Goal: Task Accomplishment & Management: Complete application form

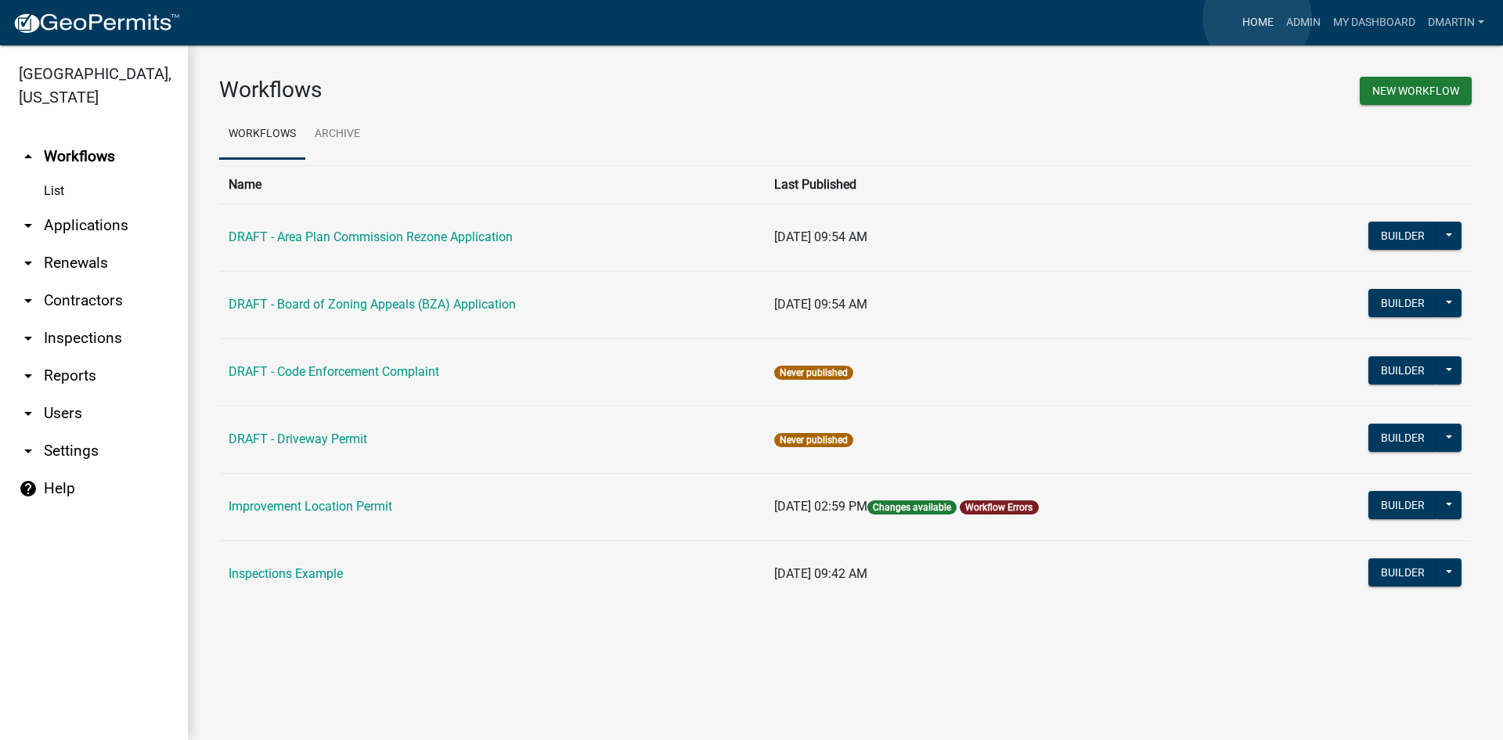
click at [1257, 18] on link "Home" at bounding box center [1258, 23] width 44 height 30
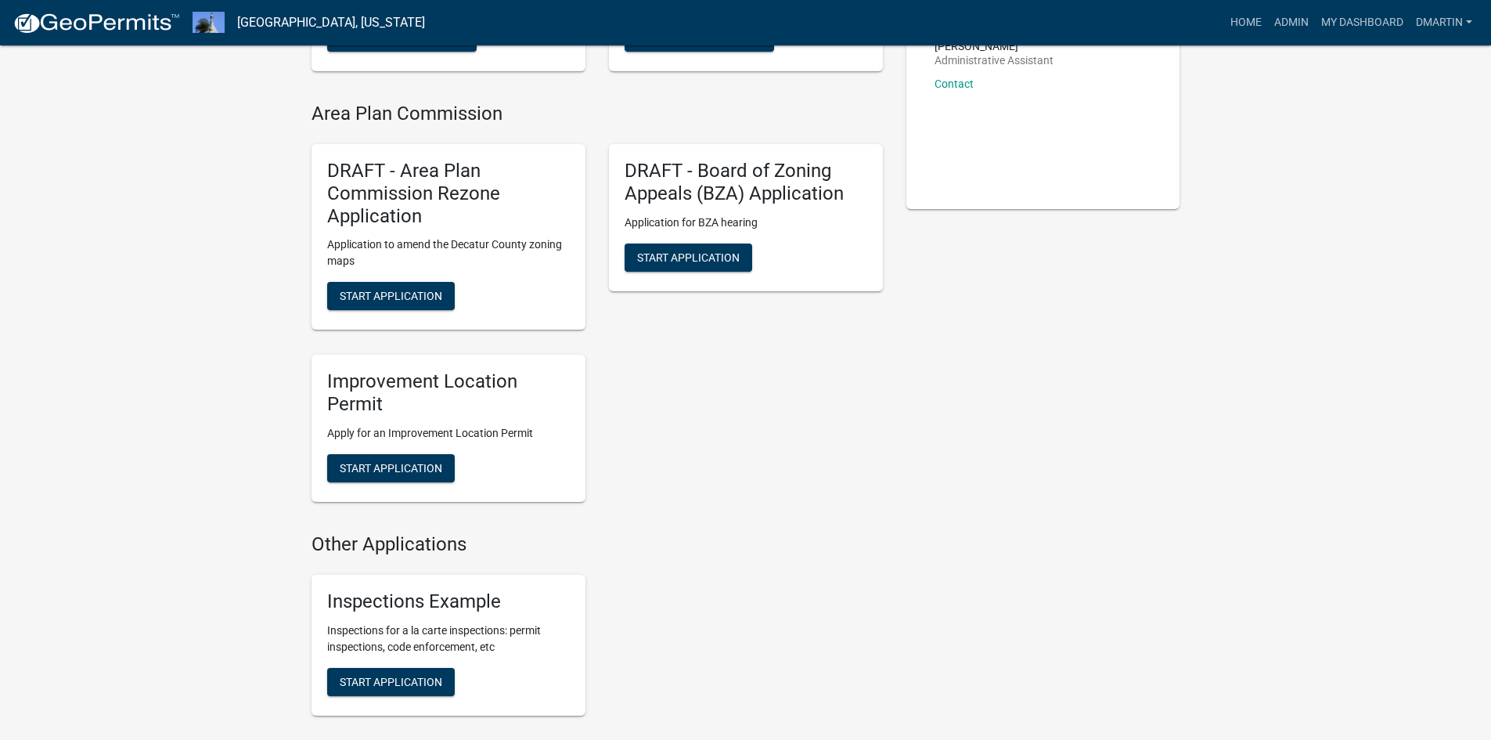
scroll to position [311, 0]
click at [400, 452] on div "Improvement Location Permit Apply for an Improvement Location Permit Start Appl…" at bounding box center [448, 427] width 274 height 147
click at [381, 466] on span "Start Application" at bounding box center [391, 467] width 103 height 13
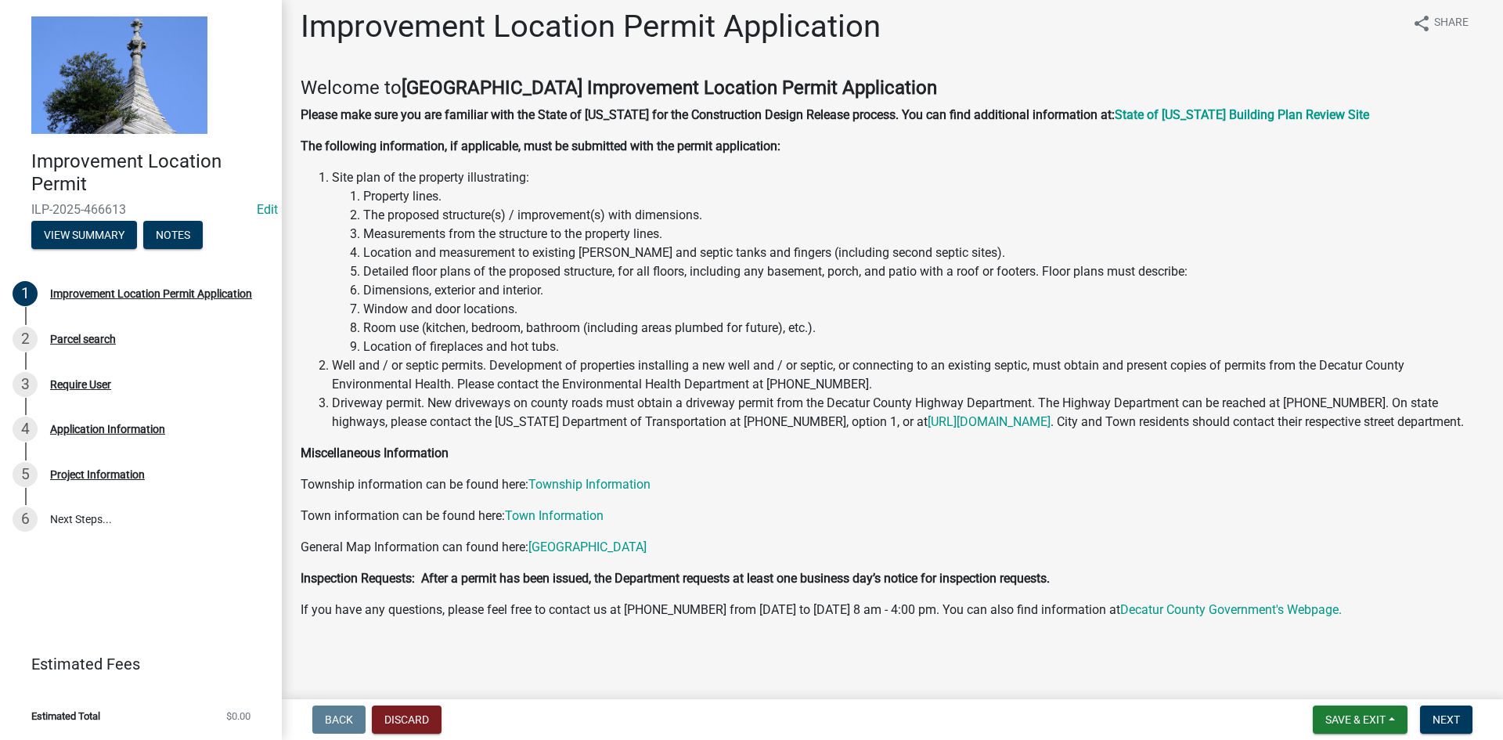
scroll to position [30, 0]
click at [1451, 710] on button "Next" at bounding box center [1446, 719] width 52 height 28
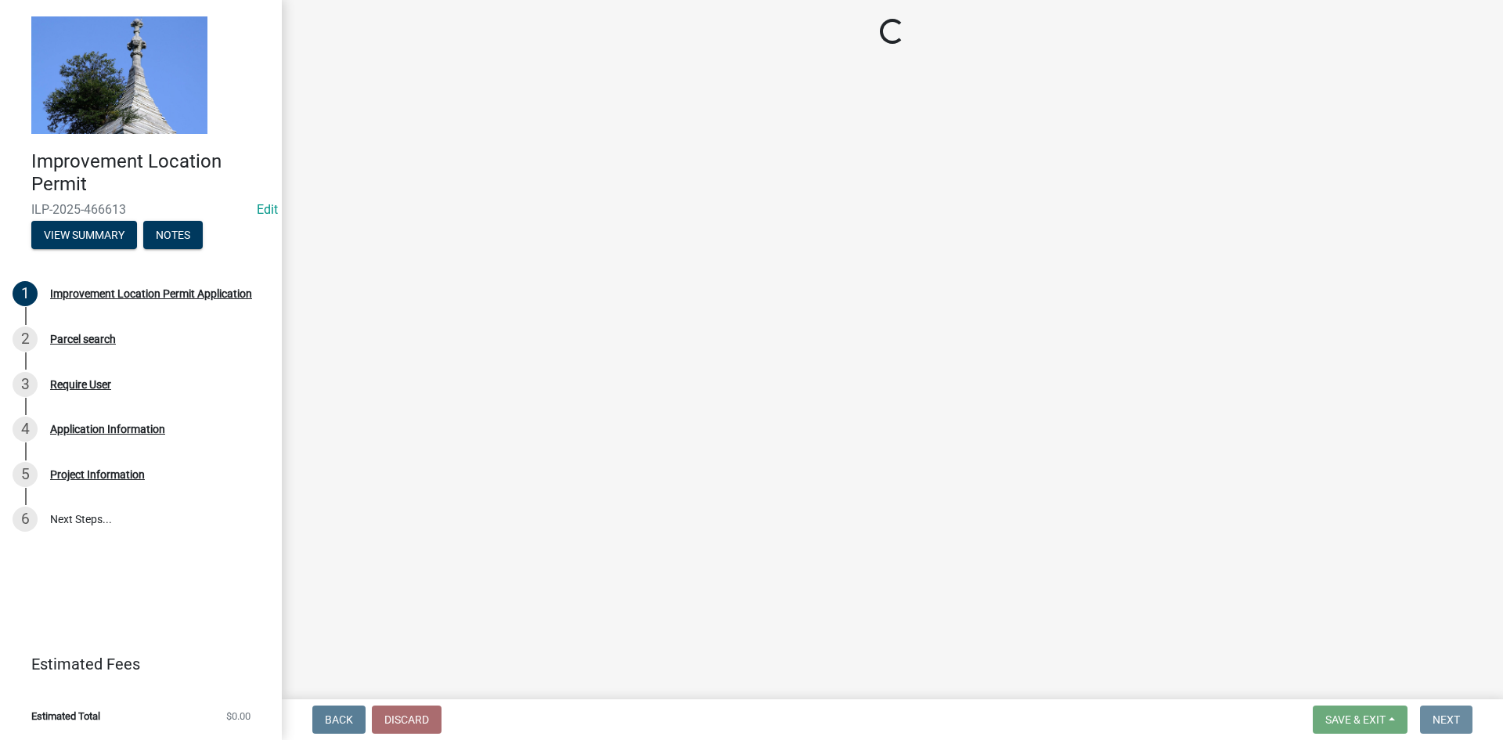
scroll to position [0, 0]
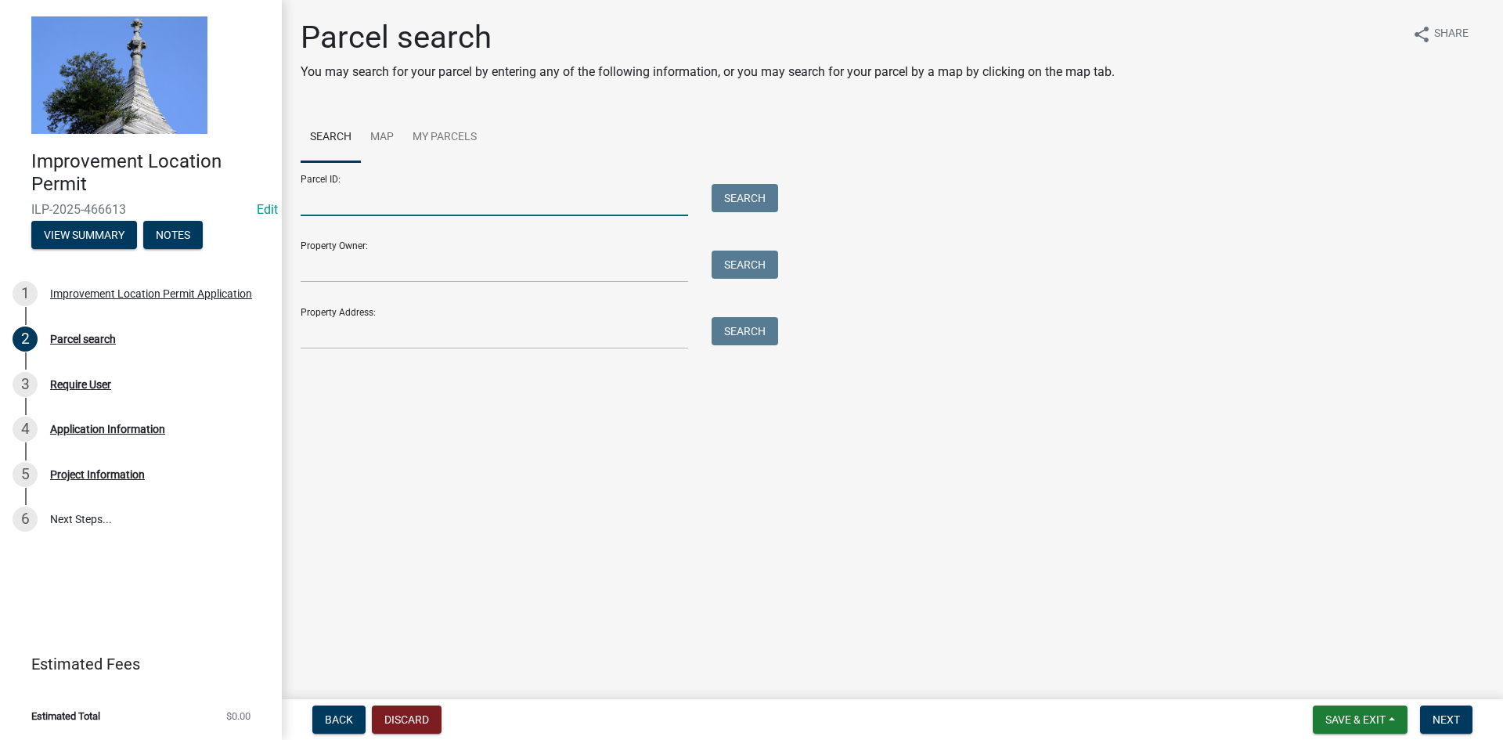
click at [402, 203] on input "Parcel ID:" at bounding box center [494, 200] width 387 height 32
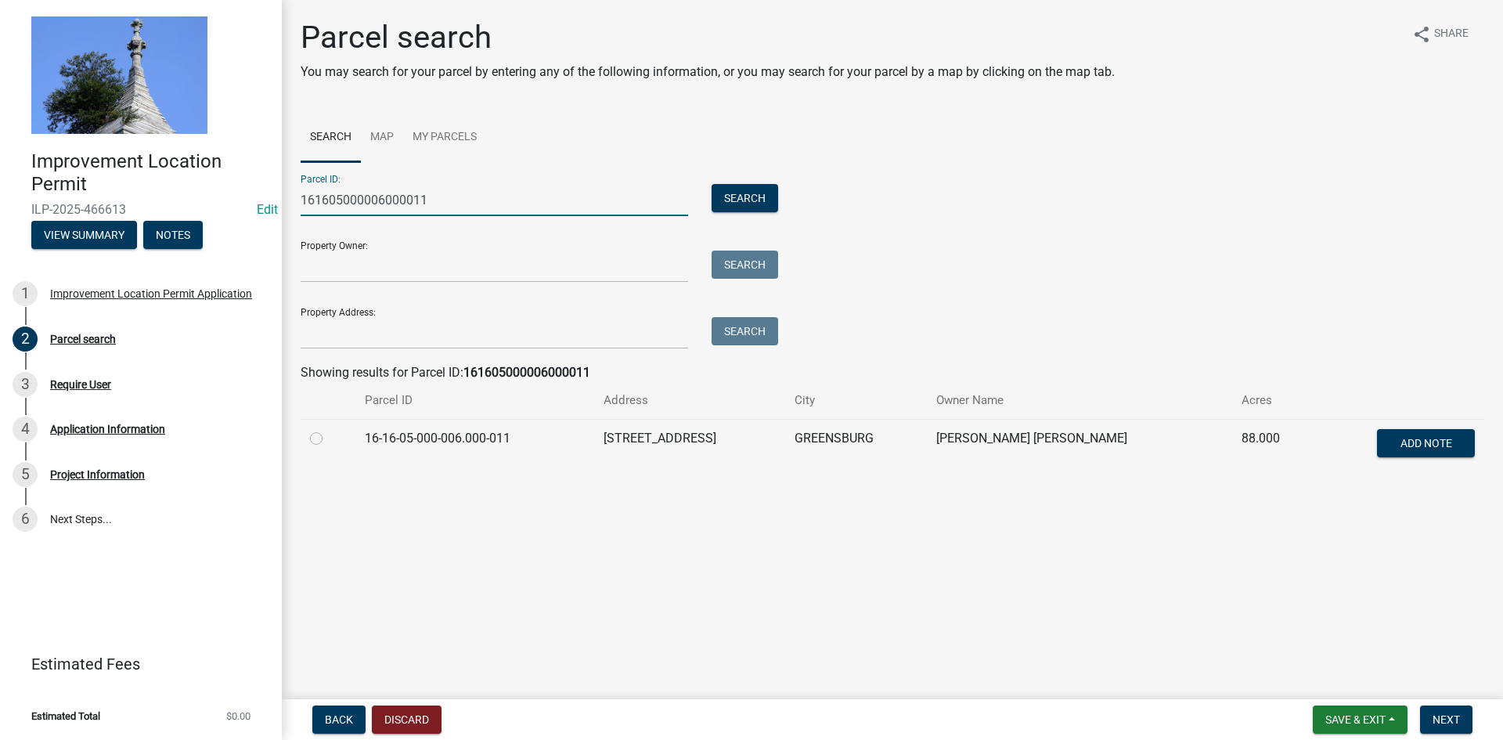
type input "161605000006000011"
click at [329, 429] on label at bounding box center [329, 429] width 0 height 0
click at [329, 437] on input "radio" at bounding box center [334, 434] width 10 height 10
radio input "true"
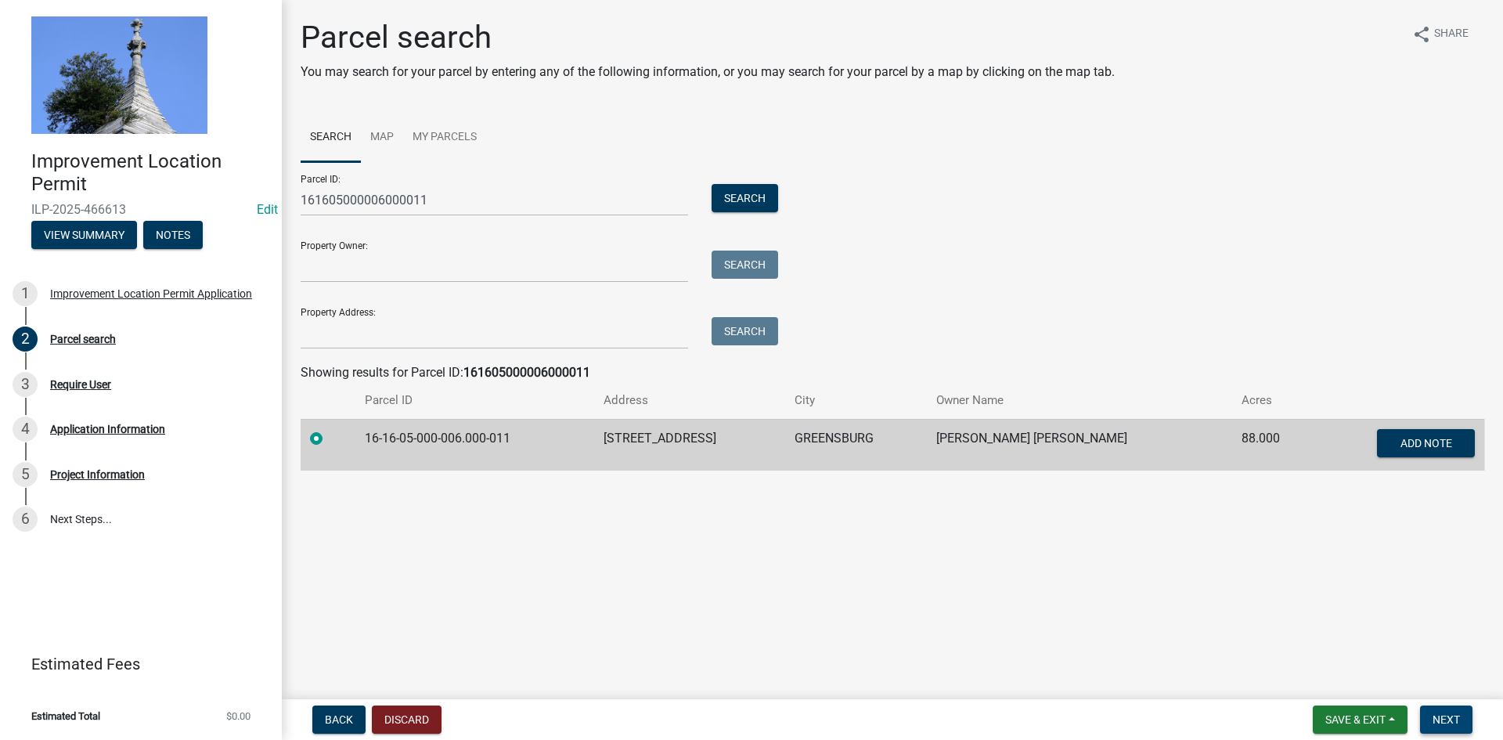
click at [1449, 716] on span "Next" at bounding box center [1445, 719] width 27 height 13
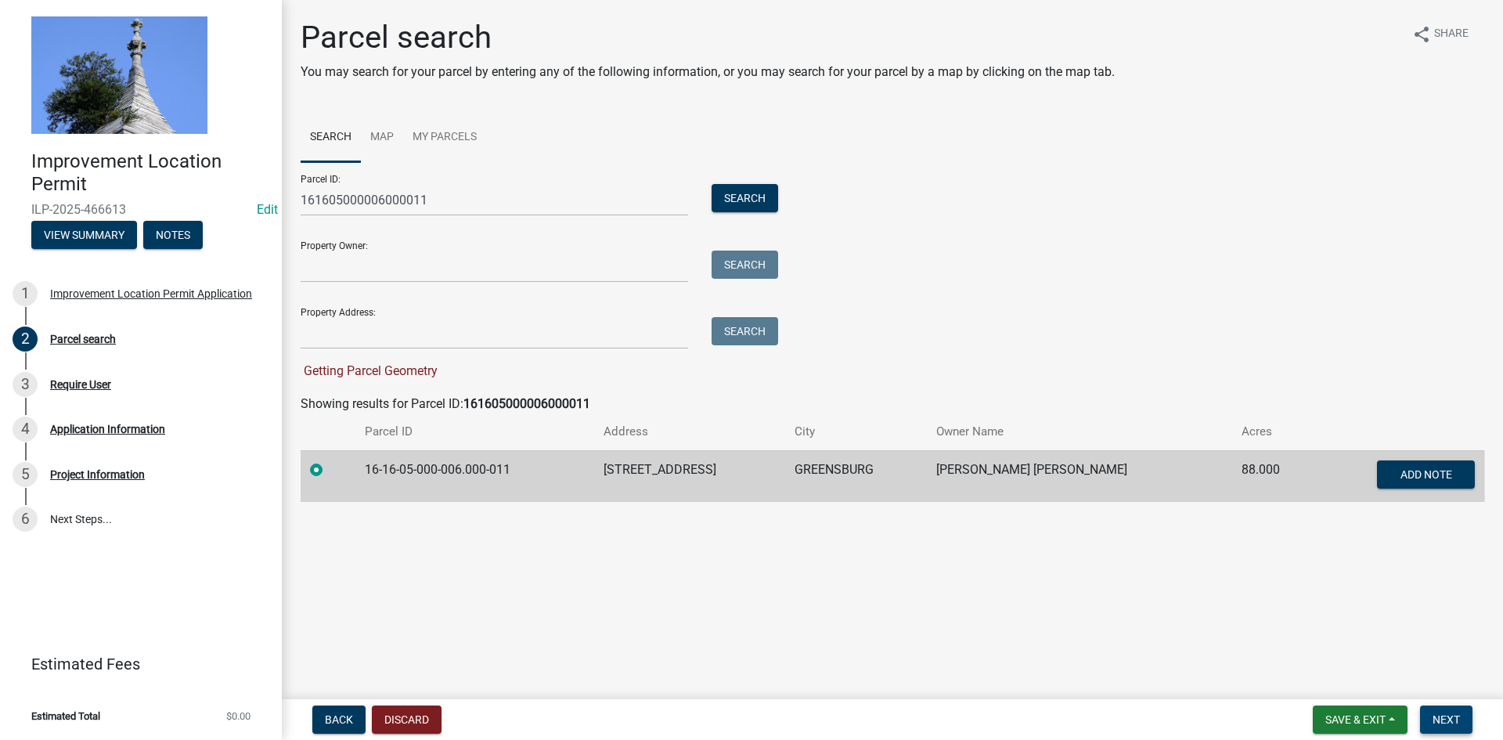
click at [1443, 716] on span "Next" at bounding box center [1445, 719] width 27 height 13
click at [1098, 610] on main "Parcel search You may search for your parcel by entering any of the following i…" at bounding box center [892, 346] width 1221 height 693
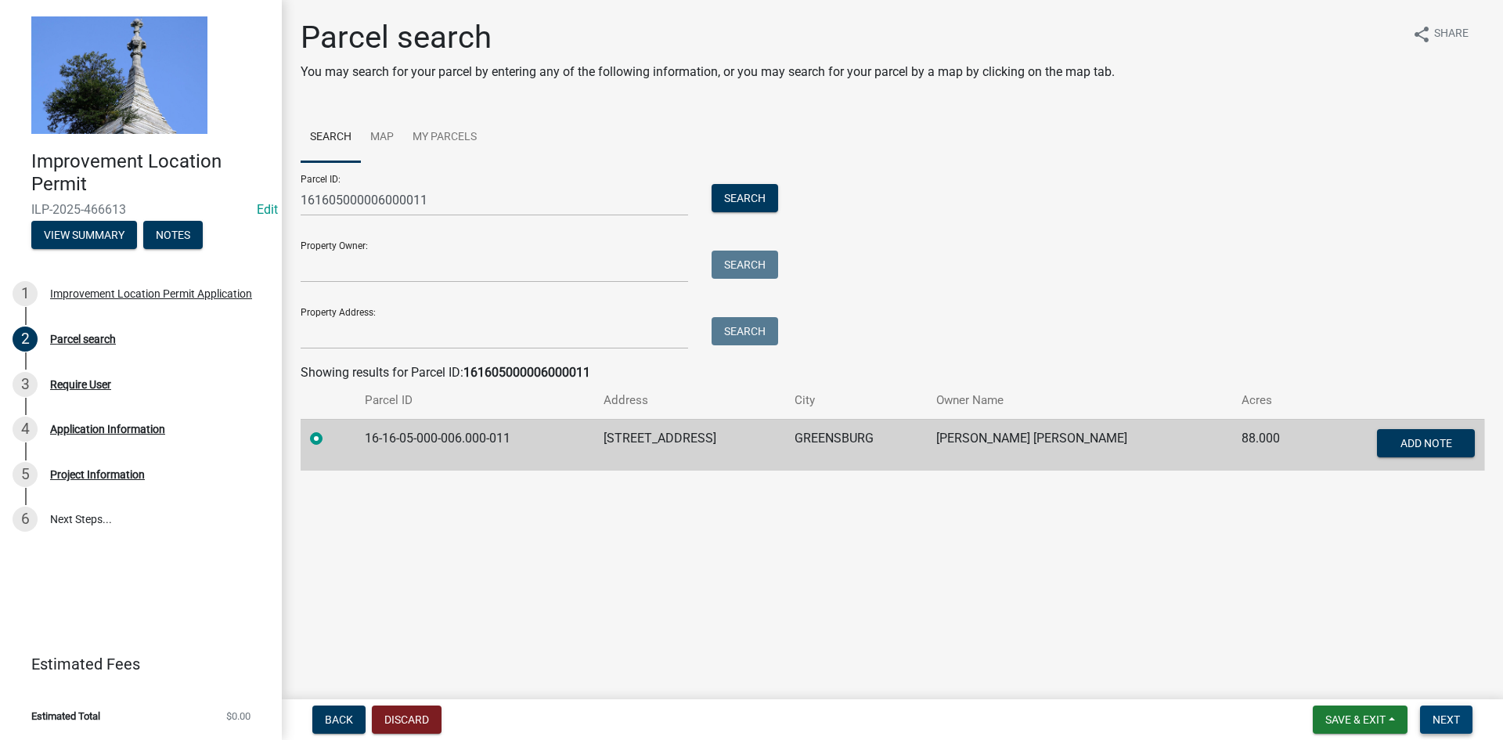
click at [1446, 717] on span "Next" at bounding box center [1445, 719] width 27 height 13
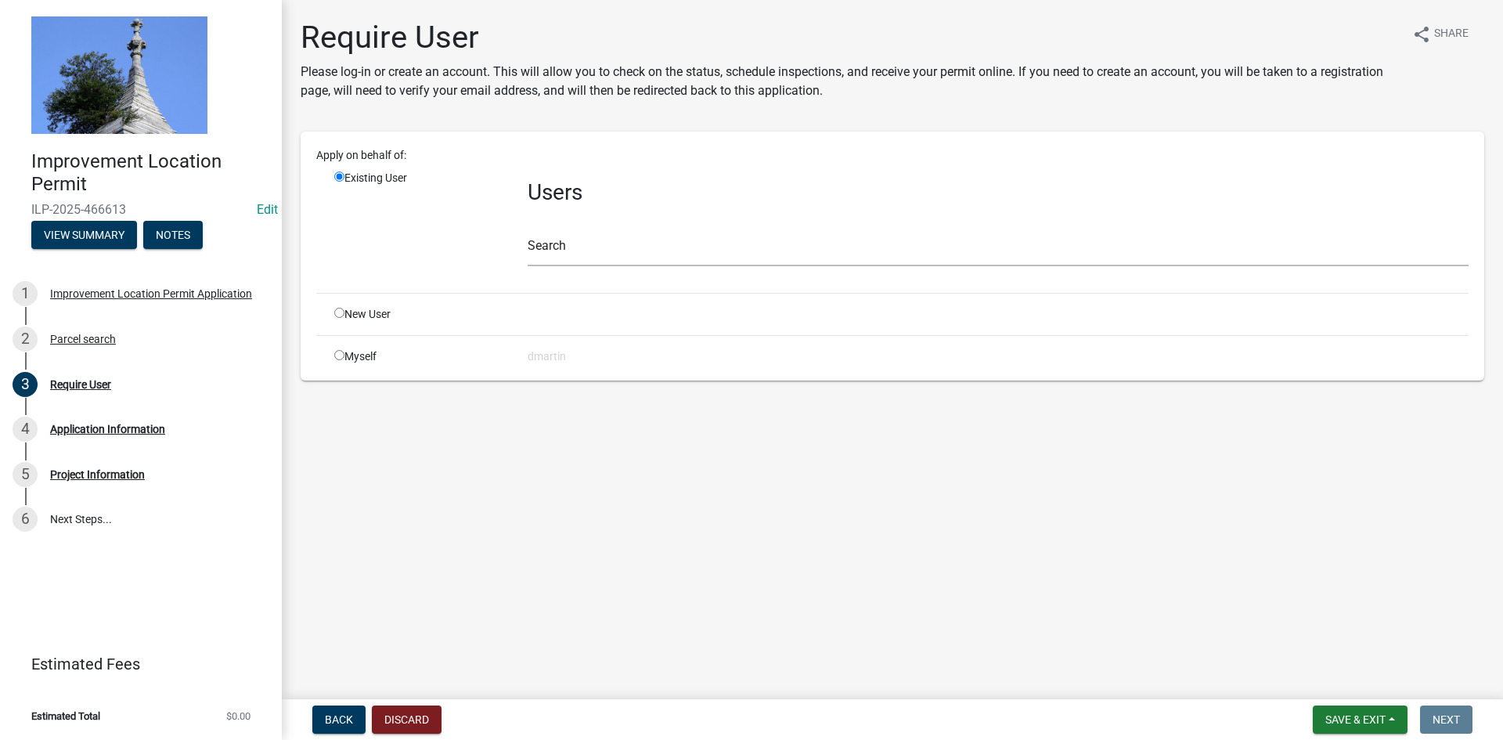
click at [340, 357] on input "radio" at bounding box center [339, 355] width 10 height 10
radio input "true"
radio input "false"
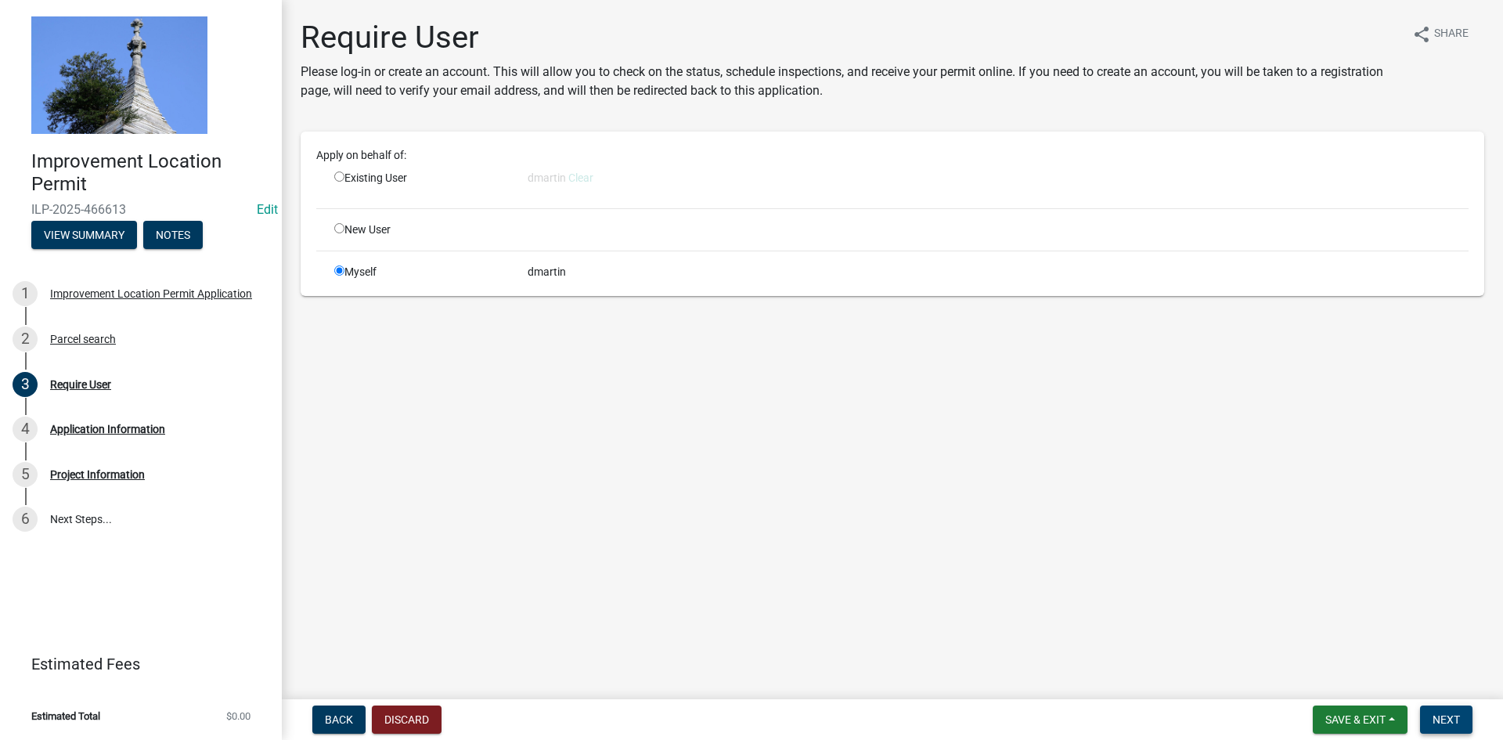
click at [1445, 719] on span "Next" at bounding box center [1445, 719] width 27 height 13
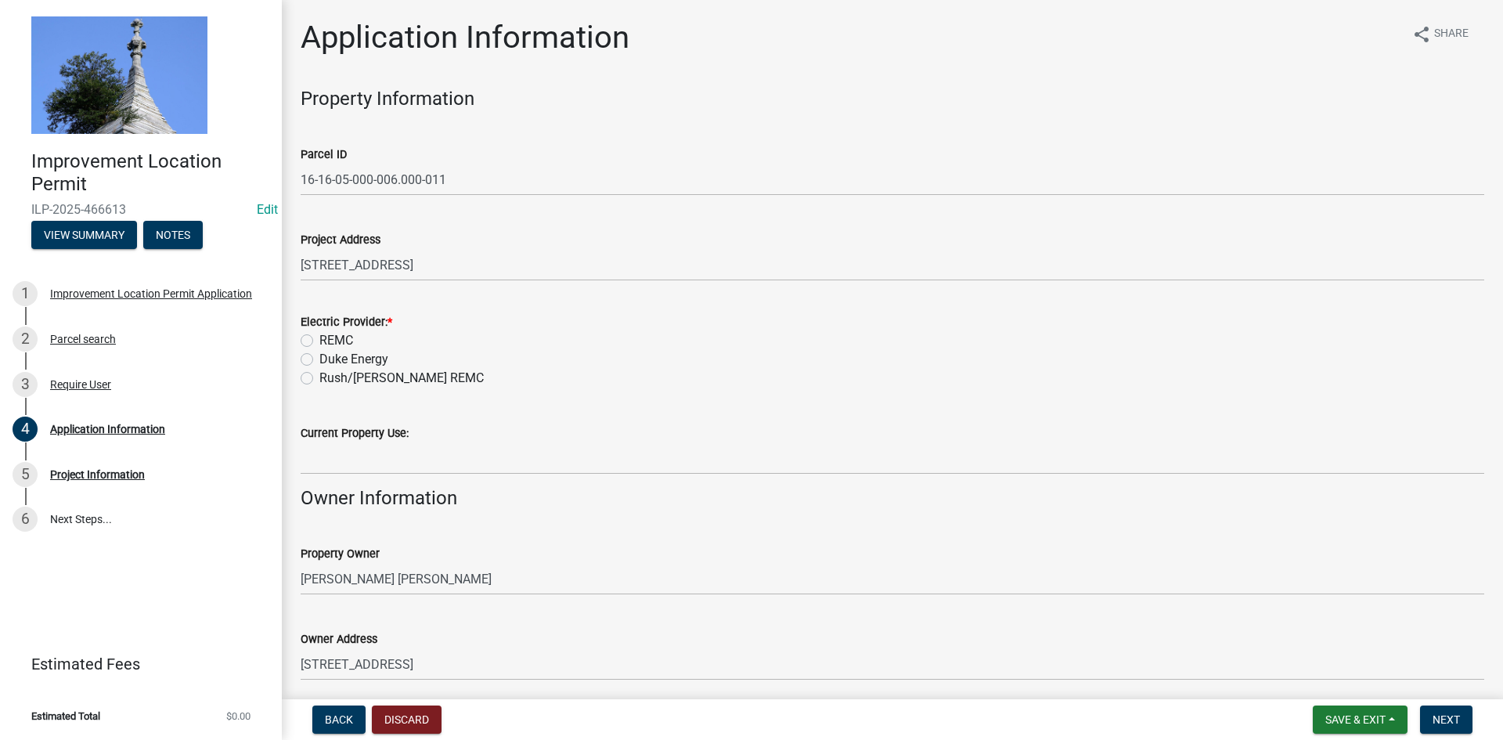
click at [319, 342] on label "REMC" at bounding box center [336, 340] width 34 height 19
click at [319, 341] on input "REMC" at bounding box center [324, 336] width 10 height 10
radio input "true"
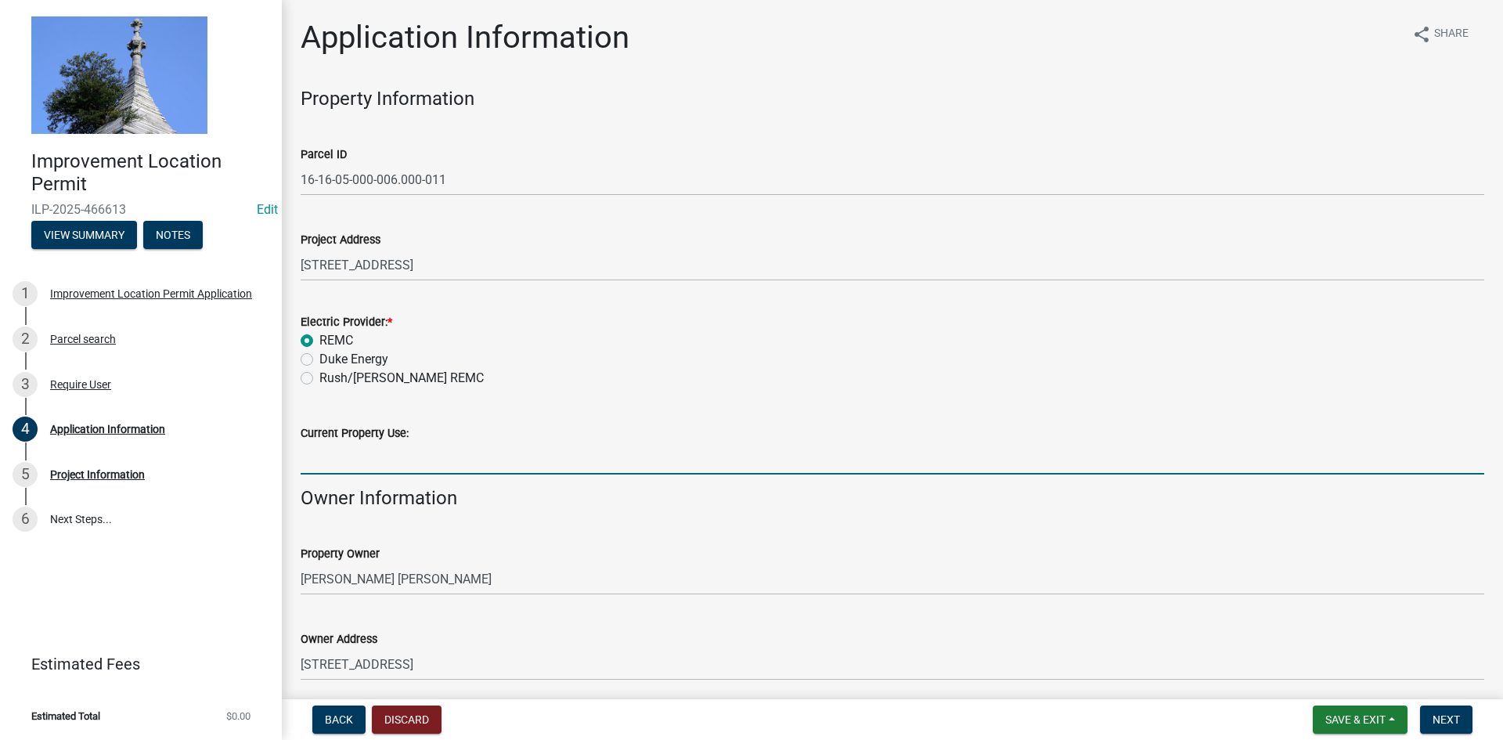
click at [314, 464] on input "Current Property Use:" at bounding box center [892, 458] width 1183 height 32
click at [407, 456] on input "Current Property Use:" at bounding box center [892, 458] width 1183 height 32
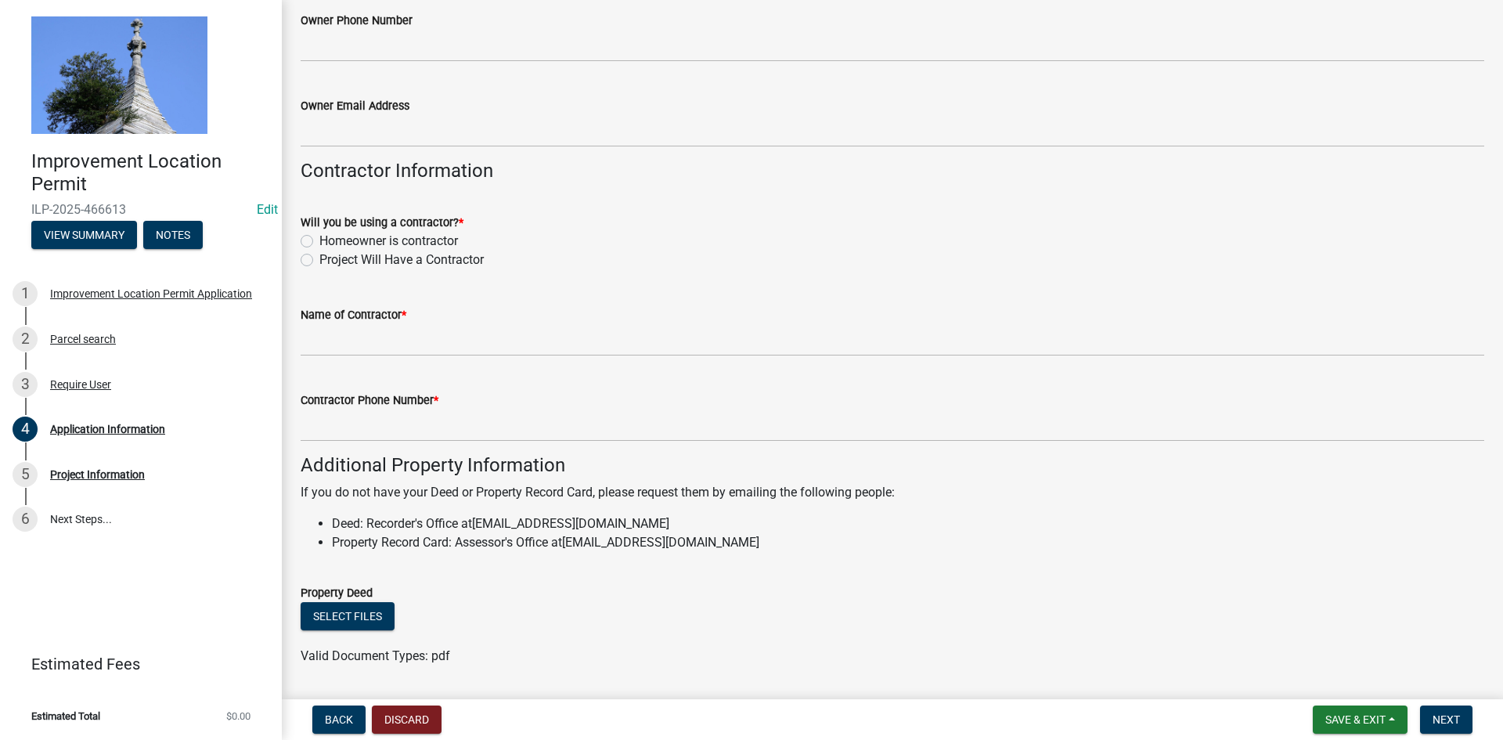
scroll to position [704, 0]
type input "residence"
click at [319, 261] on label "Project Will Have a Contractor" at bounding box center [401, 259] width 164 height 19
click at [319, 260] on input "Project Will Have a Contractor" at bounding box center [324, 255] width 10 height 10
radio input "true"
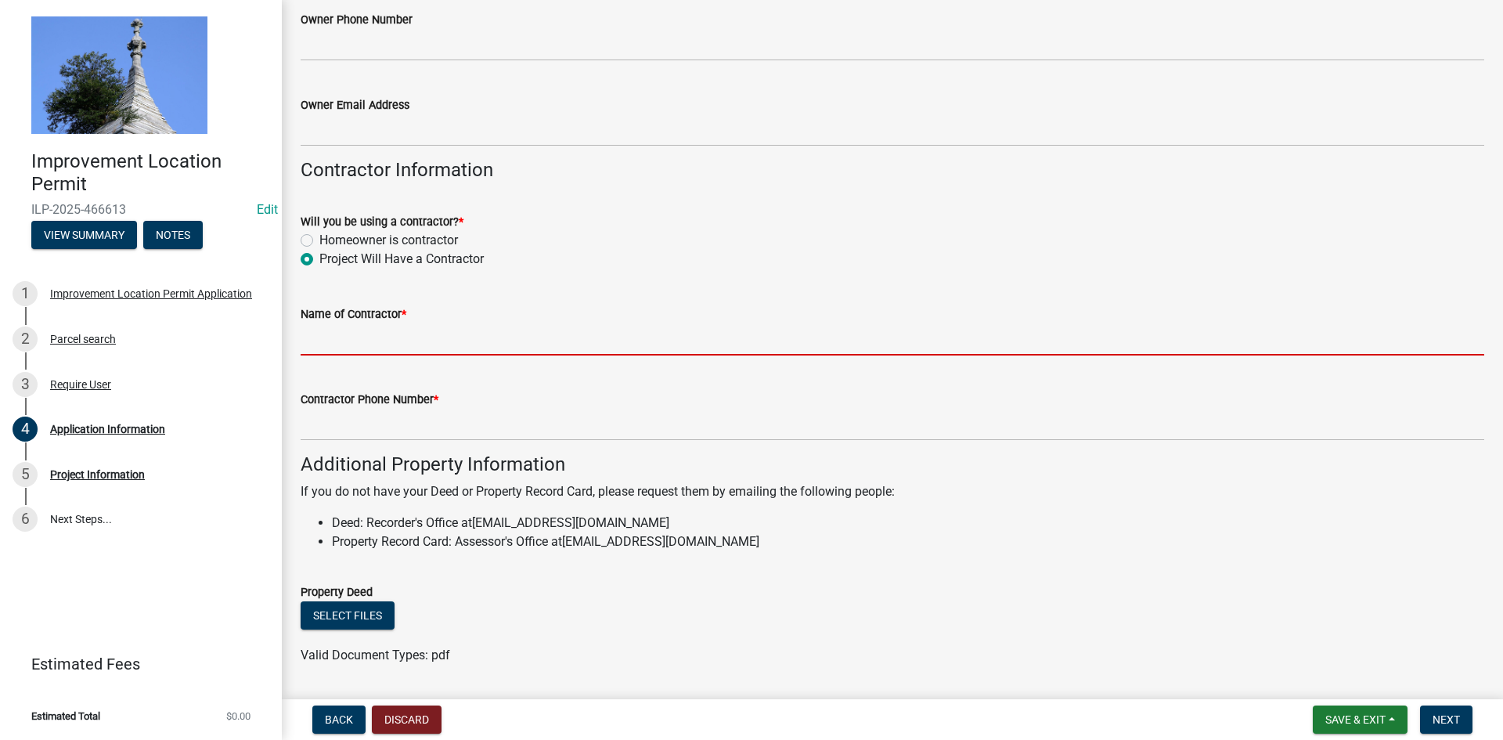
click at [332, 351] on input "Name of Contractor *" at bounding box center [892, 339] width 1183 height 32
type input "C"
click at [319, 240] on label "Homeowner is contractor" at bounding box center [388, 240] width 139 height 19
click at [319, 240] on input "Homeowner is contractor" at bounding box center [324, 236] width 10 height 10
radio input "true"
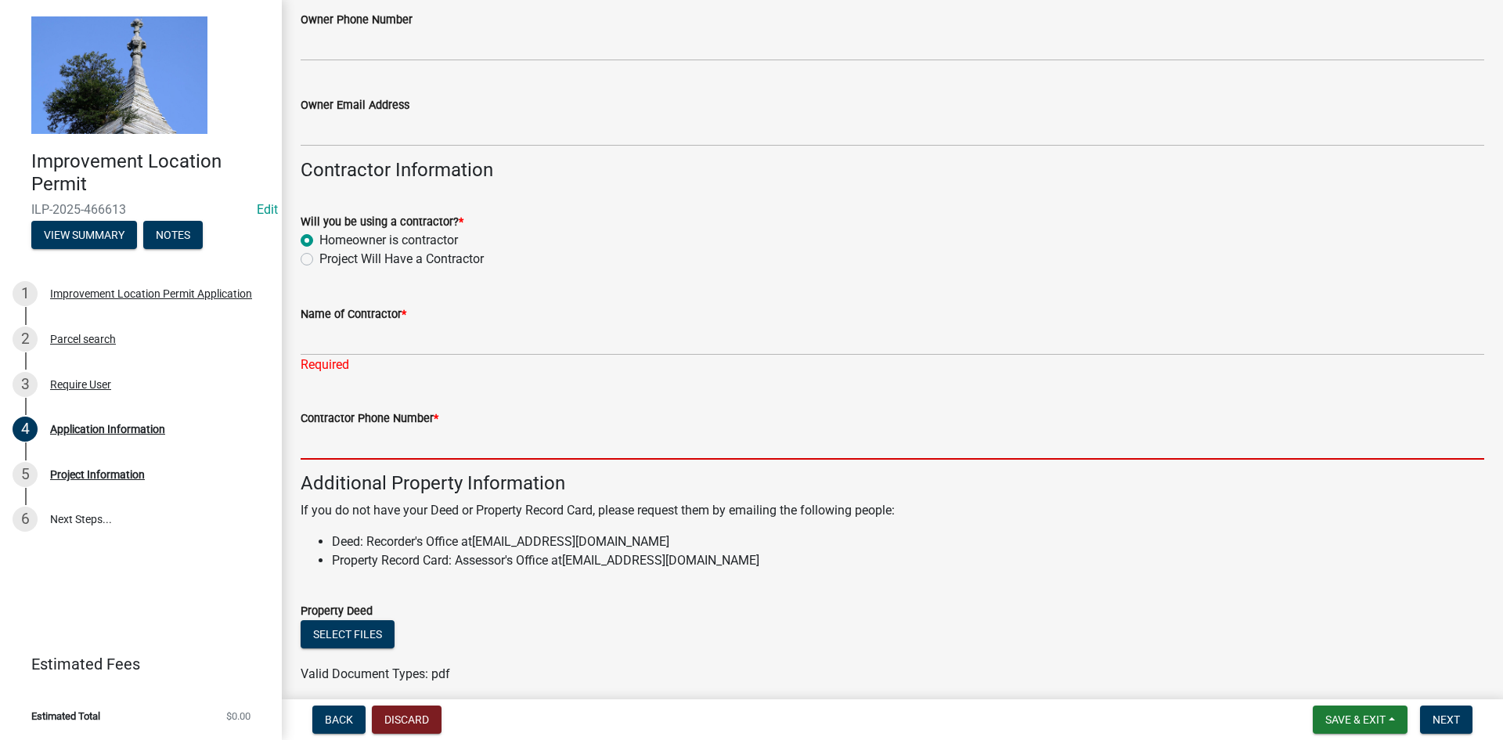
click at [333, 443] on input "Contractor Phone Number *" at bounding box center [892, 443] width 1183 height 32
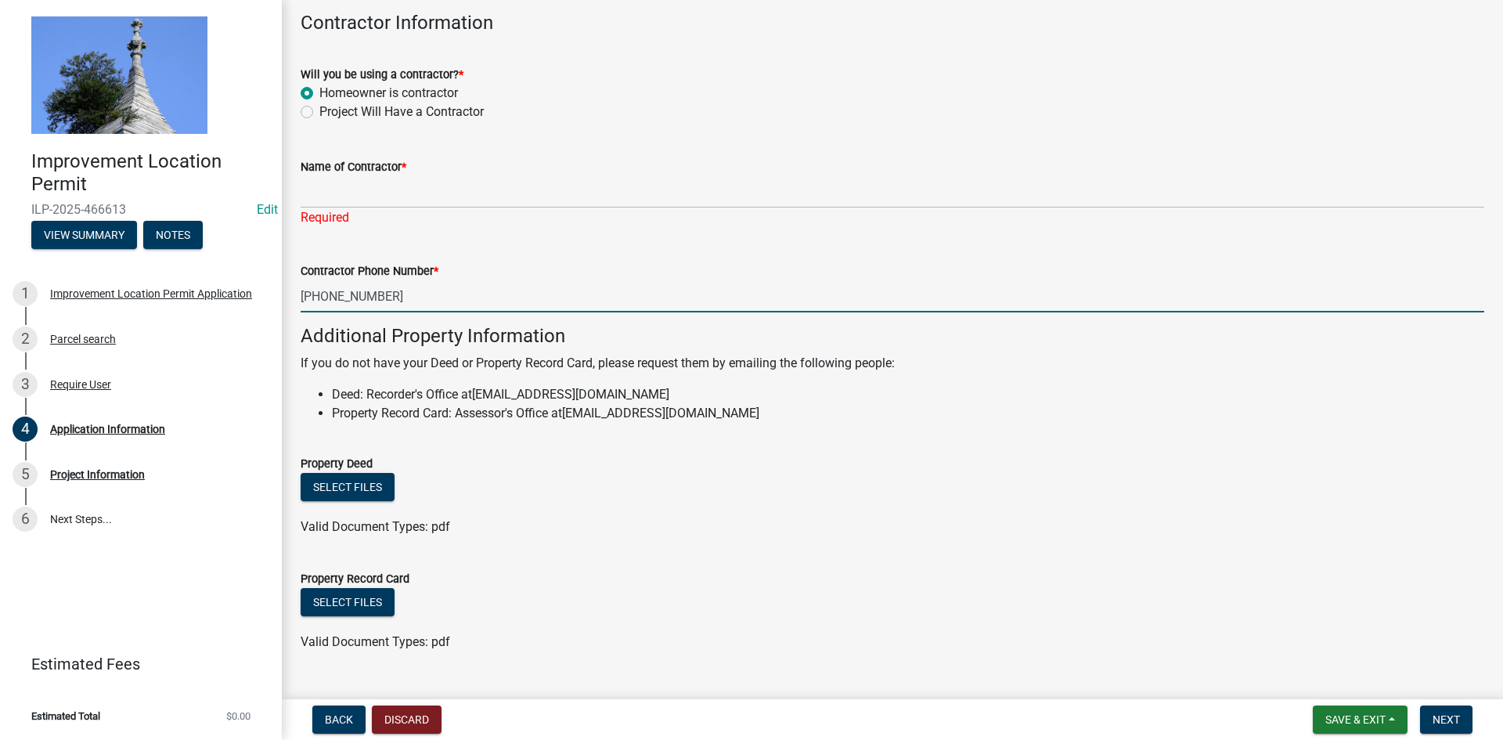
scroll to position [885, 0]
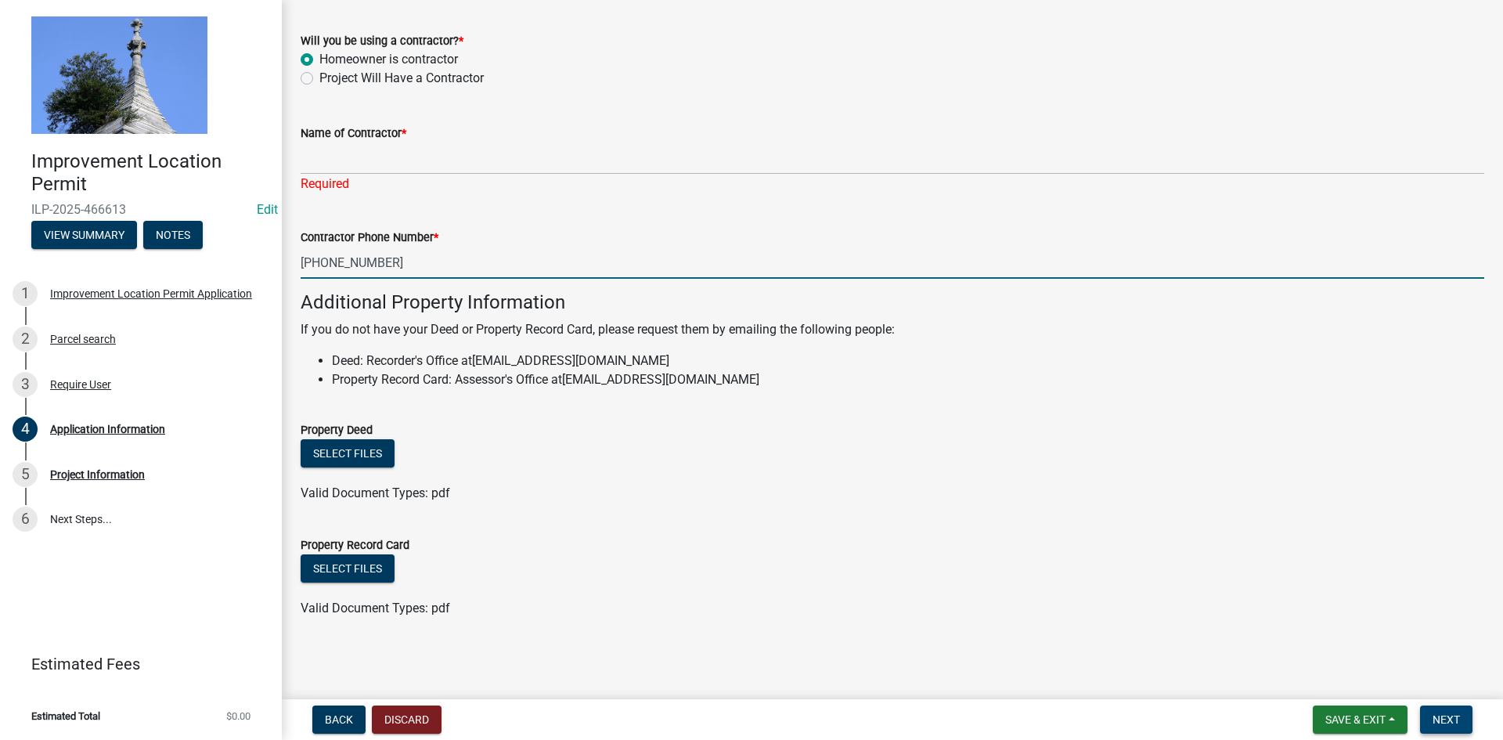
type input "[PHONE_NUMBER]"
click at [1446, 715] on span "Next" at bounding box center [1445, 719] width 27 height 13
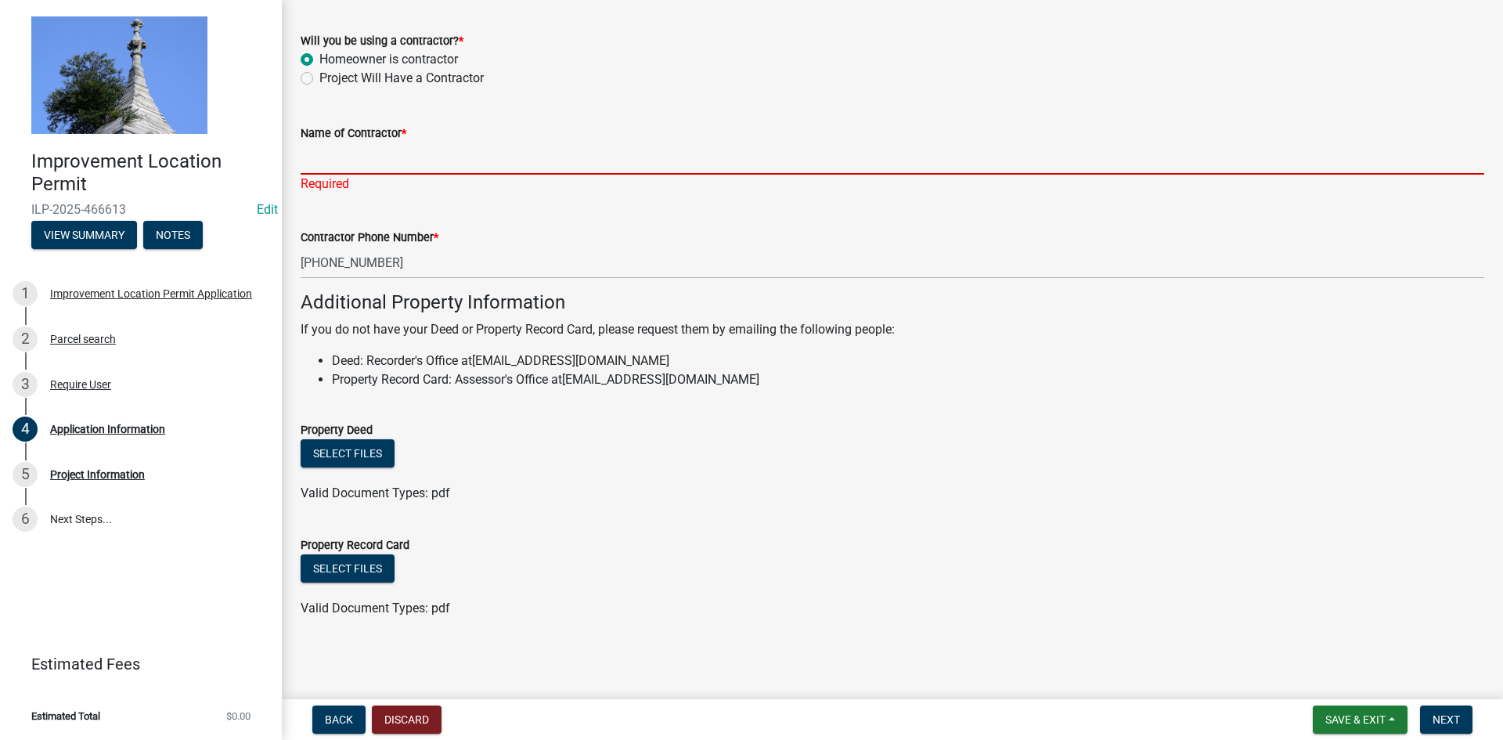
click at [380, 167] on input "Name of Contractor *" at bounding box center [892, 158] width 1183 height 32
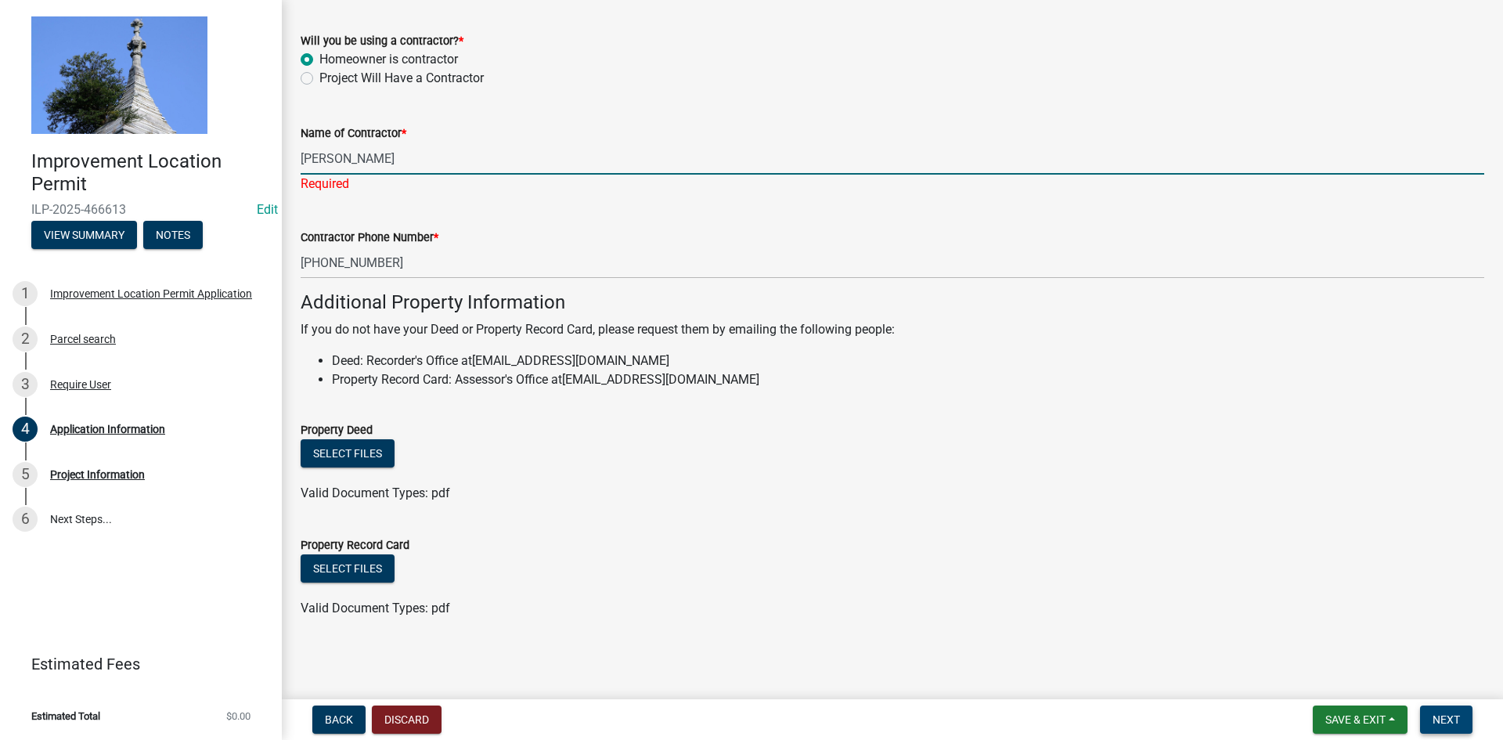
type input "[PERSON_NAME]"
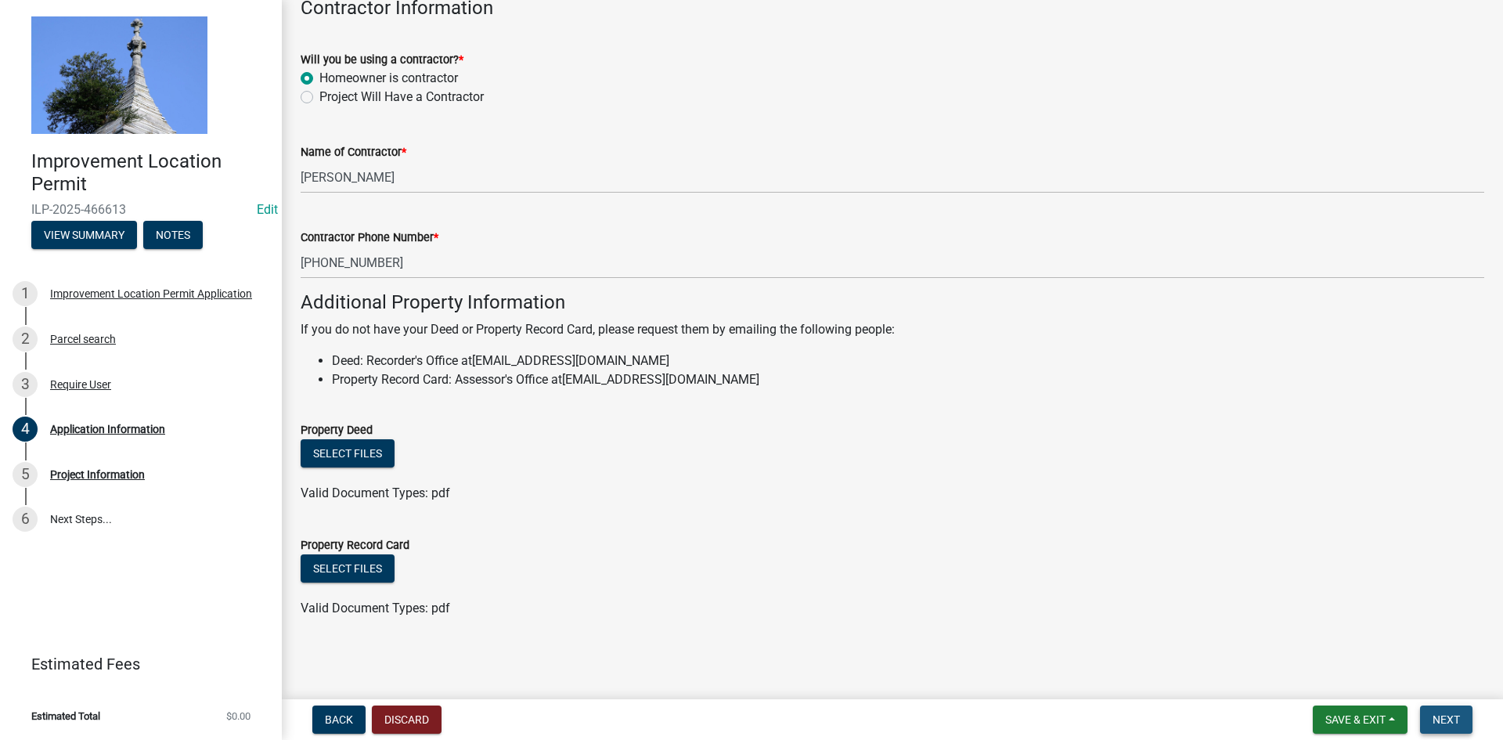
click at [1449, 722] on span "Next" at bounding box center [1445, 719] width 27 height 13
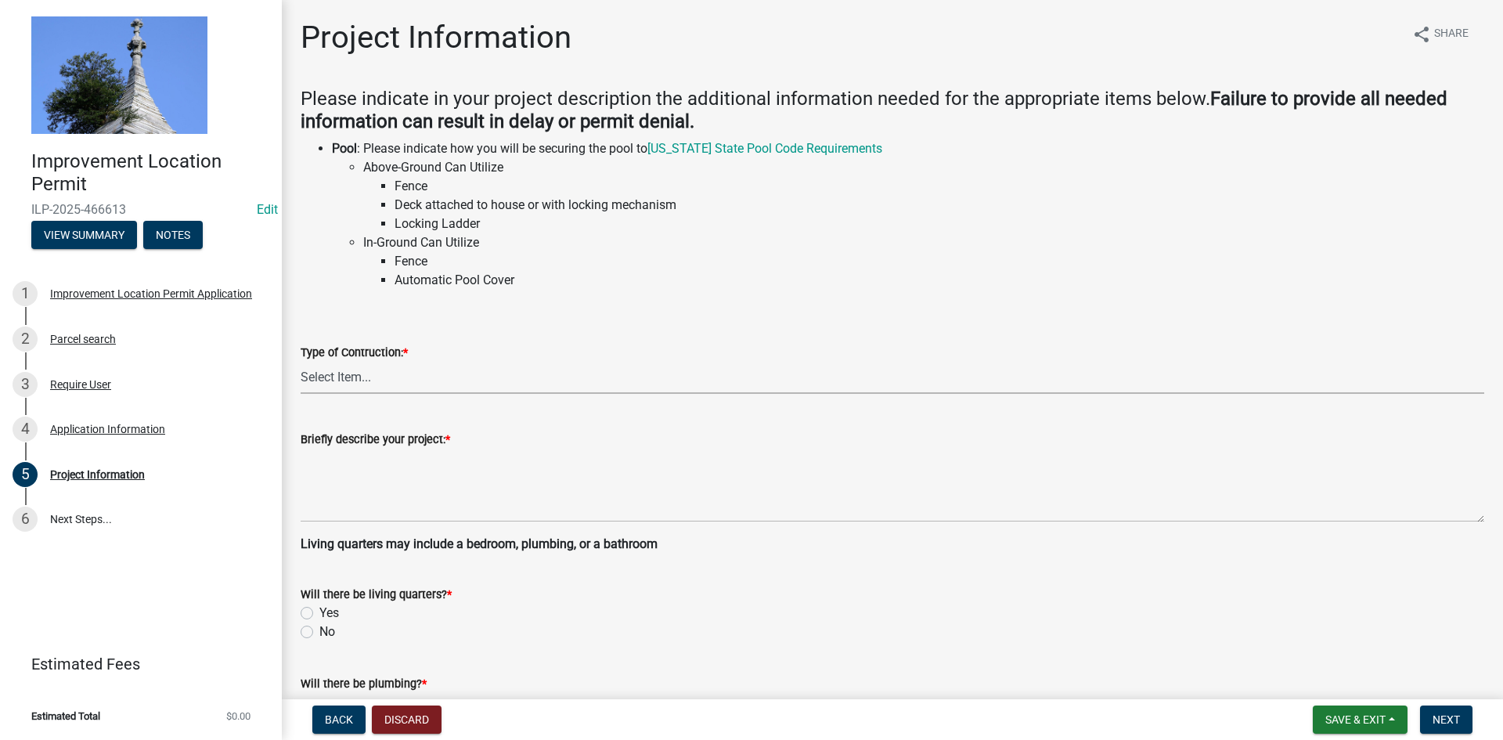
click at [340, 376] on select "Select Item... Addition Attached Garage Boat Dock Cell Tower/Co-Locate Commerci…" at bounding box center [892, 378] width 1183 height 32
click at [301, 362] on select "Select Item... Addition Attached Garage Boat Dock Cell Tower/Co-Locate Commerci…" at bounding box center [892, 378] width 1183 height 32
select select "dd9adb89-9a3c-4bc9-90d3-fd9cd60e52ec"
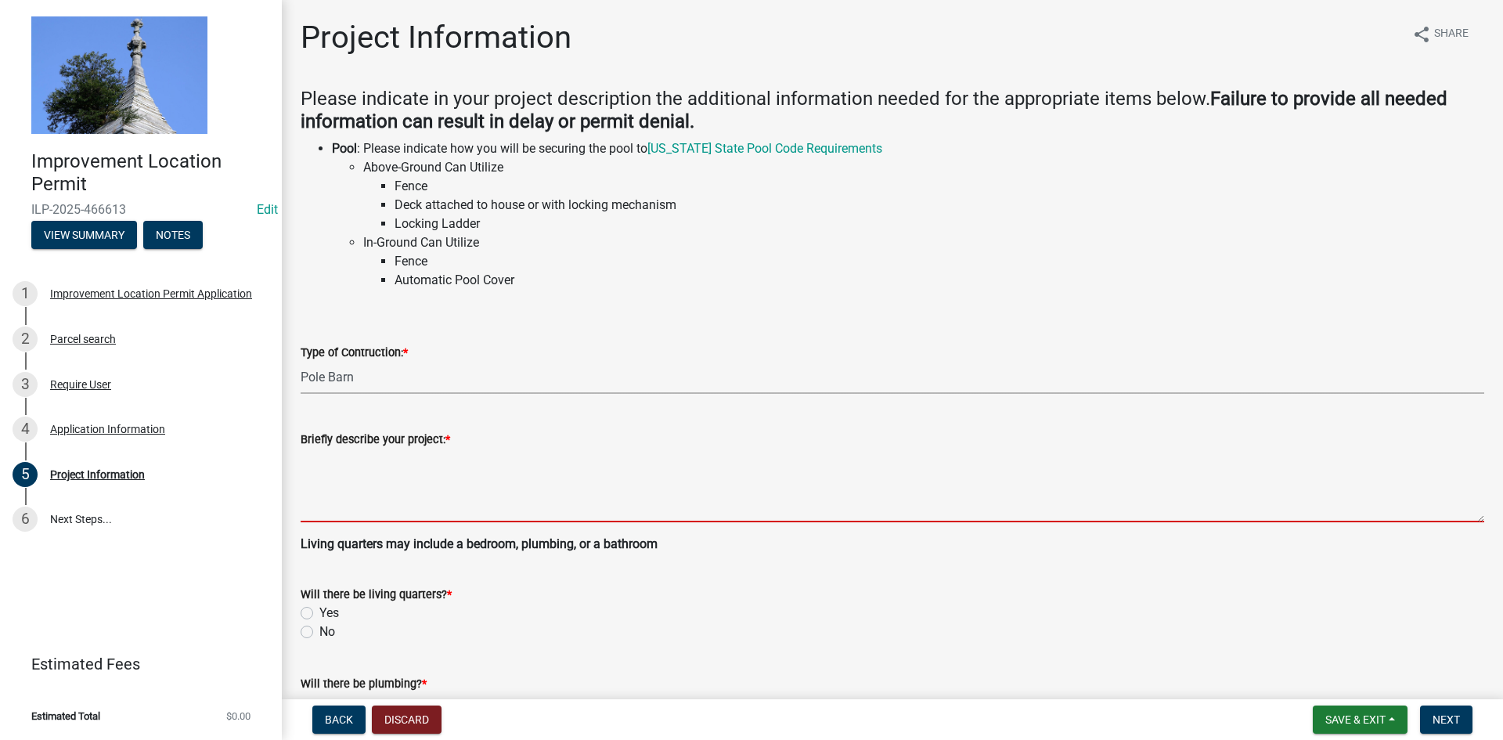
click at [338, 473] on textarea "Briefly describe your project: *" at bounding box center [892, 485] width 1183 height 74
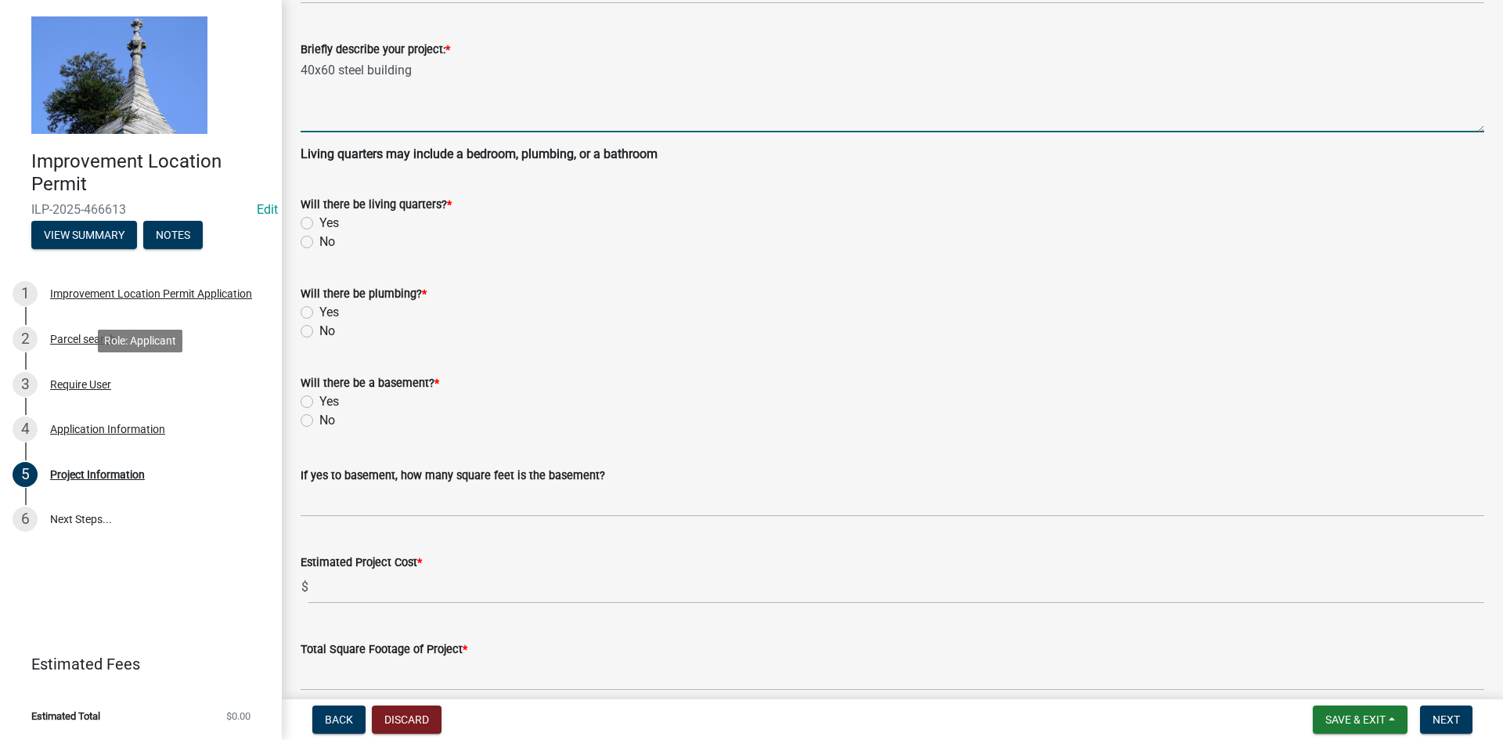
scroll to position [391, 0]
type textarea "40x60 steel building"
click at [319, 236] on label "No" at bounding box center [327, 241] width 16 height 19
click at [319, 236] on input "No" at bounding box center [324, 237] width 10 height 10
radio input "true"
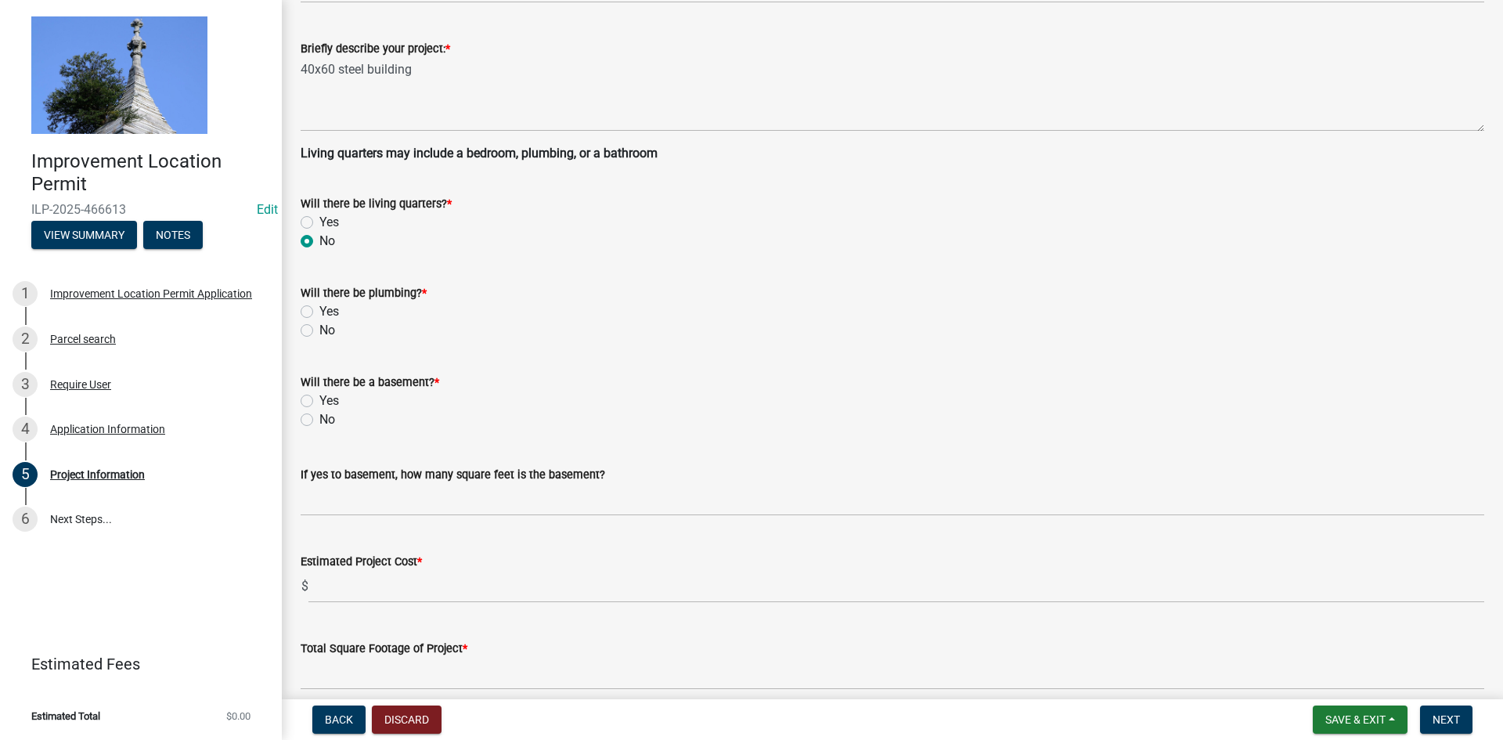
click at [319, 330] on label "No" at bounding box center [327, 330] width 16 height 19
click at [319, 330] on input "No" at bounding box center [324, 326] width 10 height 10
radio input "true"
click at [319, 420] on label "No" at bounding box center [327, 419] width 16 height 19
click at [319, 420] on input "No" at bounding box center [324, 415] width 10 height 10
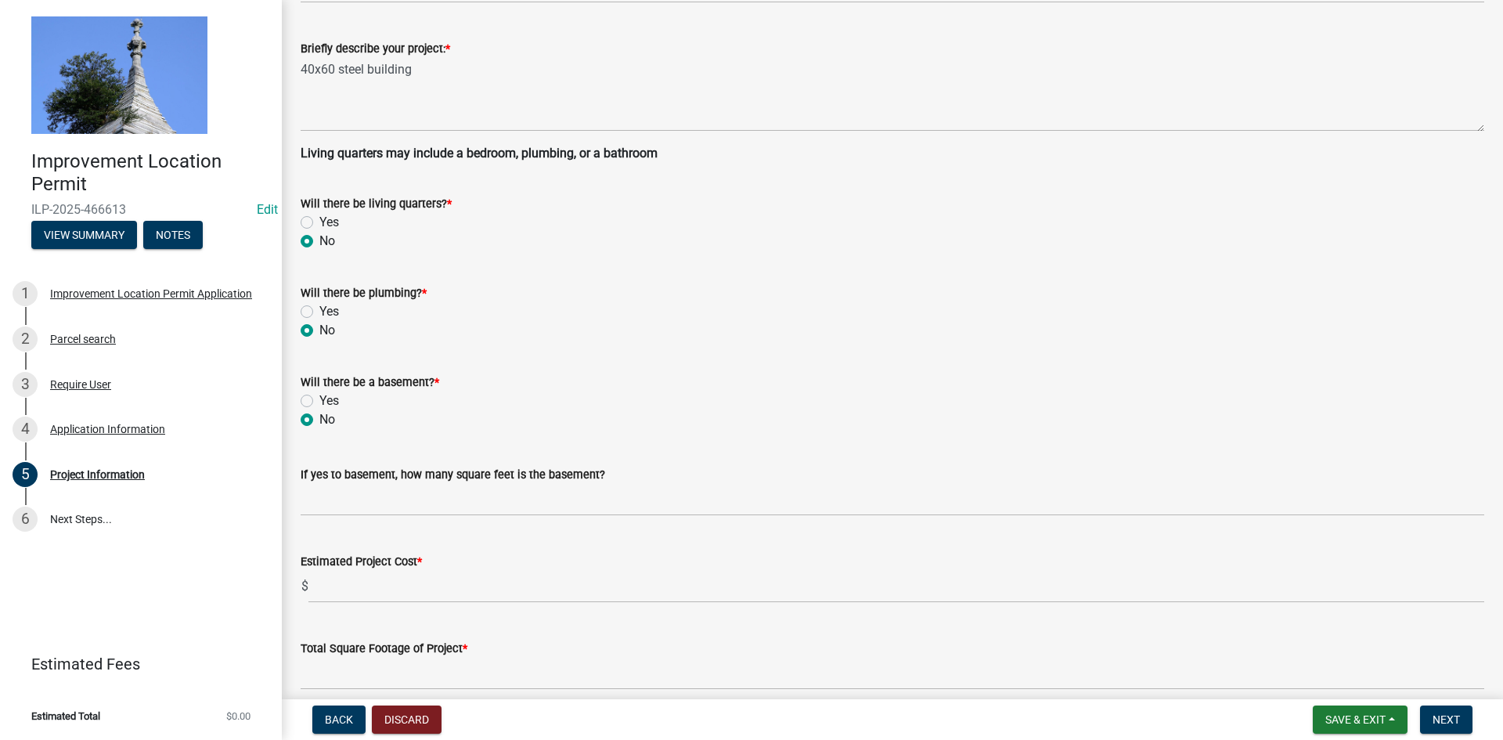
radio input "true"
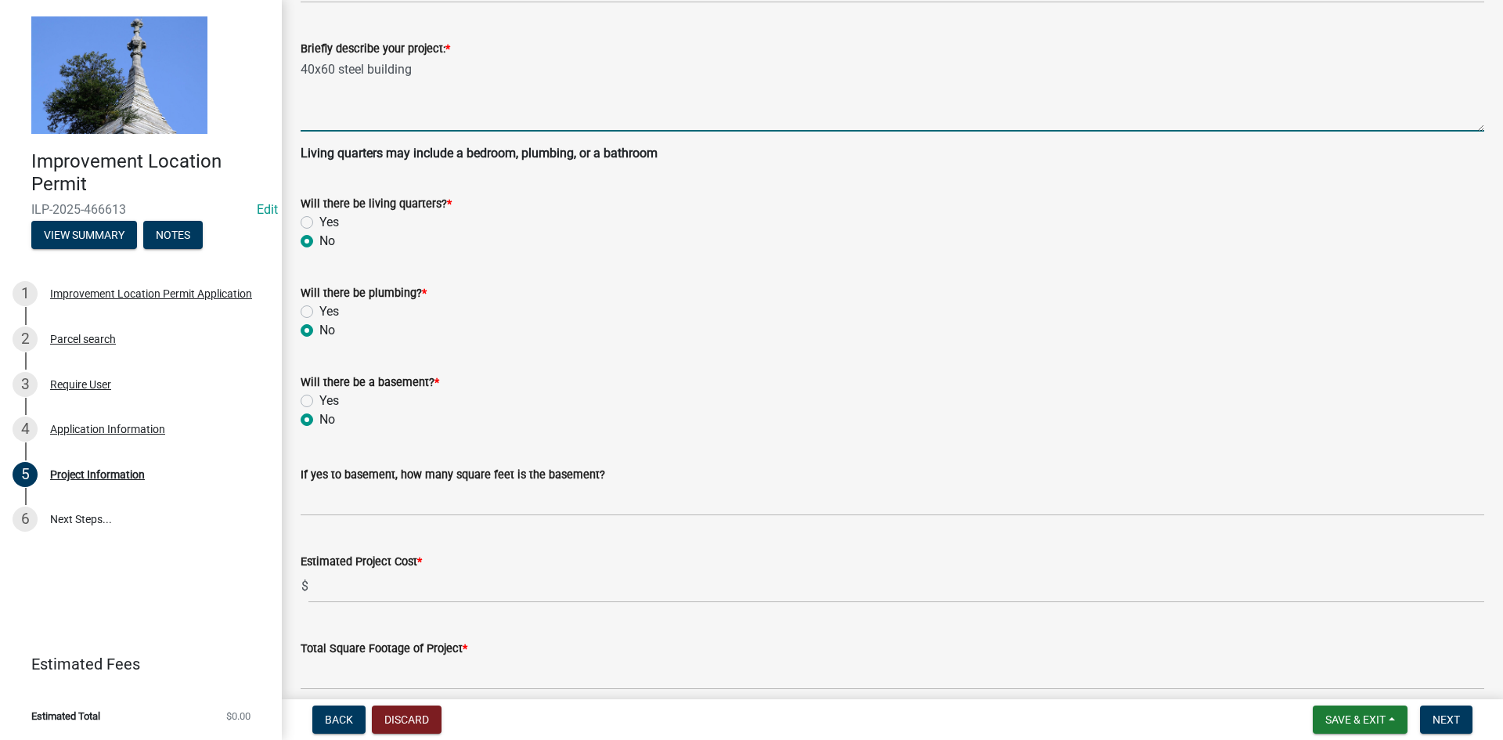
click at [440, 83] on textarea "40x60 steel building" at bounding box center [892, 95] width 1183 height 74
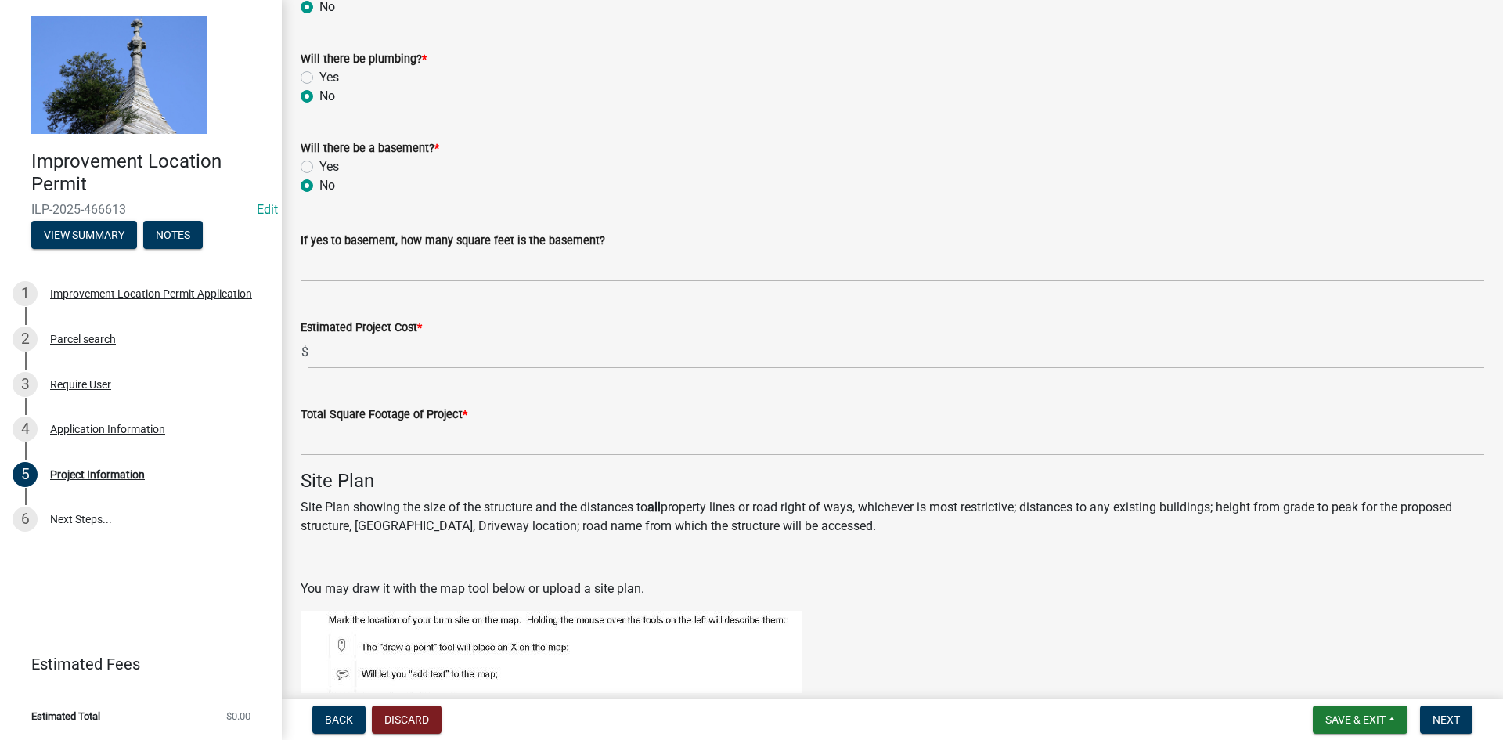
scroll to position [625, 0]
type textarea "40x60 steel building w/gravel floor If kitchen and restroom added later upgrade…"
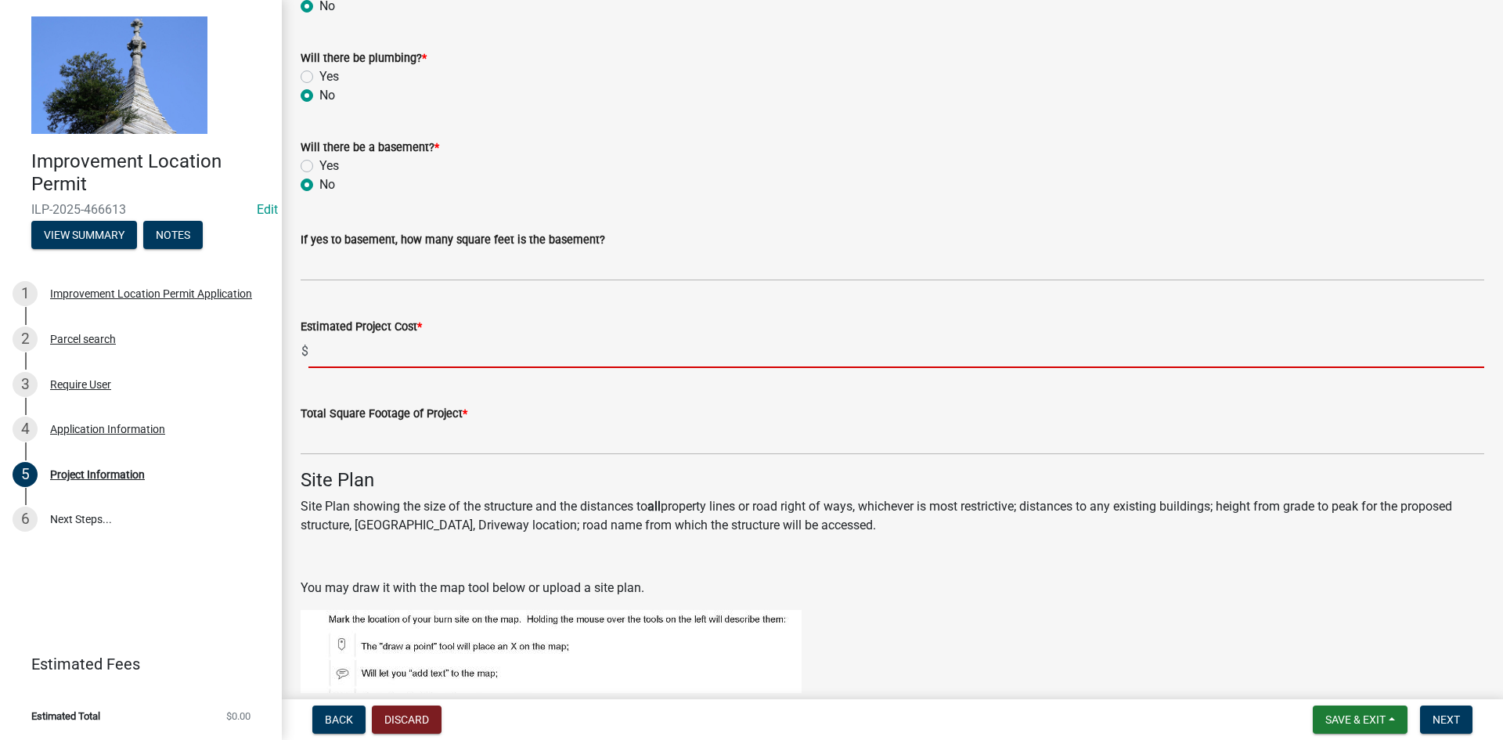
click at [368, 358] on input "text" at bounding box center [895, 352] width 1175 height 32
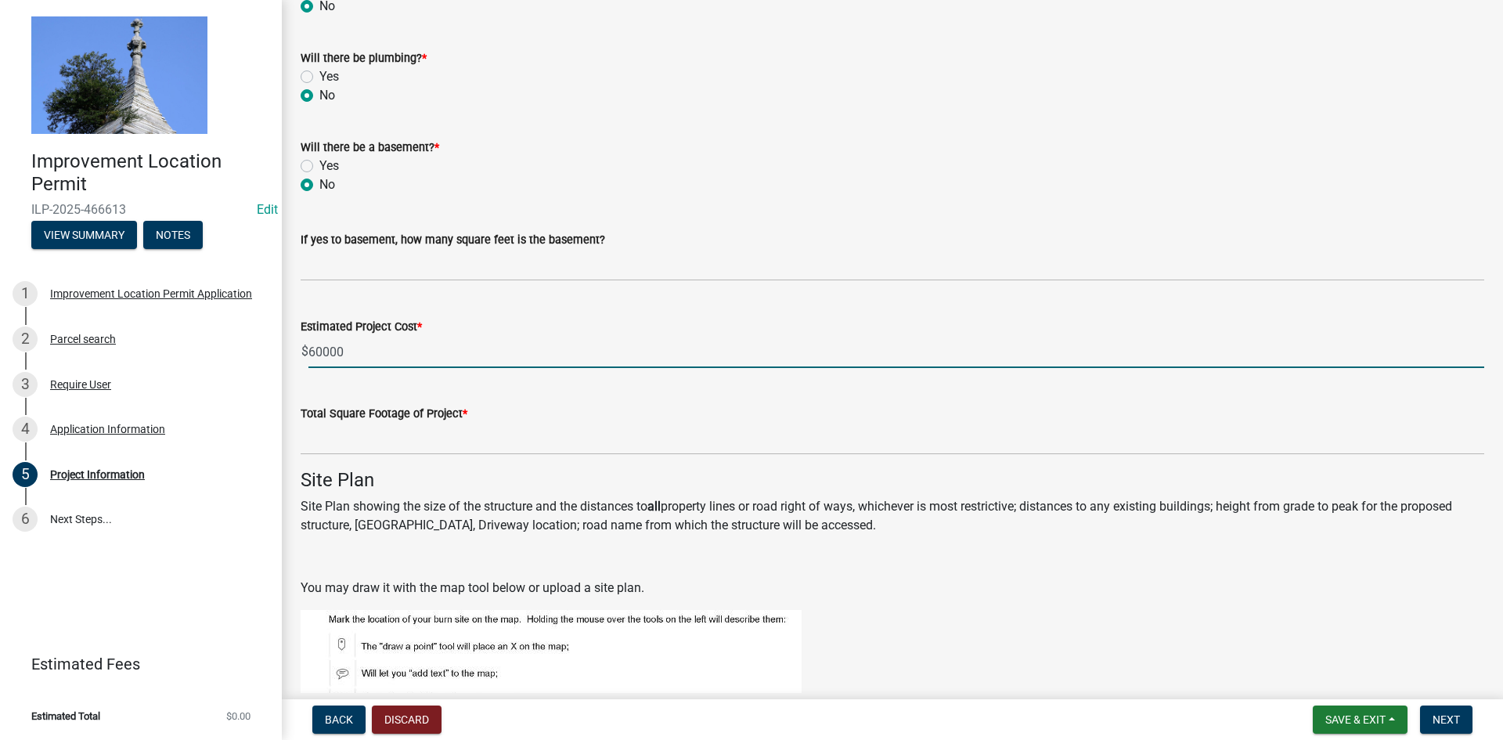
type input "60000"
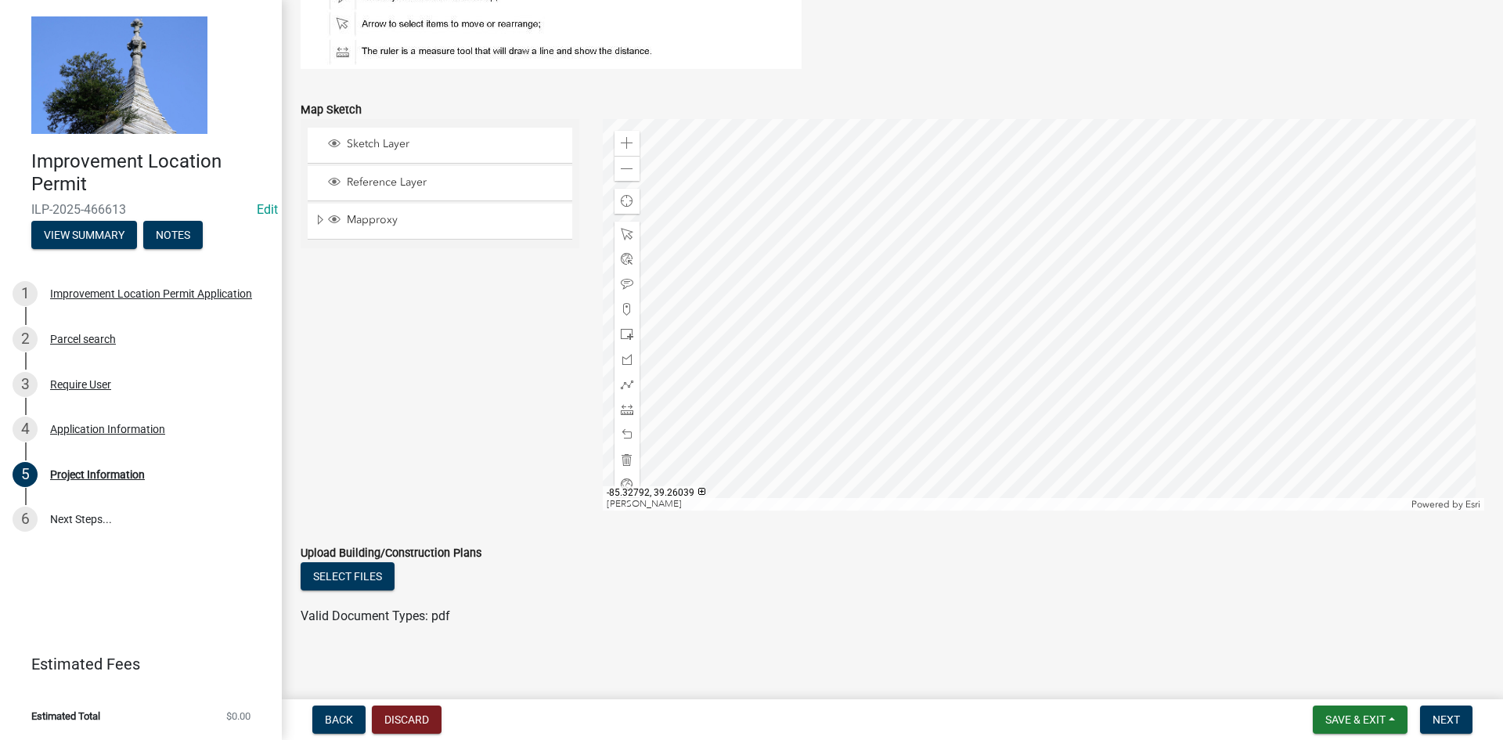
scroll to position [1309, 0]
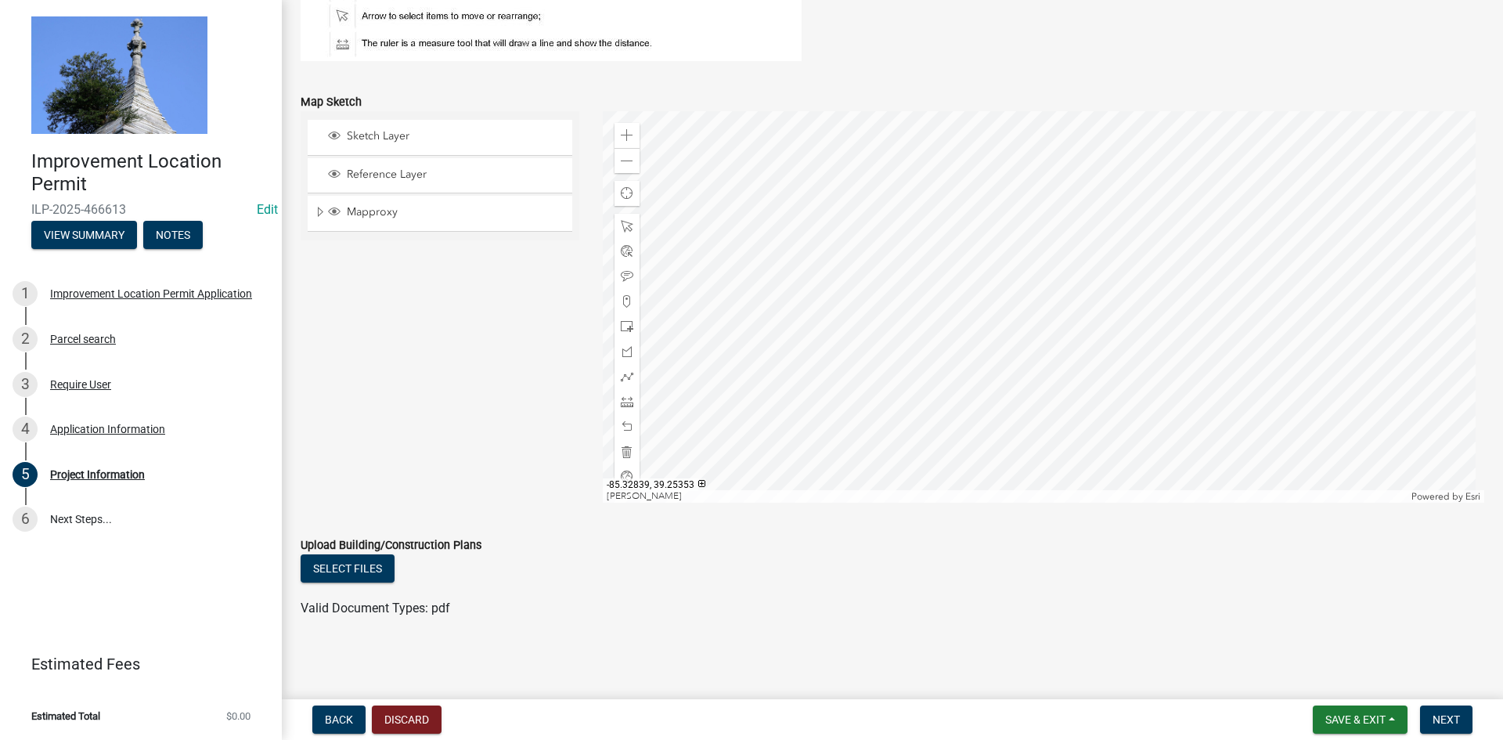
type input "2400"
click at [1082, 315] on div at bounding box center [1044, 306] width 882 height 391
click at [1342, 436] on div at bounding box center [1044, 306] width 882 height 391
click at [1201, 358] on div at bounding box center [1044, 306] width 882 height 391
click at [1085, 295] on div at bounding box center [1044, 306] width 882 height 391
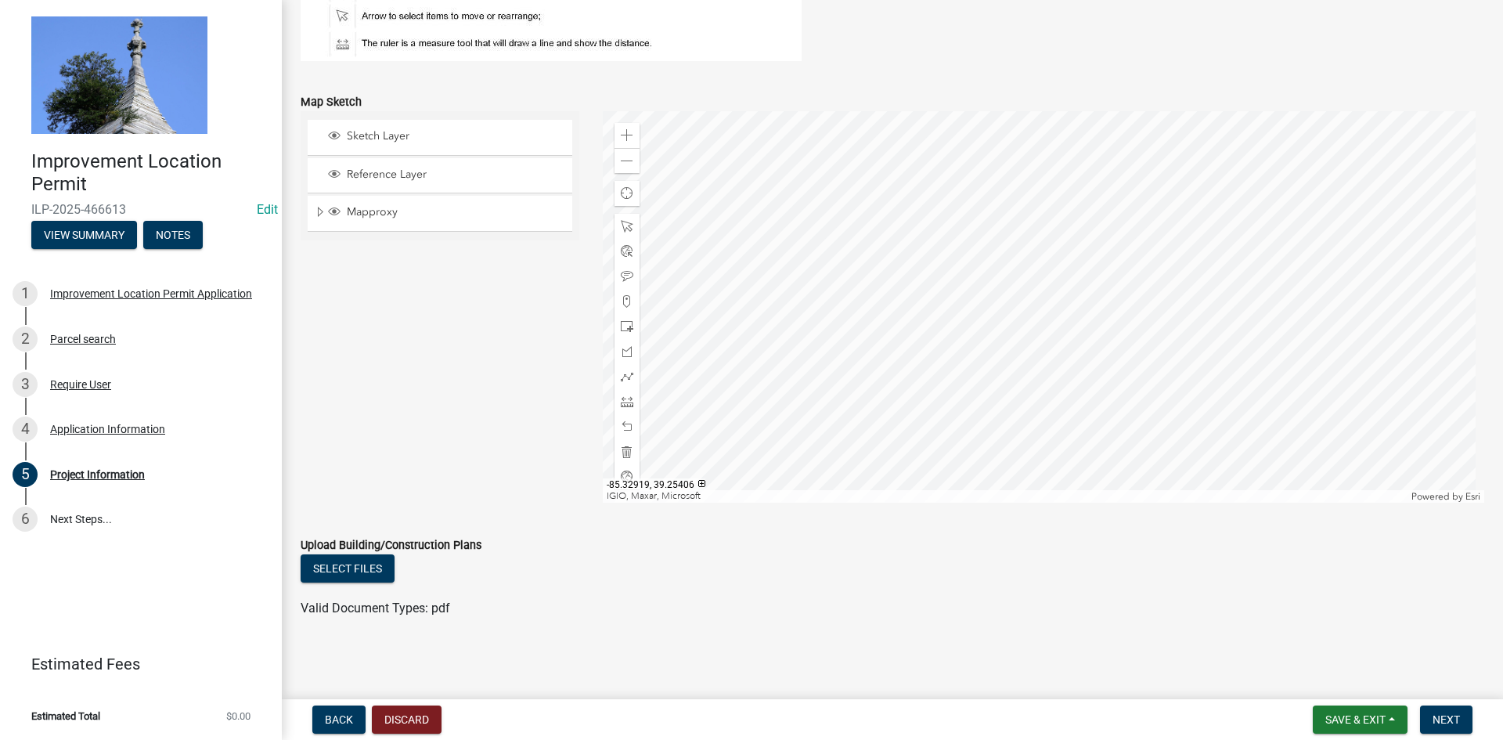
click at [1119, 404] on div at bounding box center [1044, 306] width 882 height 391
click at [1240, 111] on div at bounding box center [1044, 306] width 882 height 391
click at [1243, 201] on div at bounding box center [1044, 306] width 882 height 391
click at [628, 322] on span at bounding box center [627, 326] width 13 height 13
click at [1138, 321] on div at bounding box center [1044, 306] width 882 height 391
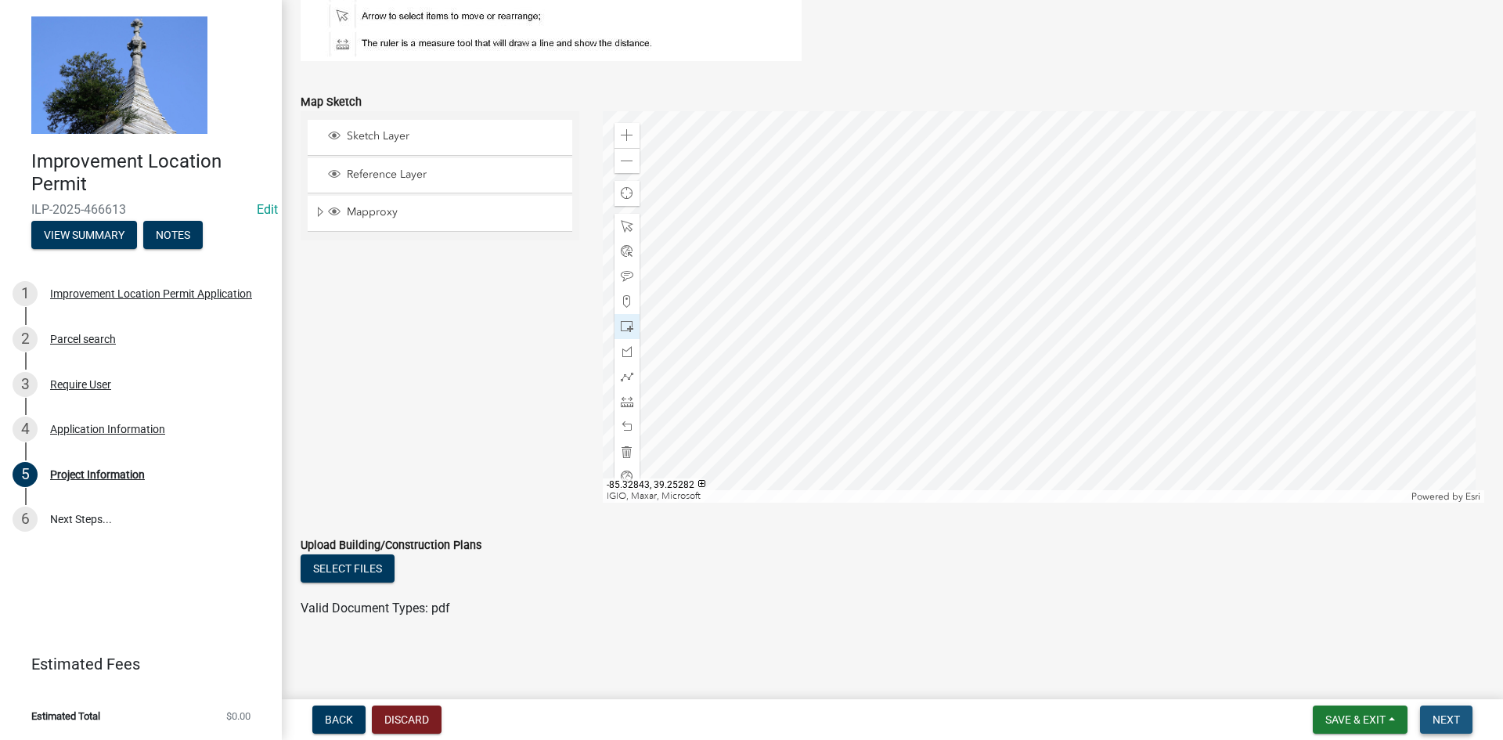
click at [1447, 719] on span "Next" at bounding box center [1445, 719] width 27 height 13
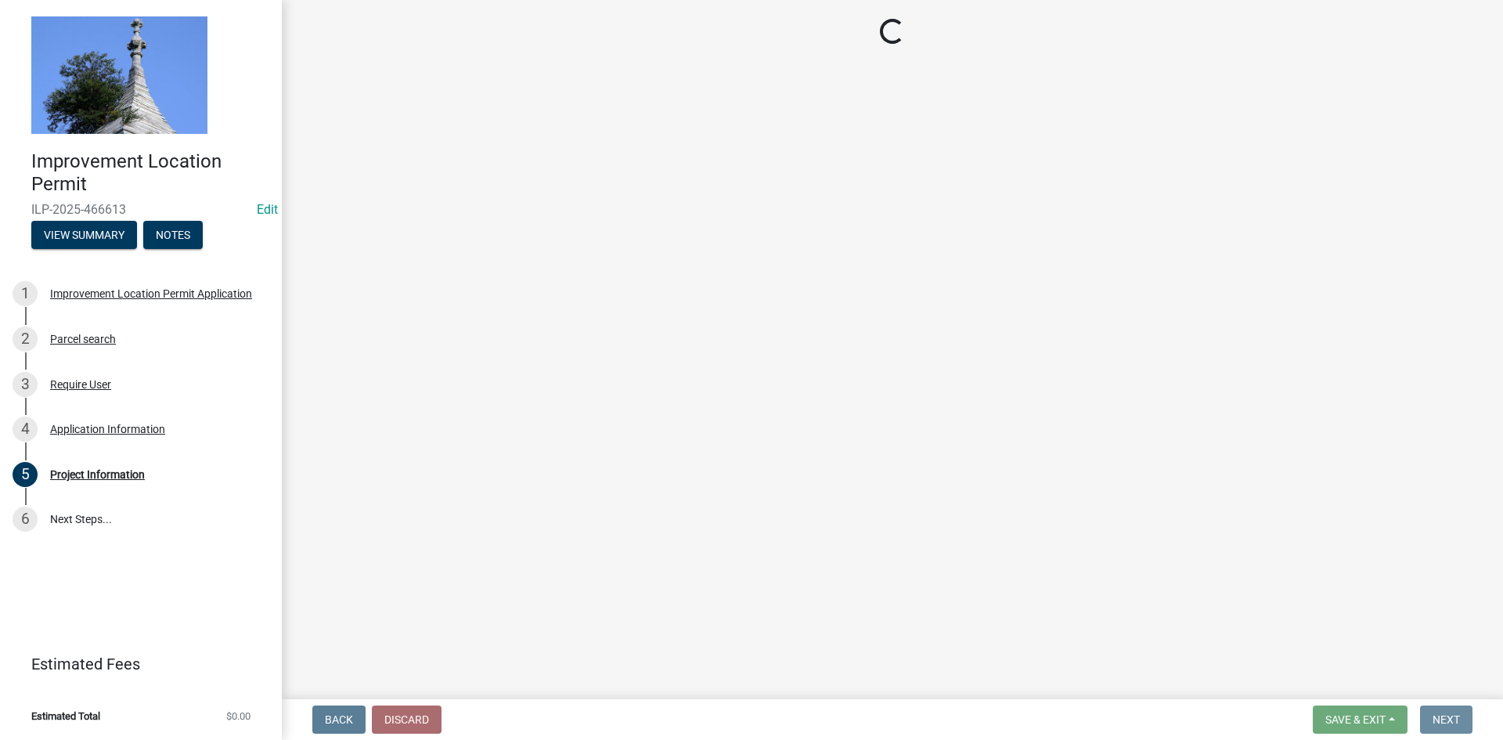
scroll to position [0, 0]
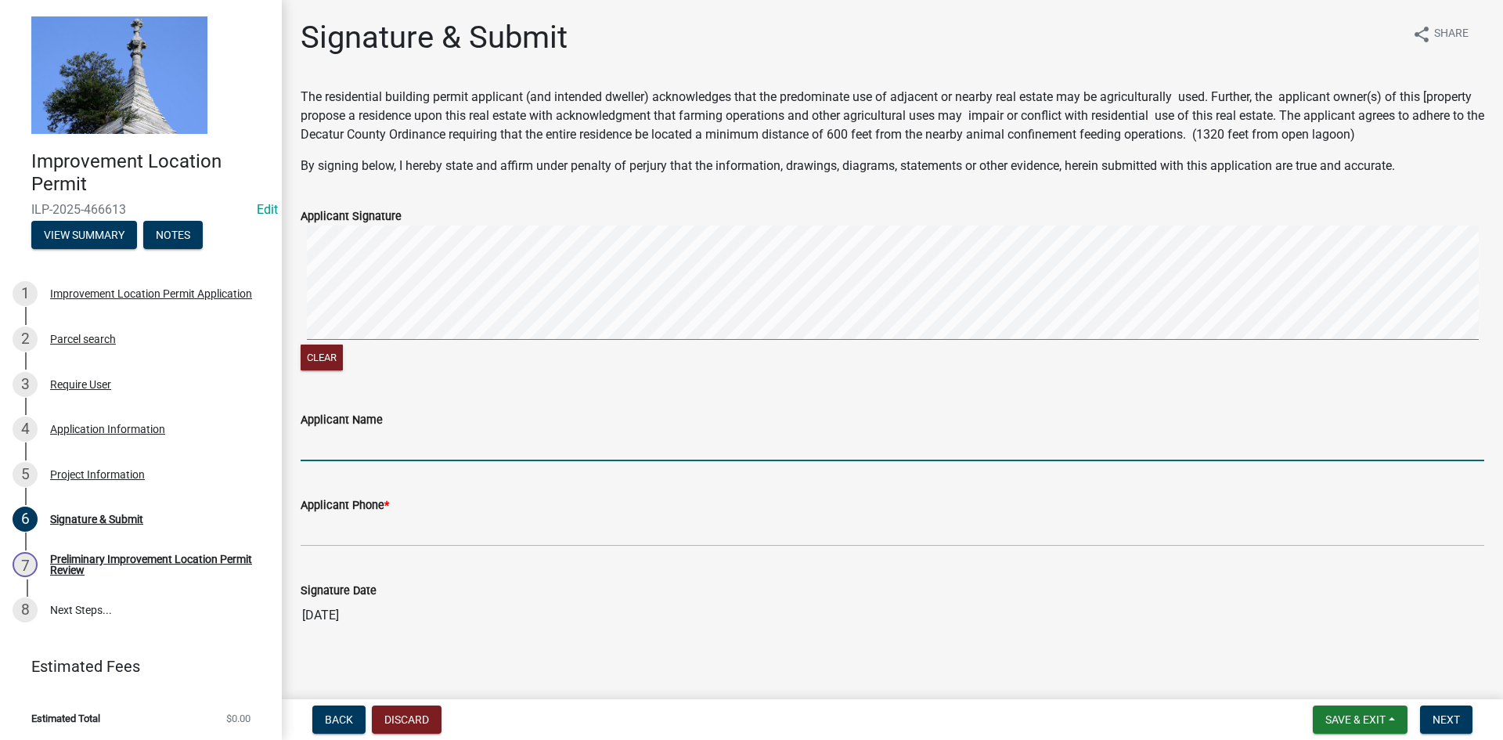
drag, startPoint x: 328, startPoint y: 443, endPoint x: 409, endPoint y: 421, distance: 84.3
click at [351, 434] on input "Applicant Name" at bounding box center [892, 445] width 1183 height 32
type input "[PERSON_NAME]"
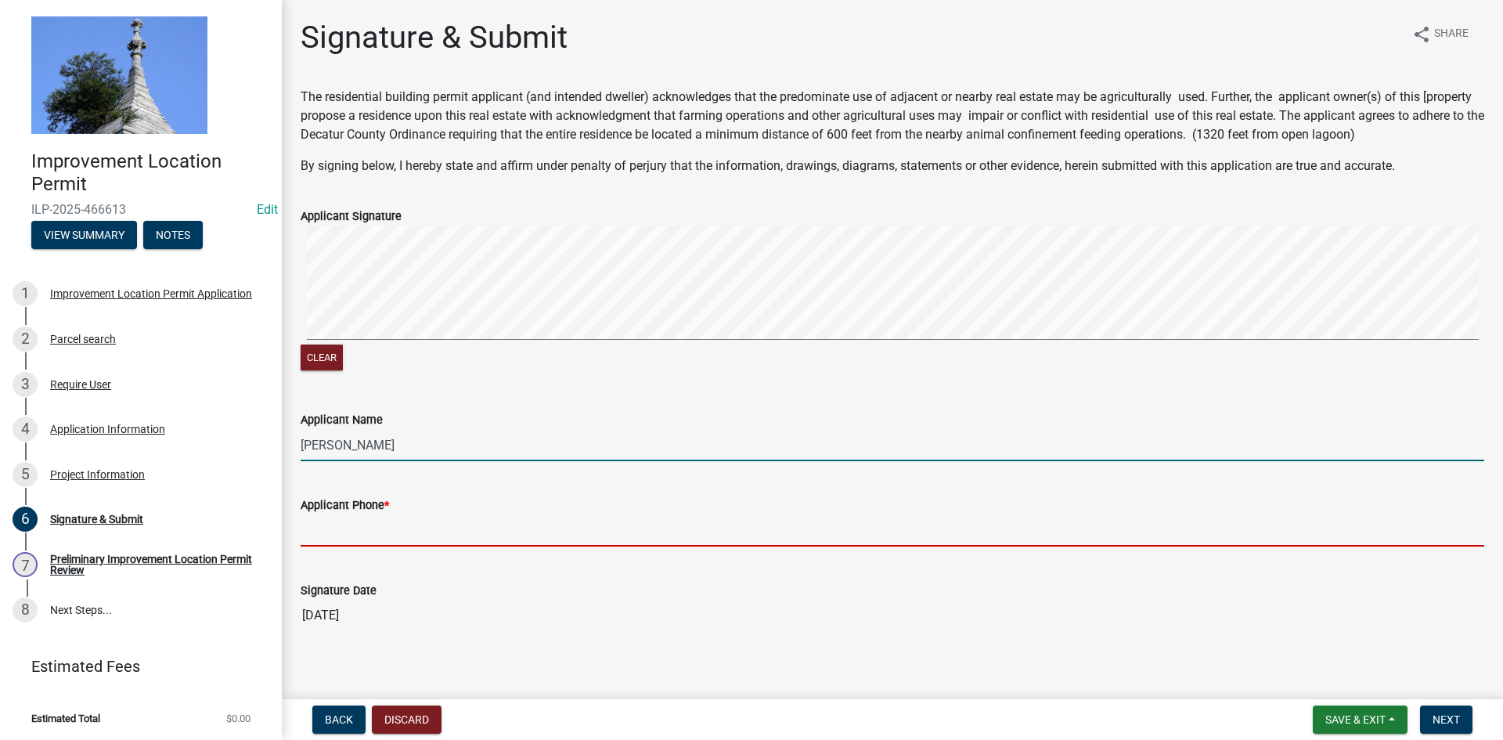
drag, startPoint x: 313, startPoint y: 530, endPoint x: 332, endPoint y: 523, distance: 20.1
click at [330, 524] on input "Applicant Phone *" at bounding box center [892, 530] width 1183 height 32
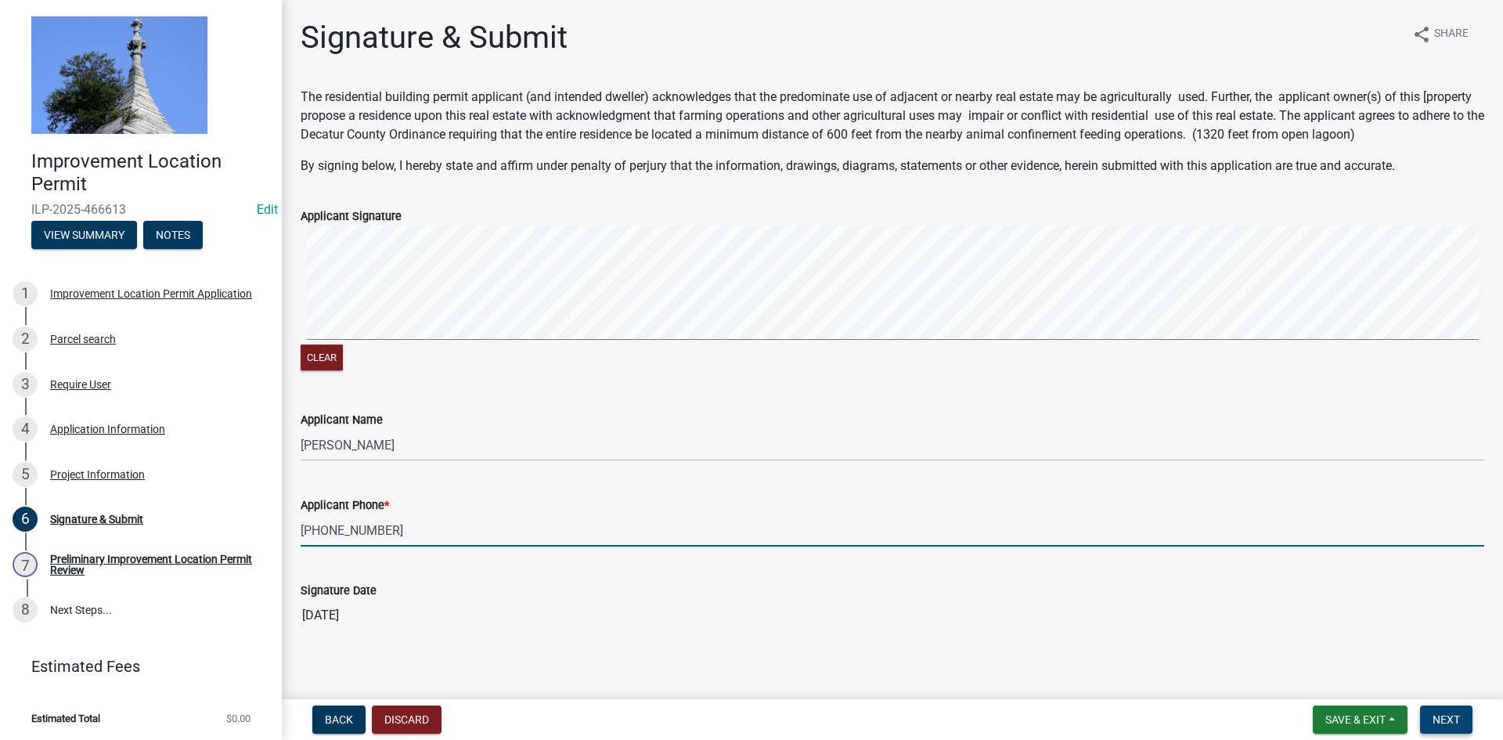
type input "[PHONE_NUMBER]"
drag, startPoint x: 1460, startPoint y: 714, endPoint x: 1450, endPoint y: 711, distance: 9.7
click at [1459, 713] on span "Next" at bounding box center [1445, 719] width 27 height 13
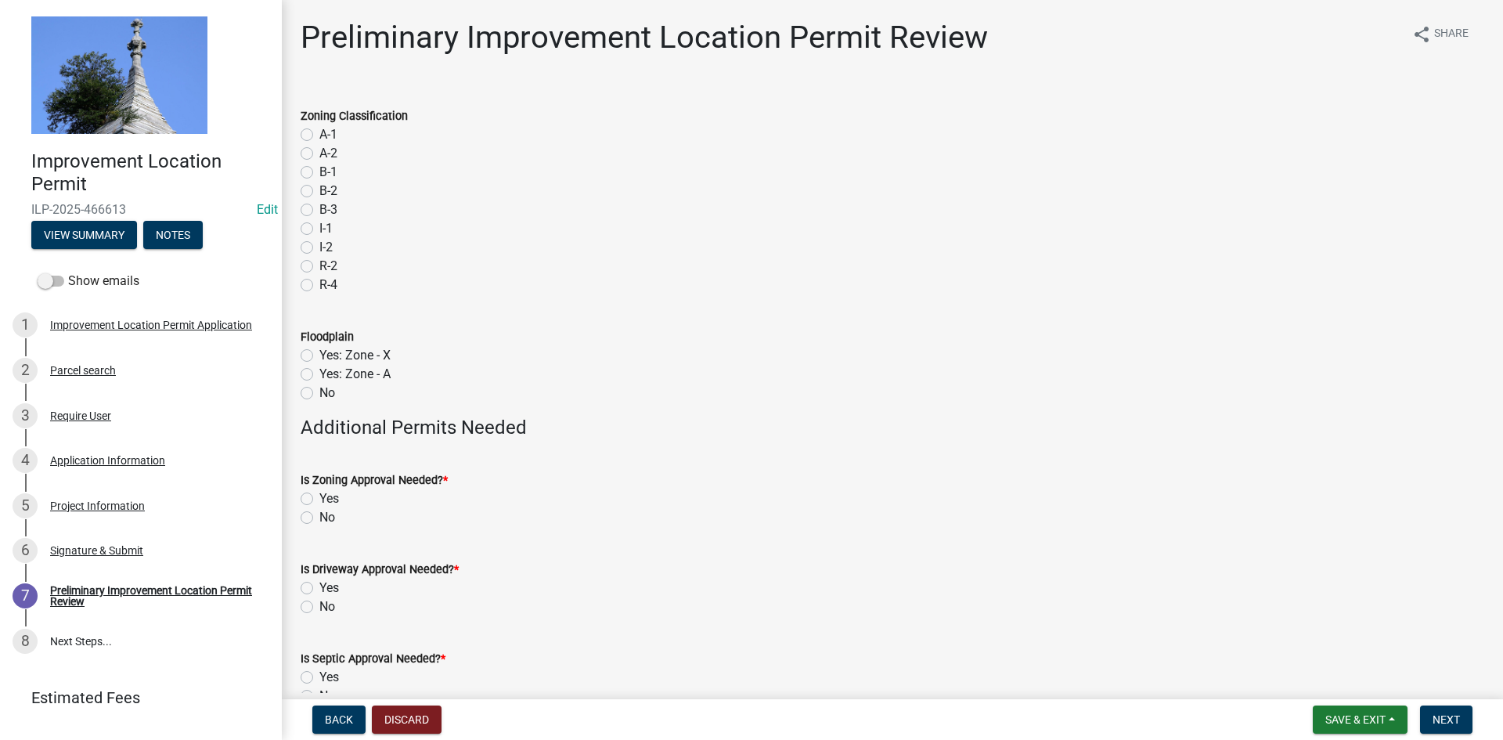
click at [319, 135] on label "A-1" at bounding box center [328, 134] width 18 height 19
click at [319, 135] on input "A-1" at bounding box center [324, 130] width 10 height 10
radio input "true"
click at [319, 352] on label "Yes: Zone - X" at bounding box center [354, 355] width 71 height 19
click at [319, 352] on input "Yes: Zone - X" at bounding box center [324, 351] width 10 height 10
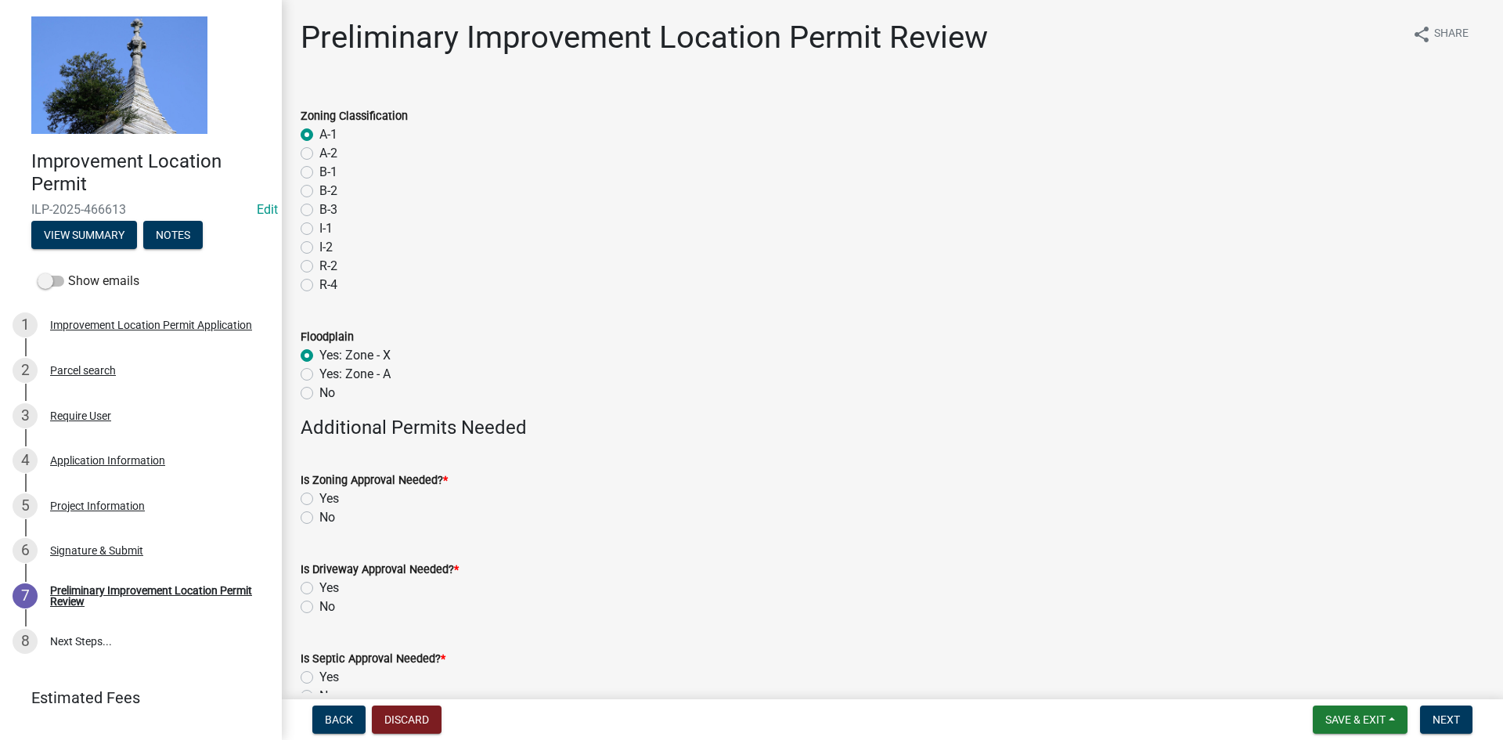
radio input "true"
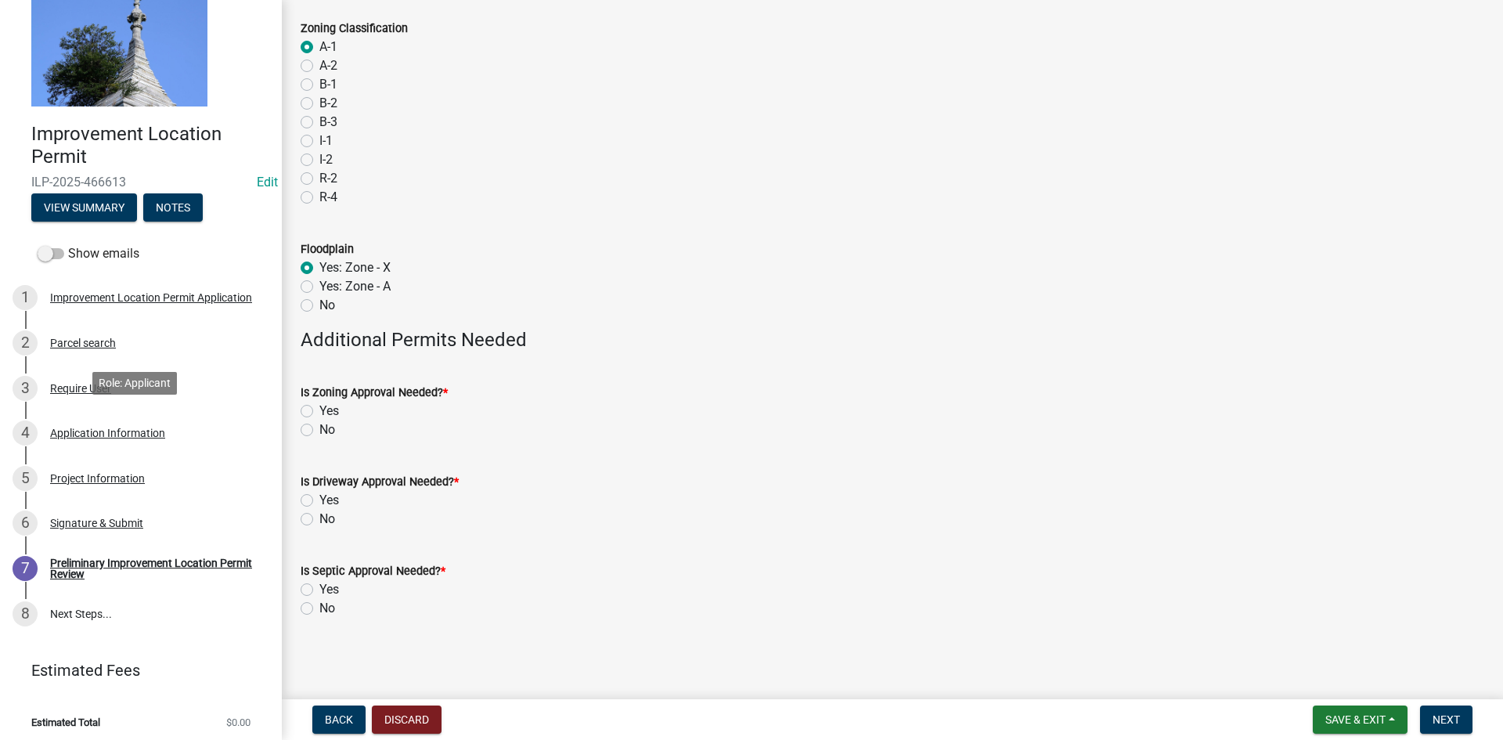
scroll to position [34, 0]
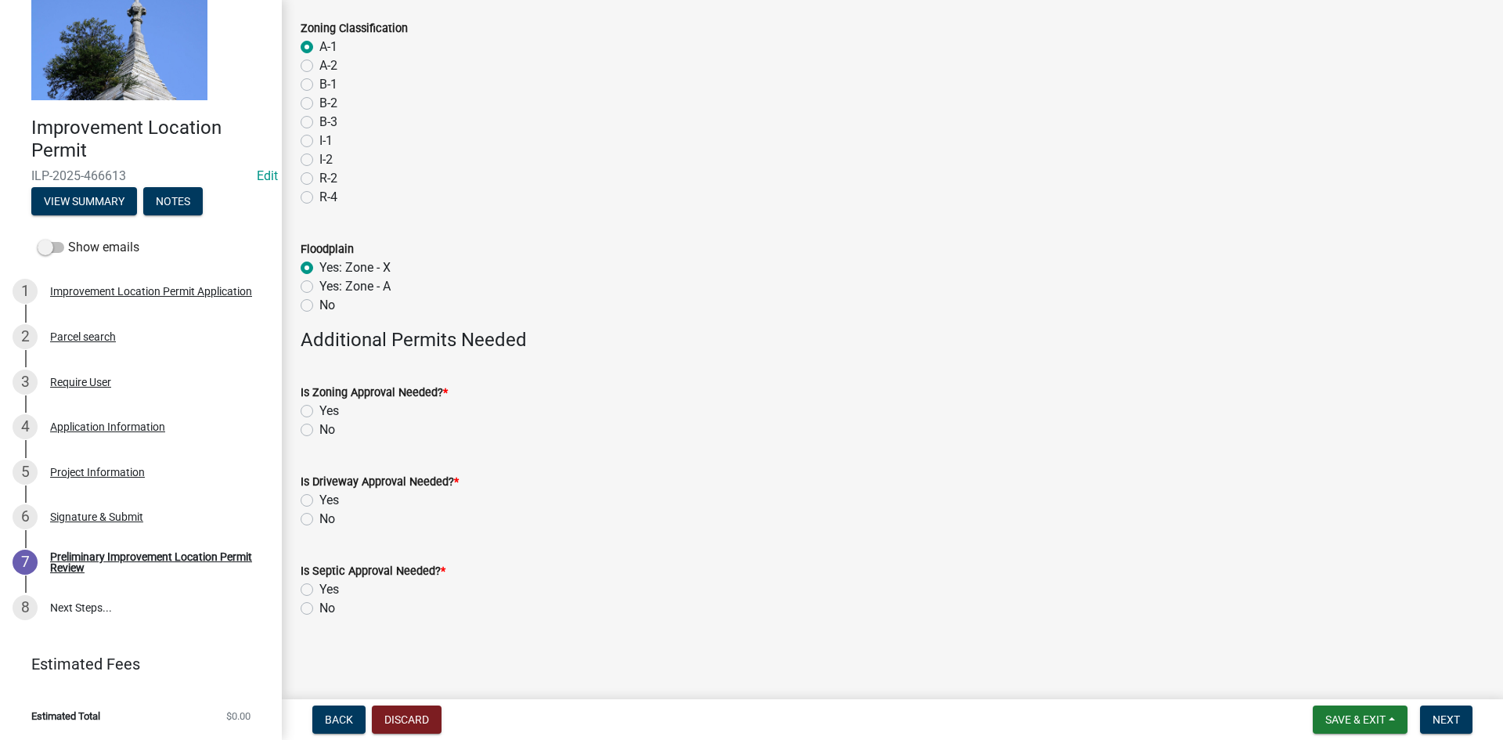
click at [319, 429] on label "No" at bounding box center [327, 429] width 16 height 19
click at [319, 429] on input "No" at bounding box center [324, 425] width 10 height 10
radio input "true"
drag, startPoint x: 304, startPoint y: 519, endPoint x: 308, endPoint y: 554, distance: 35.4
click at [319, 517] on label "No" at bounding box center [327, 518] width 16 height 19
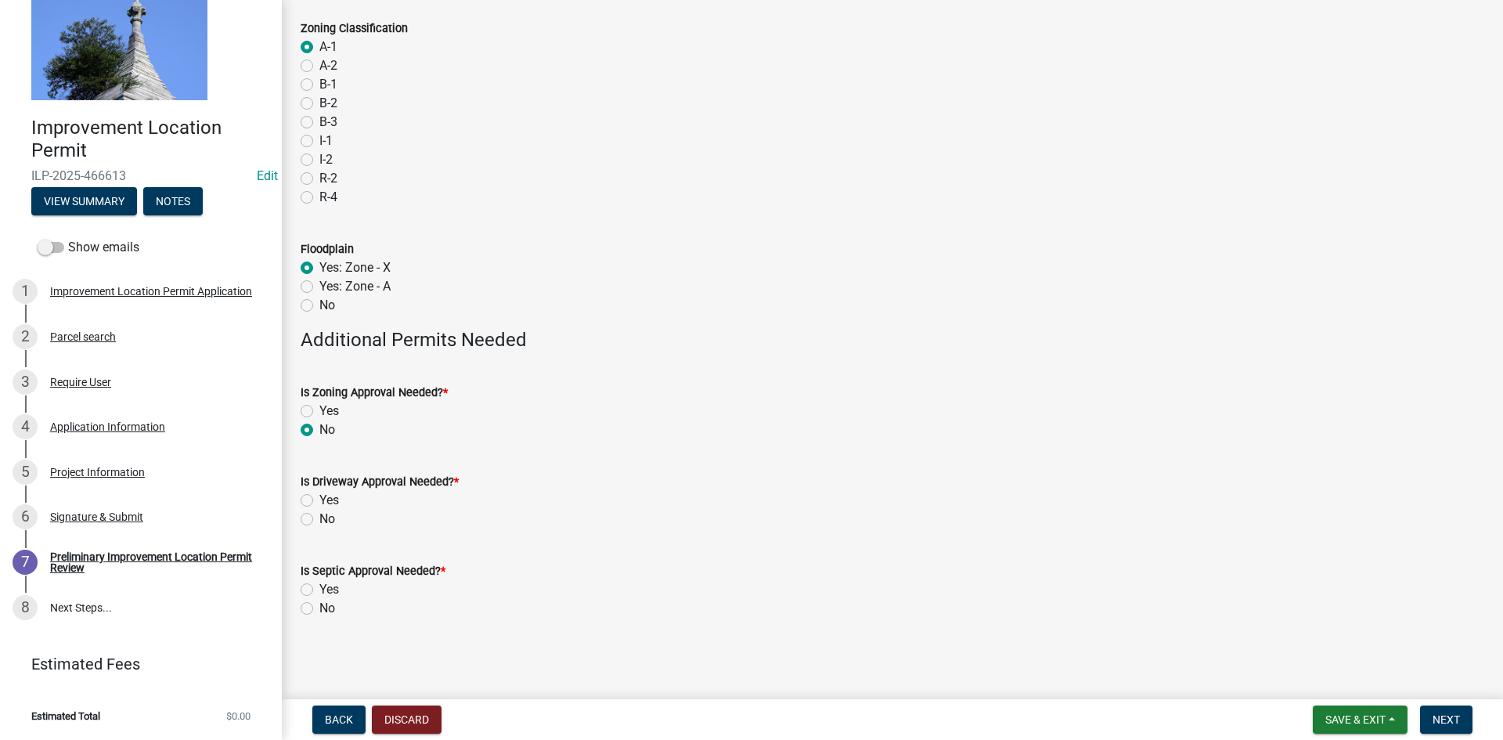
click at [319, 517] on input "No" at bounding box center [324, 514] width 10 height 10
radio input "true"
click at [319, 608] on label "No" at bounding box center [327, 608] width 16 height 19
click at [319, 608] on input "No" at bounding box center [324, 604] width 10 height 10
radio input "true"
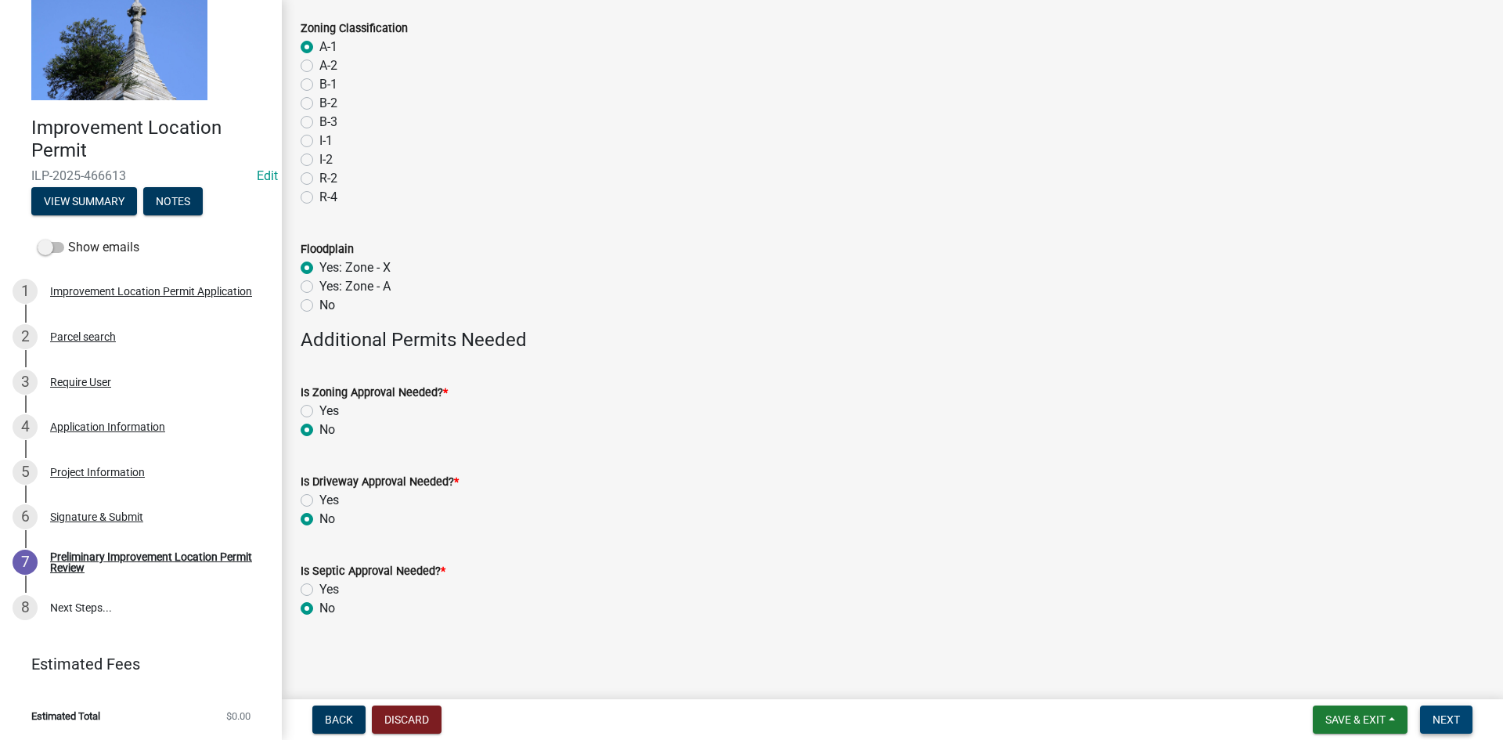
click at [1445, 717] on span "Next" at bounding box center [1445, 719] width 27 height 13
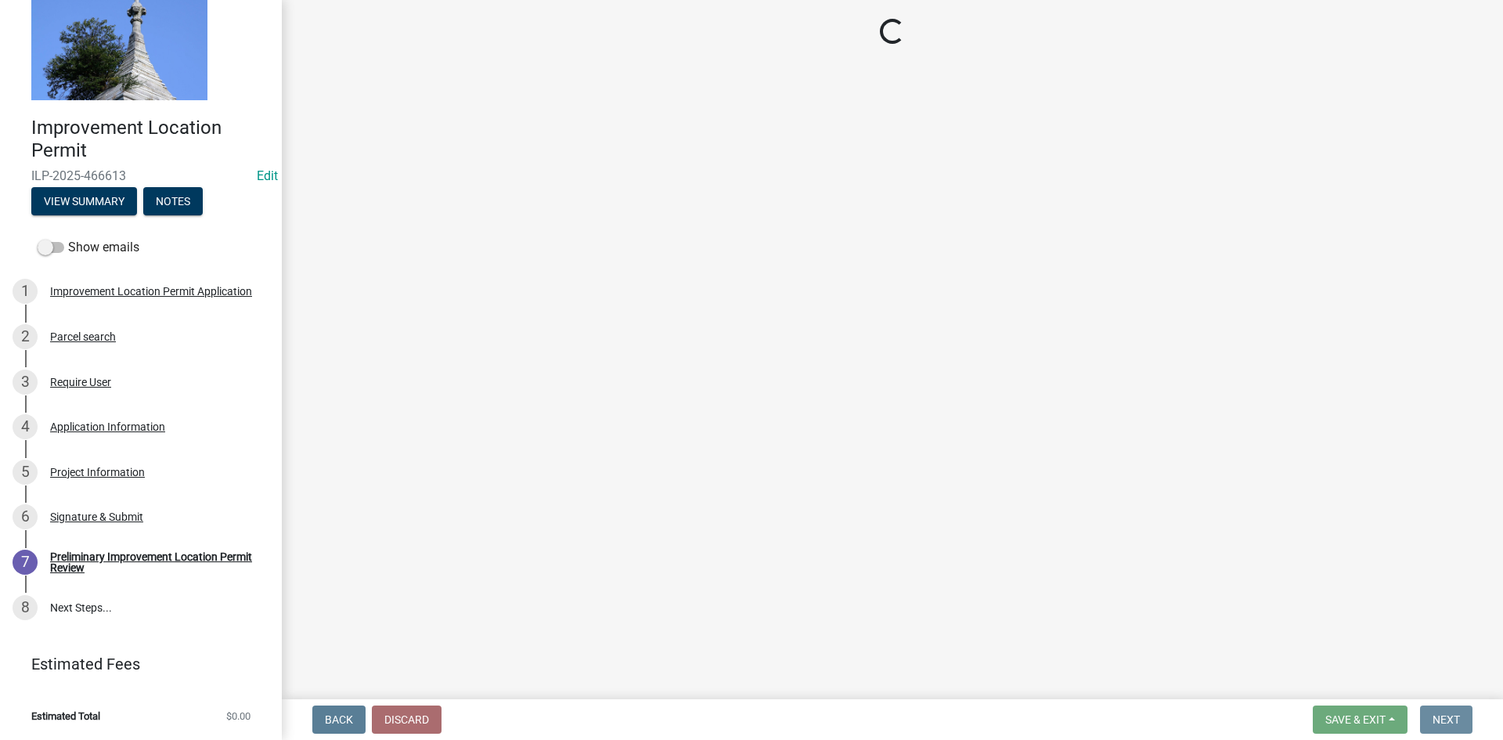
scroll to position [0, 0]
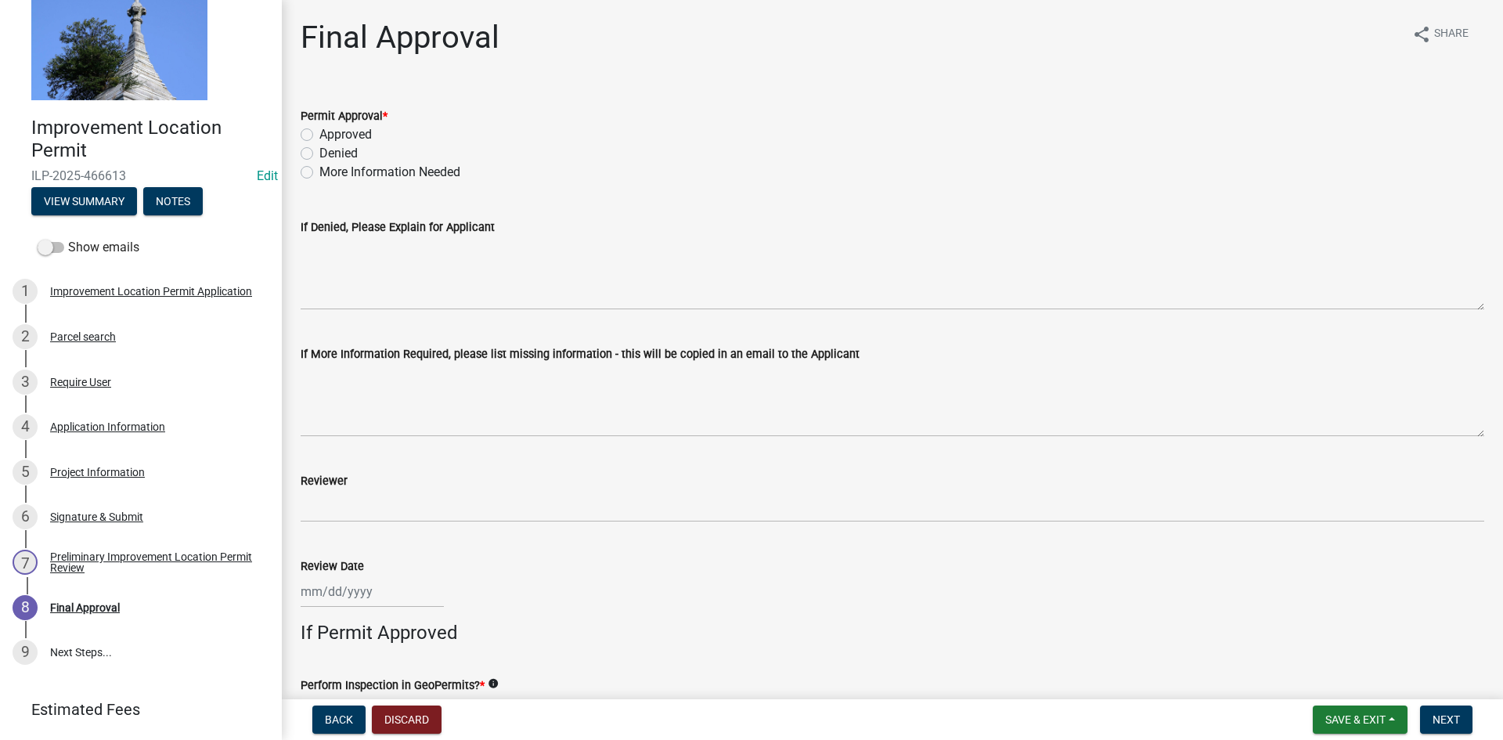
click at [319, 135] on label "Approved" at bounding box center [345, 134] width 52 height 19
click at [319, 135] on input "Approved" at bounding box center [324, 130] width 10 height 10
radio input "true"
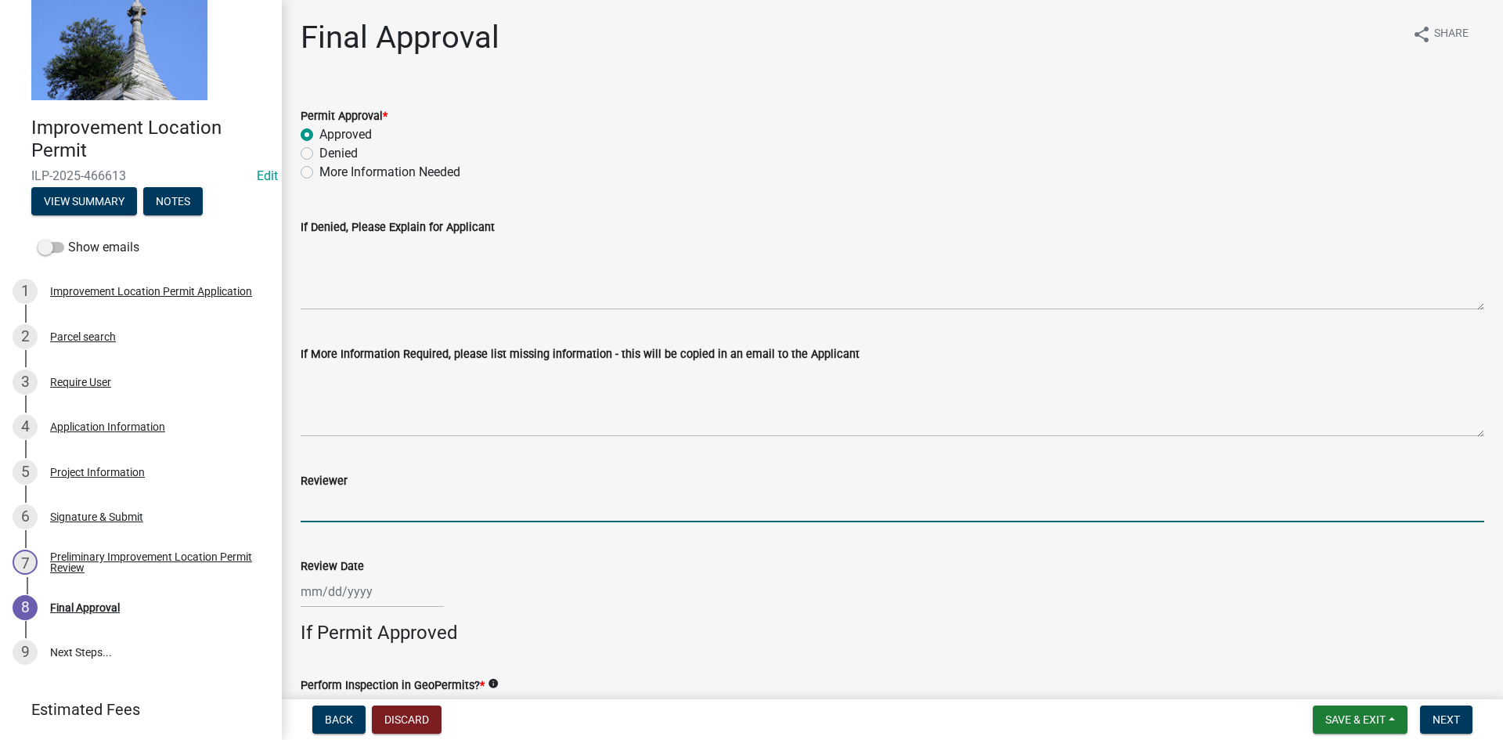
click at [383, 506] on input "Reviewer" at bounding box center [892, 506] width 1183 height 32
type input "TK"
click at [350, 603] on div at bounding box center [372, 591] width 143 height 32
select select "8"
select select "2025"
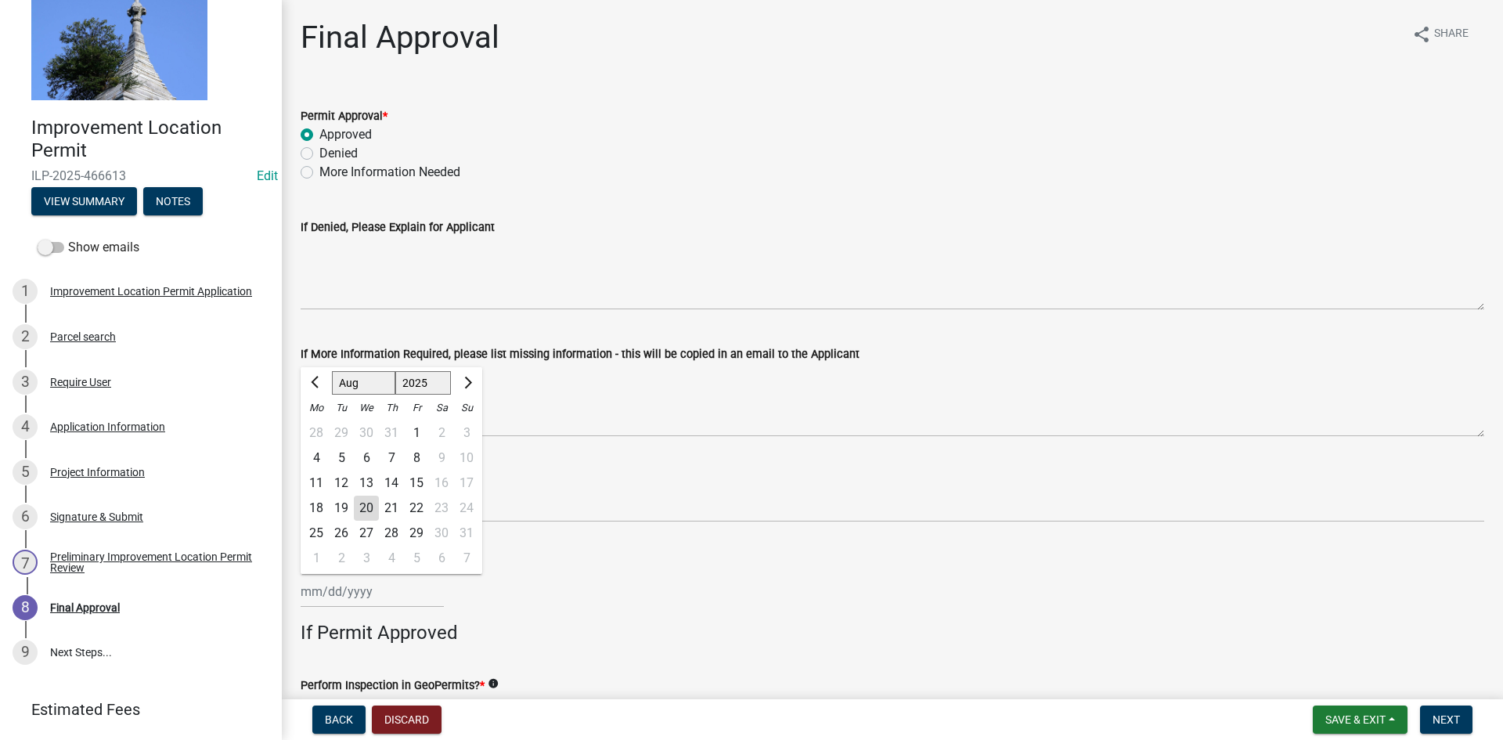
drag, startPoint x: 369, startPoint y: 508, endPoint x: 398, endPoint y: 516, distance: 30.0
click at [373, 508] on div "20" at bounding box center [366, 507] width 25 height 25
type input "[DATE]"
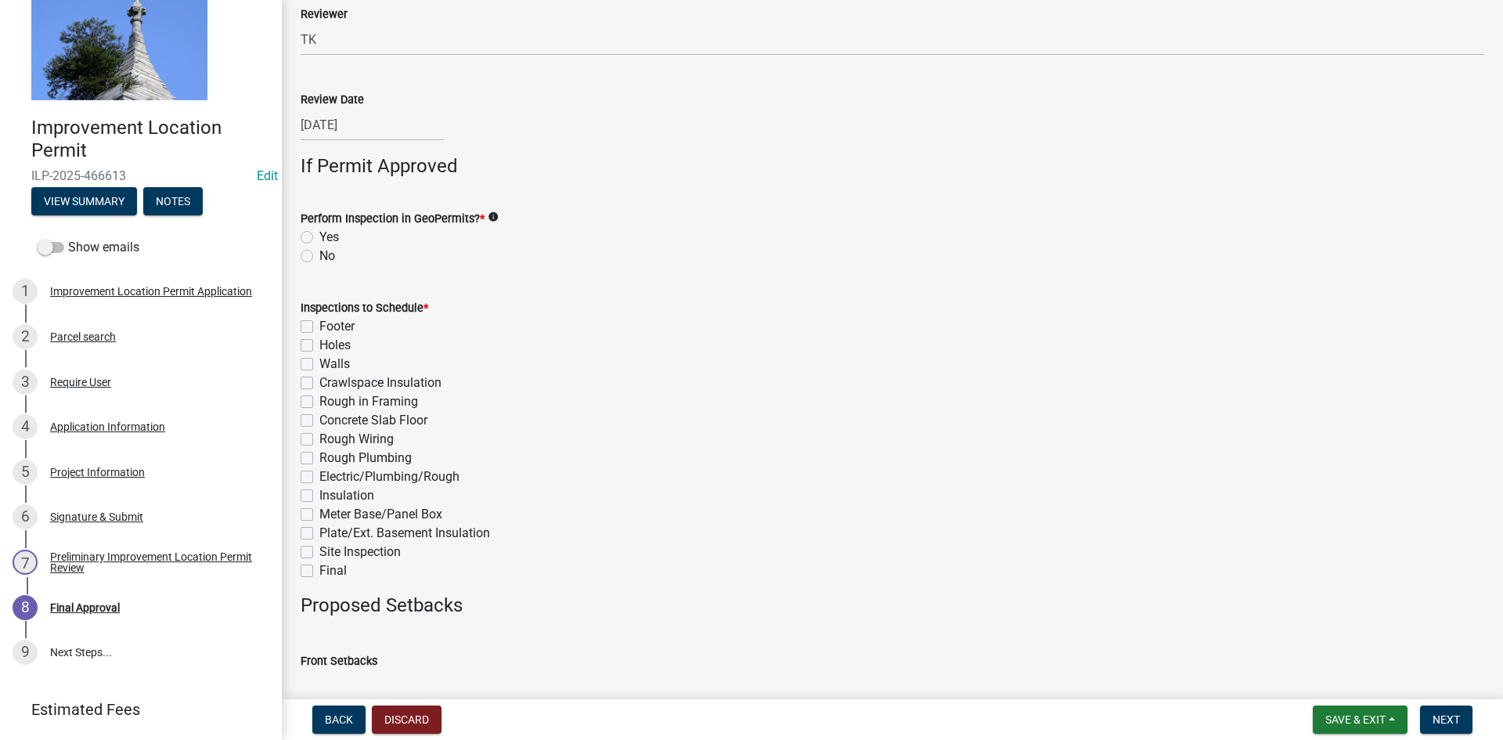
scroll to position [469, 0]
drag, startPoint x: 306, startPoint y: 254, endPoint x: 319, endPoint y: 345, distance: 92.4
click at [319, 253] on label "No" at bounding box center [327, 253] width 16 height 19
click at [319, 253] on input "No" at bounding box center [324, 249] width 10 height 10
radio input "true"
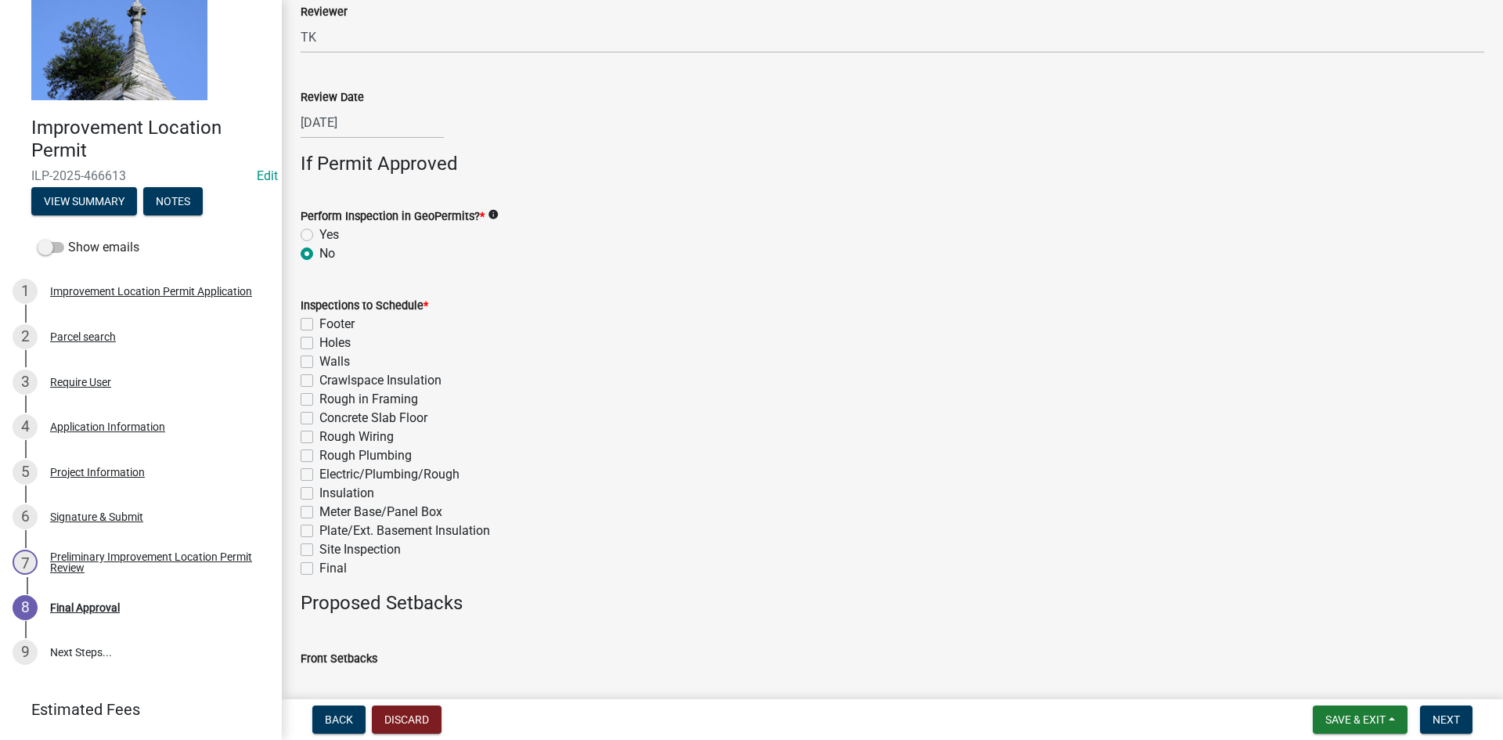
click at [319, 568] on label "Final" at bounding box center [332, 568] width 27 height 19
click at [319, 568] on input "Final" at bounding box center [324, 564] width 10 height 10
checkbox input "true"
checkbox input "false"
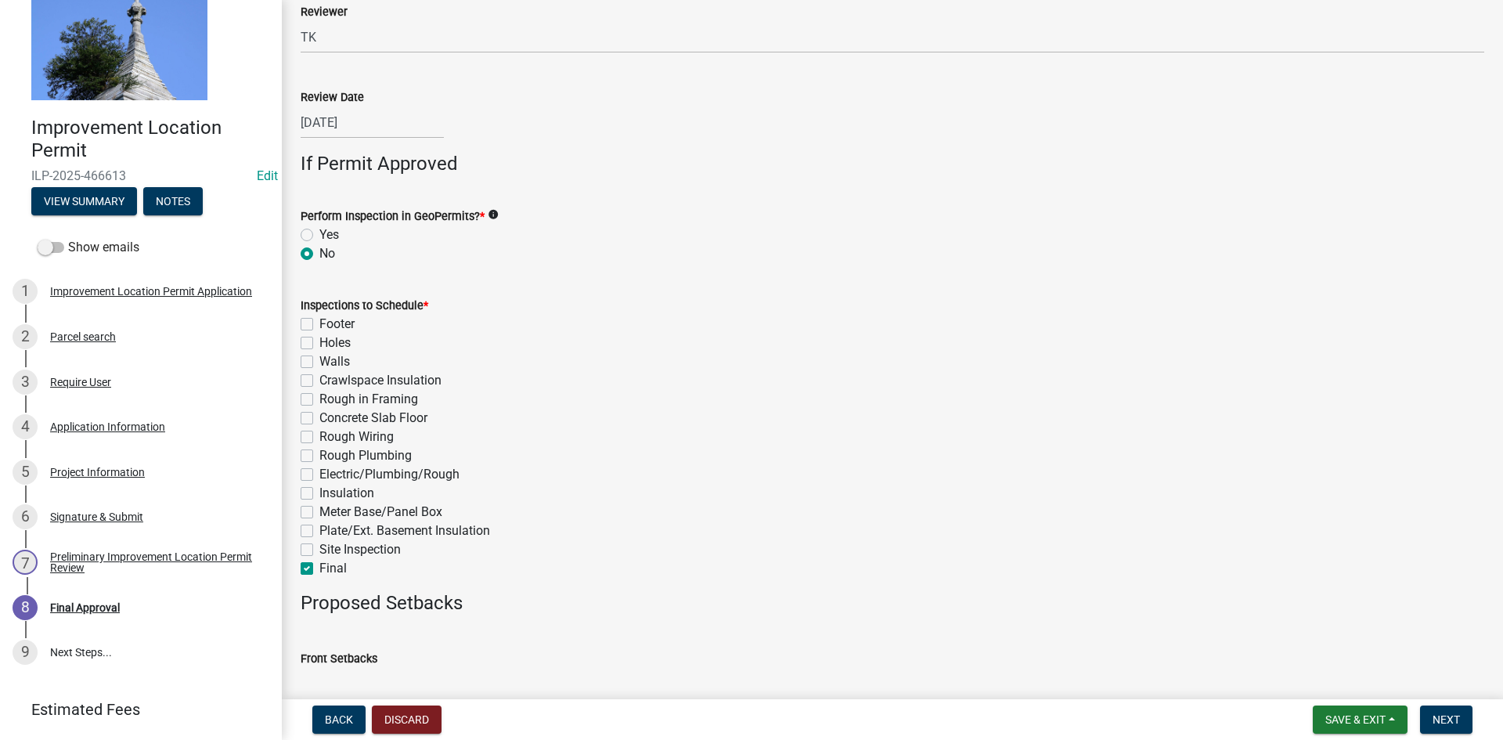
checkbox input "false"
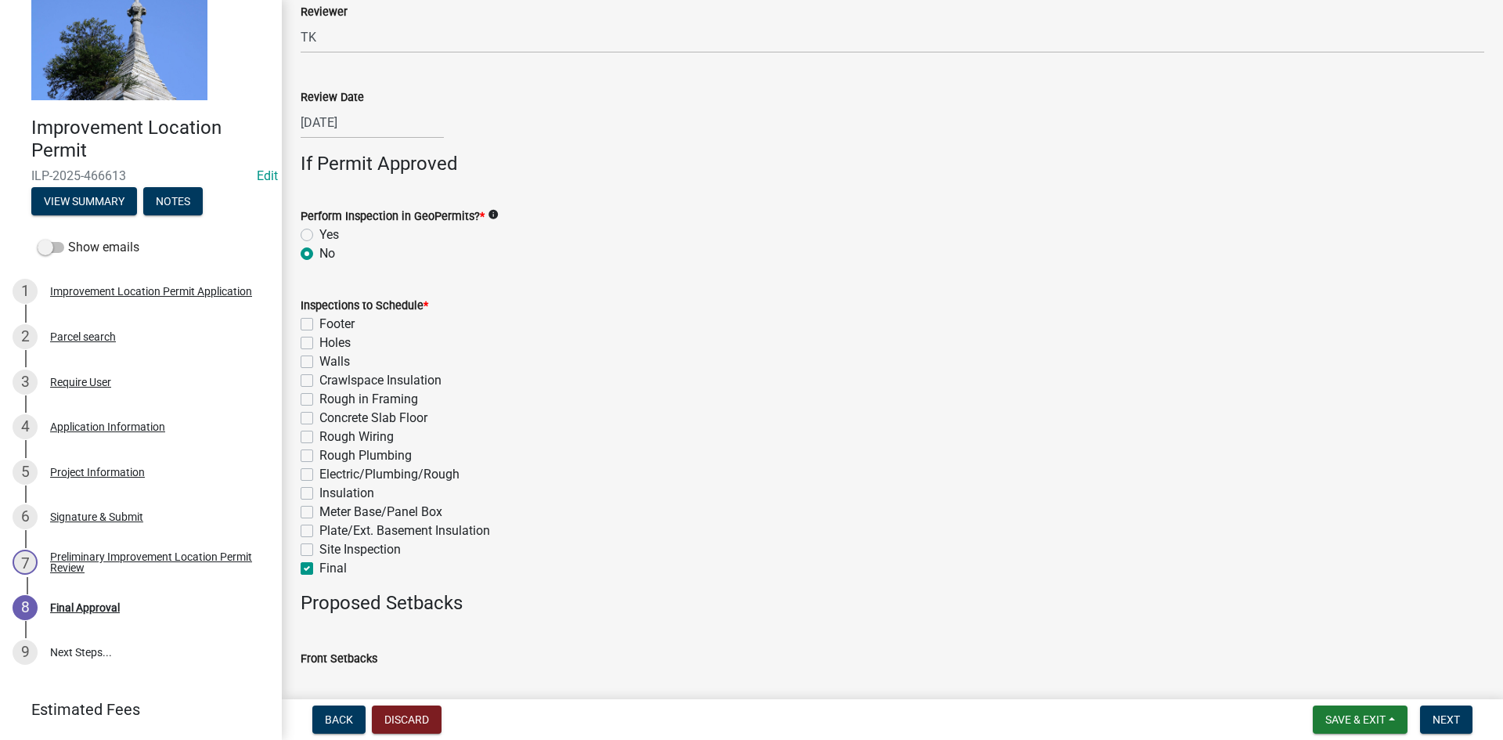
checkbox input "false"
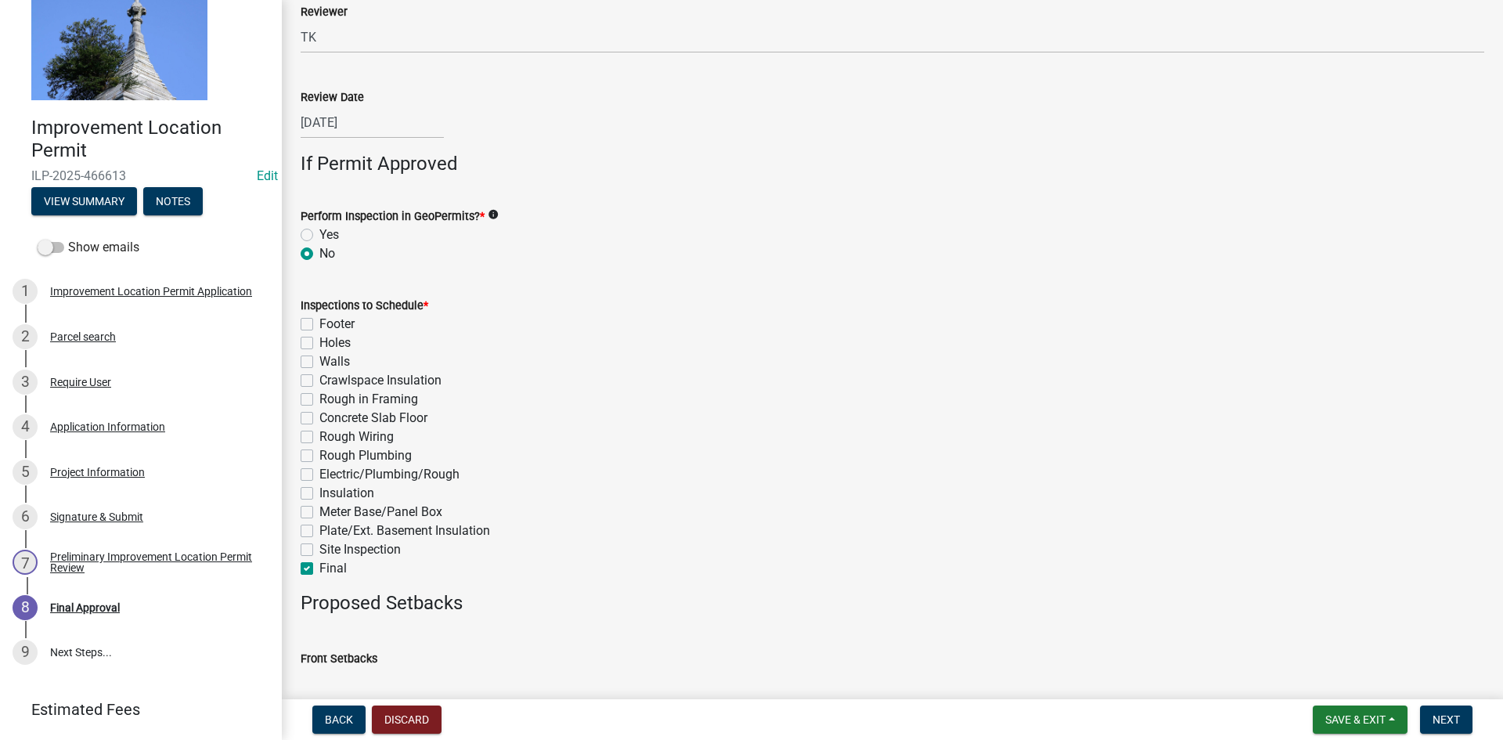
checkbox input "false"
checkbox input "true"
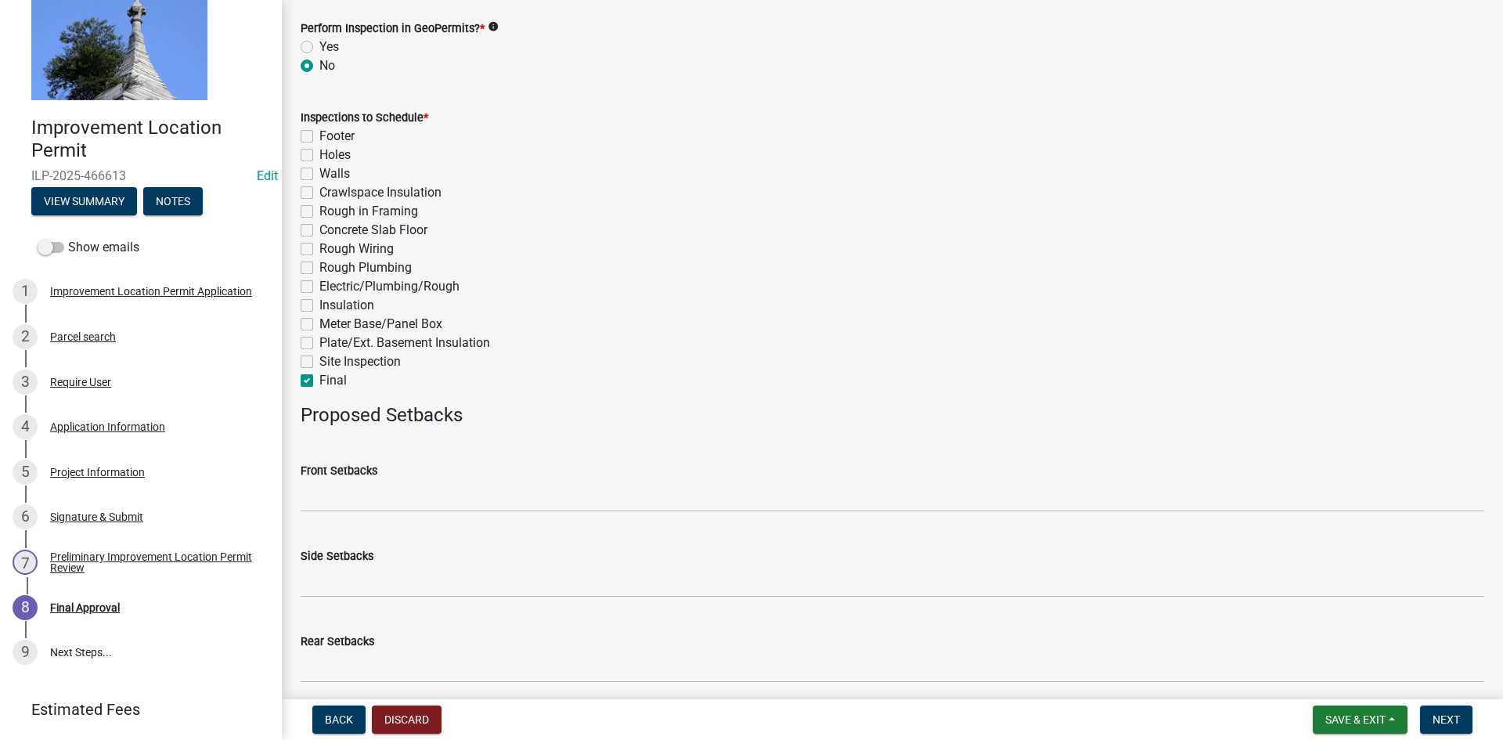
scroll to position [720, 0]
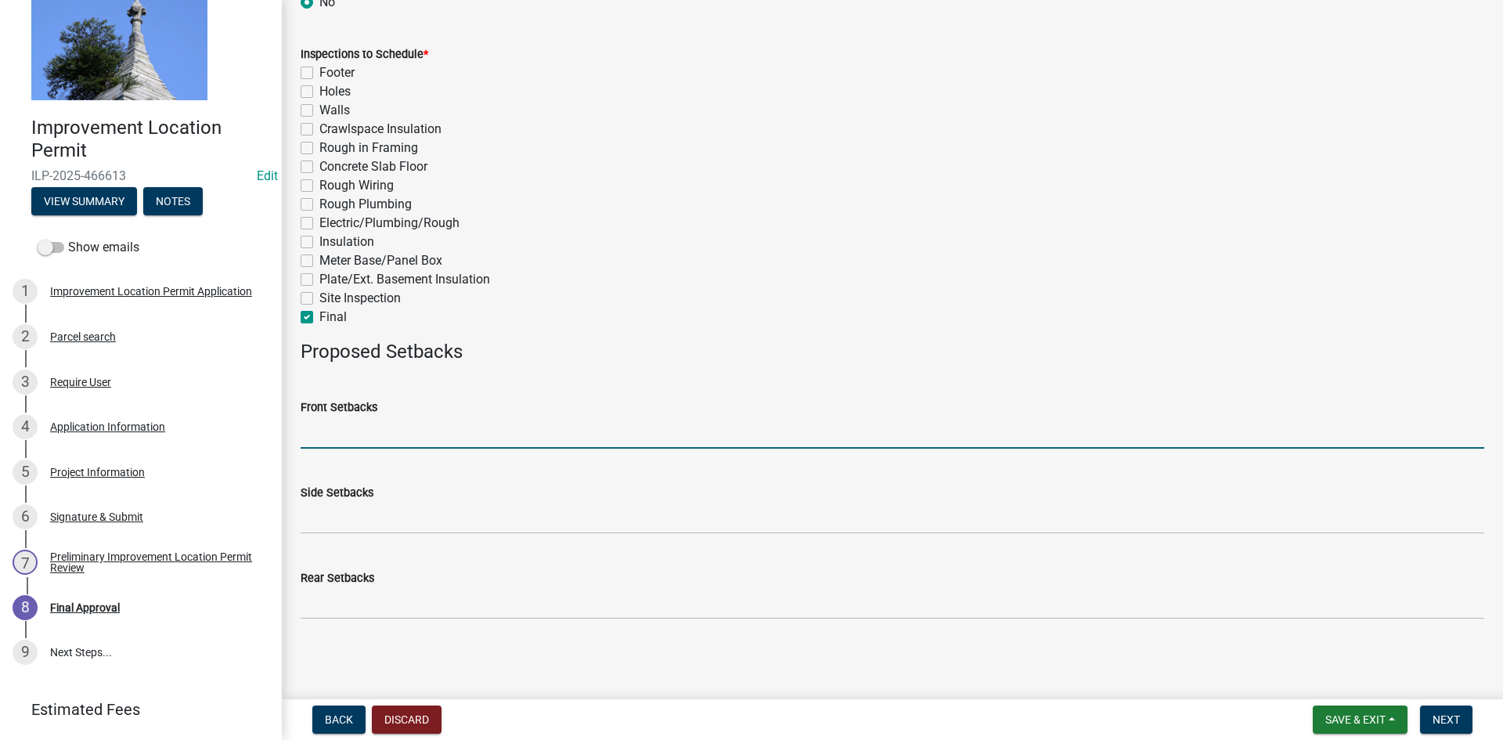
drag, startPoint x: 401, startPoint y: 427, endPoint x: 383, endPoint y: 442, distance: 23.3
click at [401, 427] on input "Front Setbacks" at bounding box center [892, 432] width 1183 height 32
type input "70"
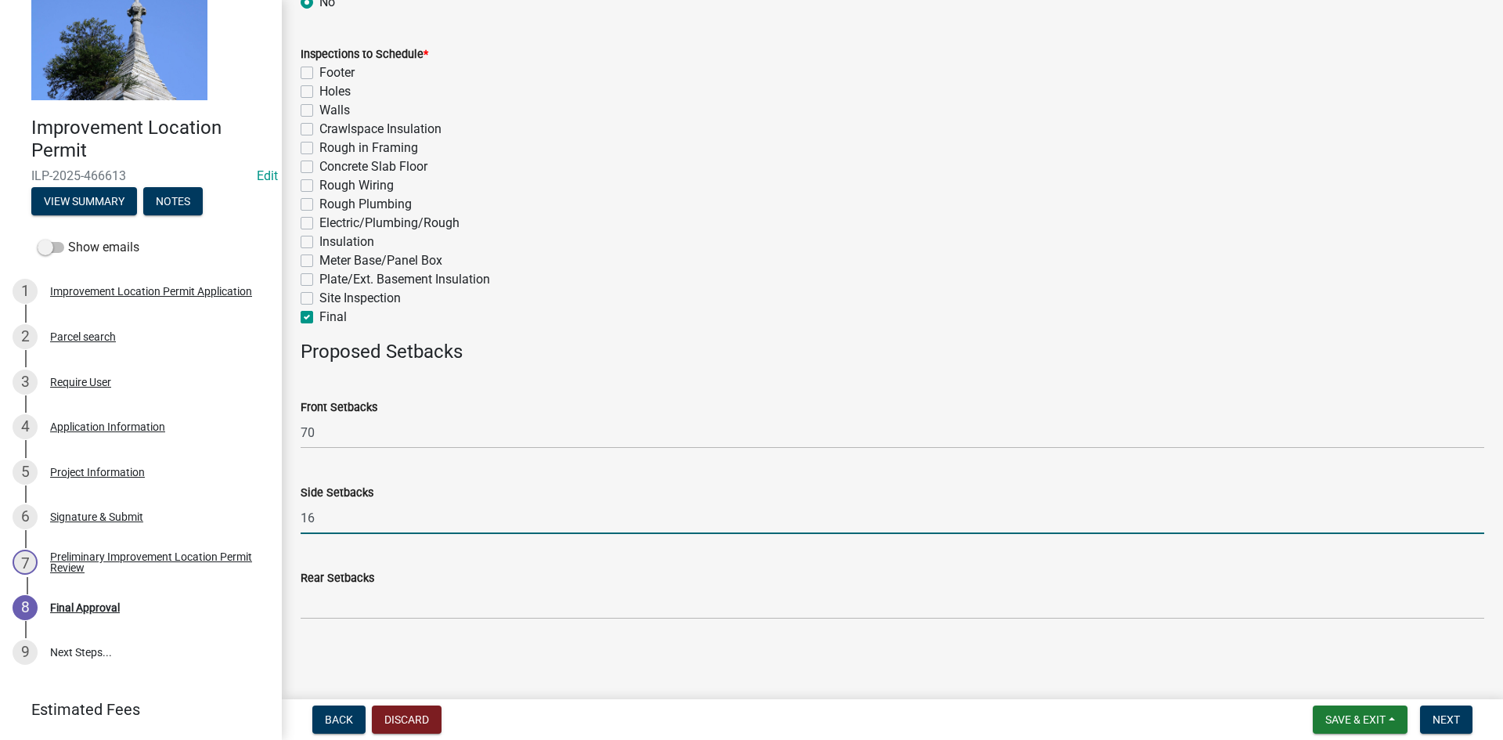
drag, startPoint x: 329, startPoint y: 514, endPoint x: 298, endPoint y: 520, distance: 31.8
click at [293, 525] on div "Side Setbacks 16" at bounding box center [892, 497] width 1207 height 73
type input "15"
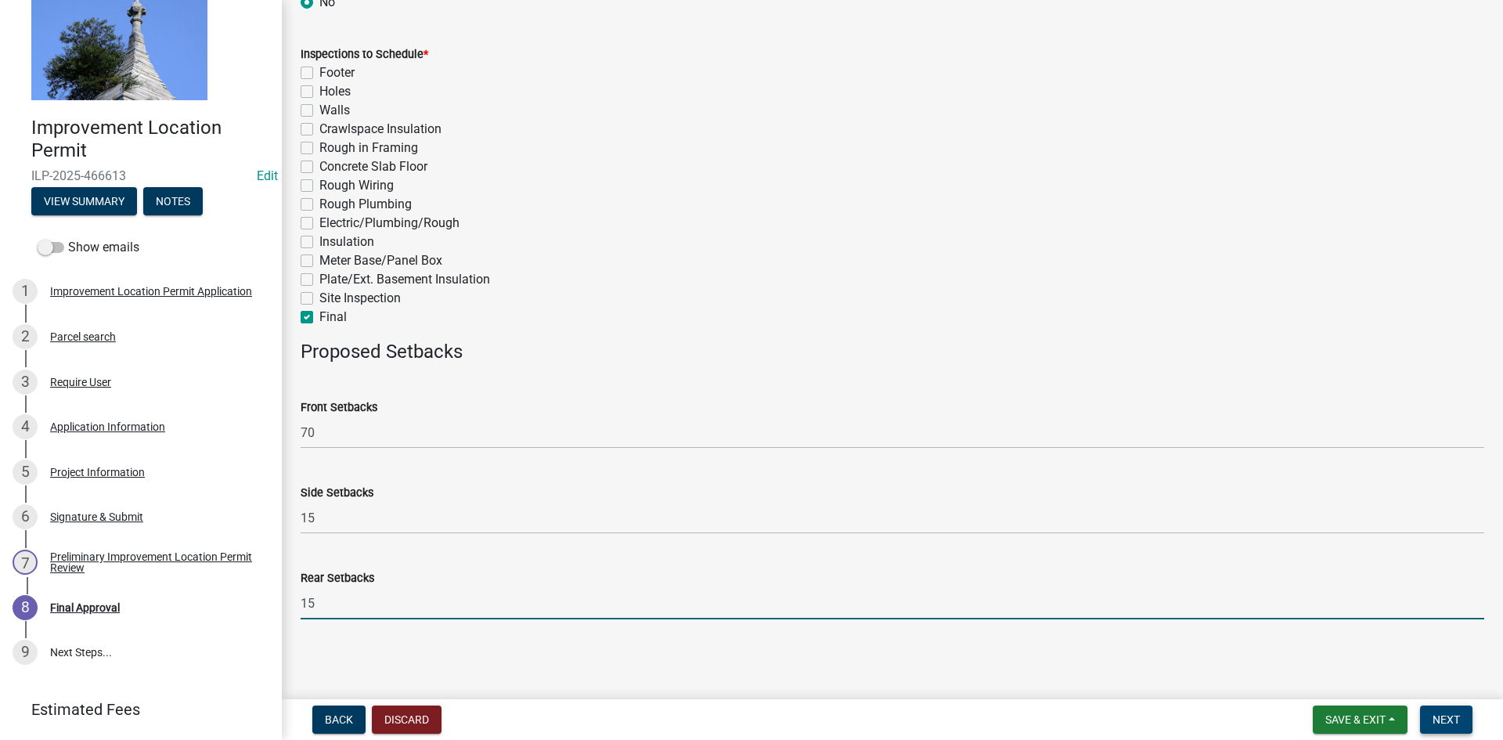
type input "15"
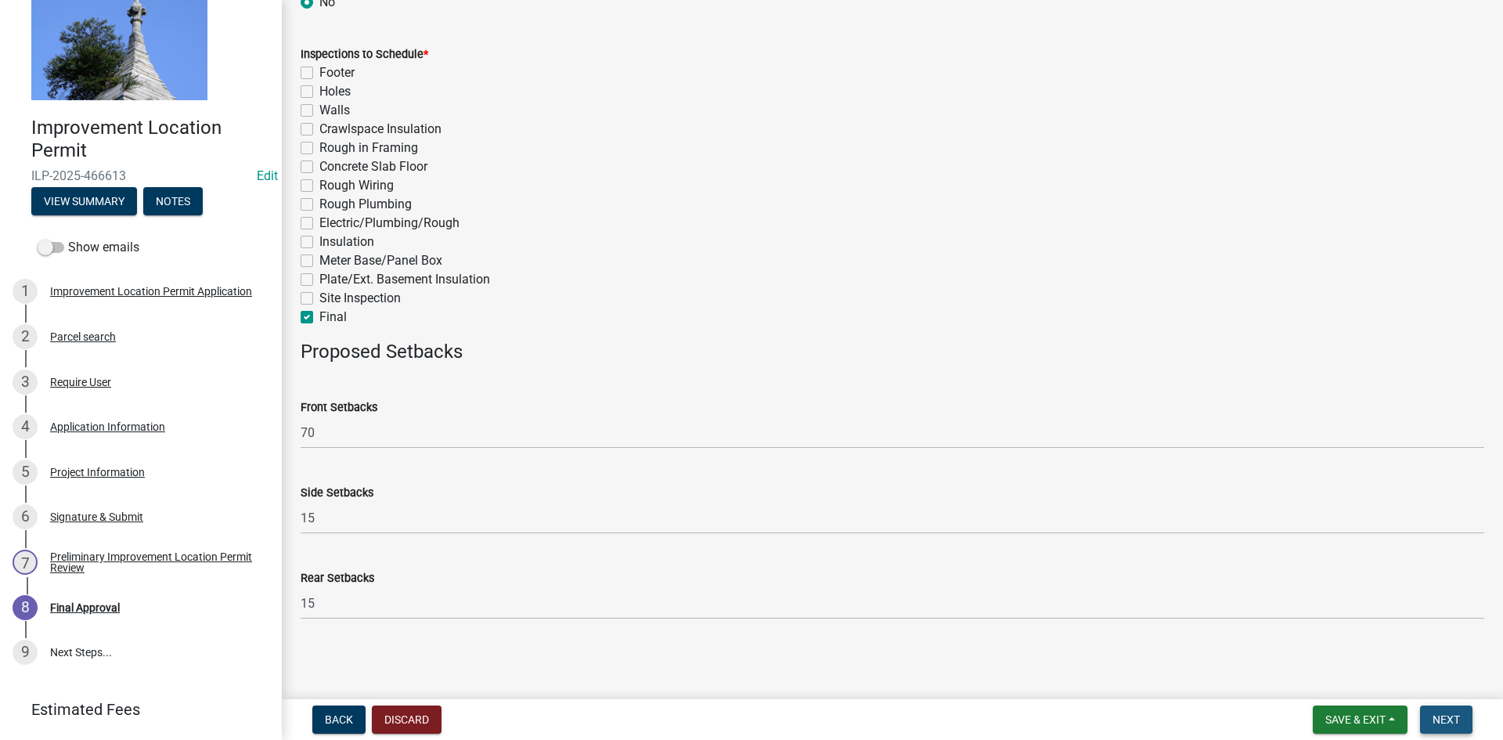
drag, startPoint x: 1445, startPoint y: 713, endPoint x: 1434, endPoint y: 699, distance: 18.3
click at [1445, 713] on span "Next" at bounding box center [1445, 719] width 27 height 13
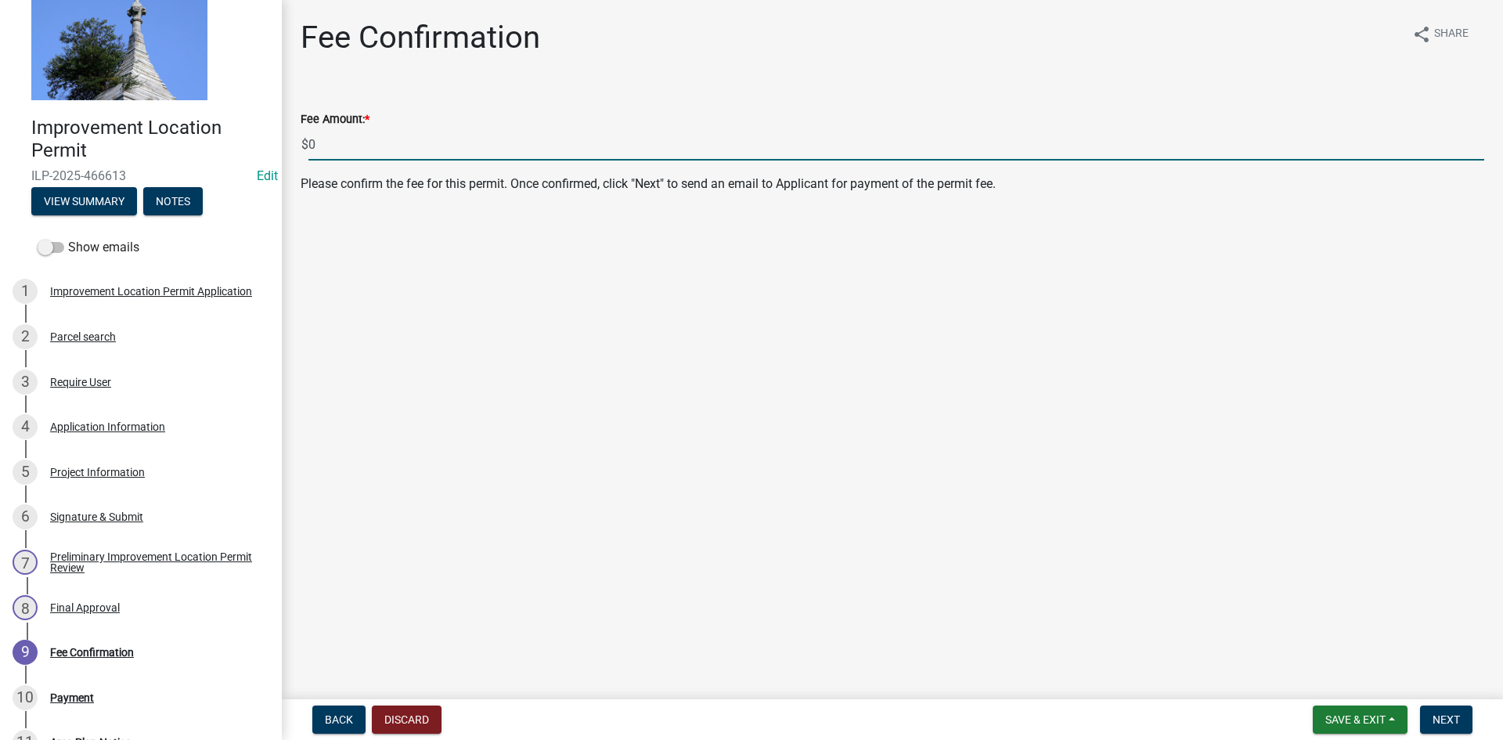
click at [319, 142] on input "0" at bounding box center [895, 144] width 1175 height 32
type input "345.00"
click at [1449, 715] on span "Next" at bounding box center [1445, 719] width 27 height 13
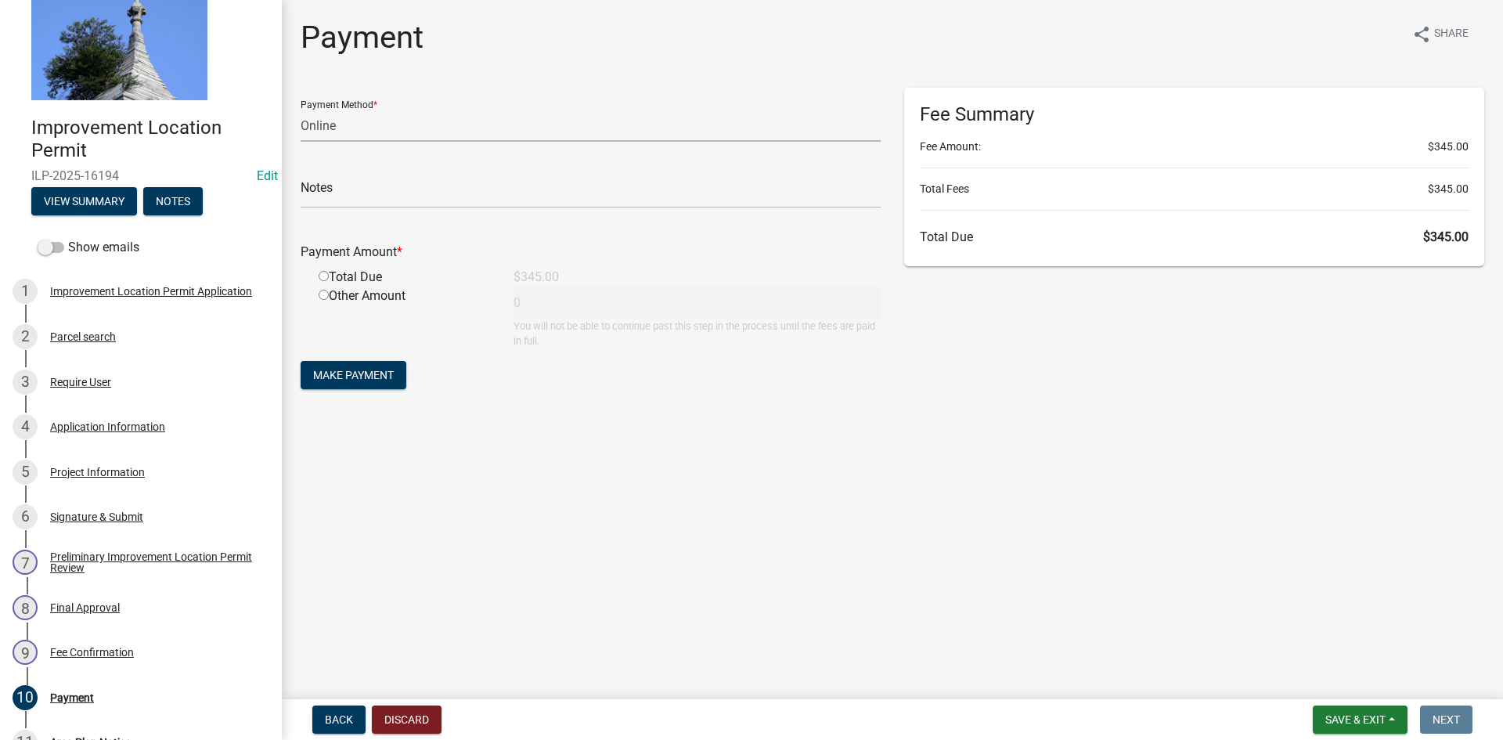
click at [365, 128] on select "Credit Card POS Check Cash Online" at bounding box center [591, 126] width 580 height 32
select select "1: 0"
click at [301, 110] on select "Credit Card POS Check Cash Online" at bounding box center [591, 126] width 580 height 32
click at [365, 189] on input "text" at bounding box center [591, 192] width 580 height 32
type input "4311"
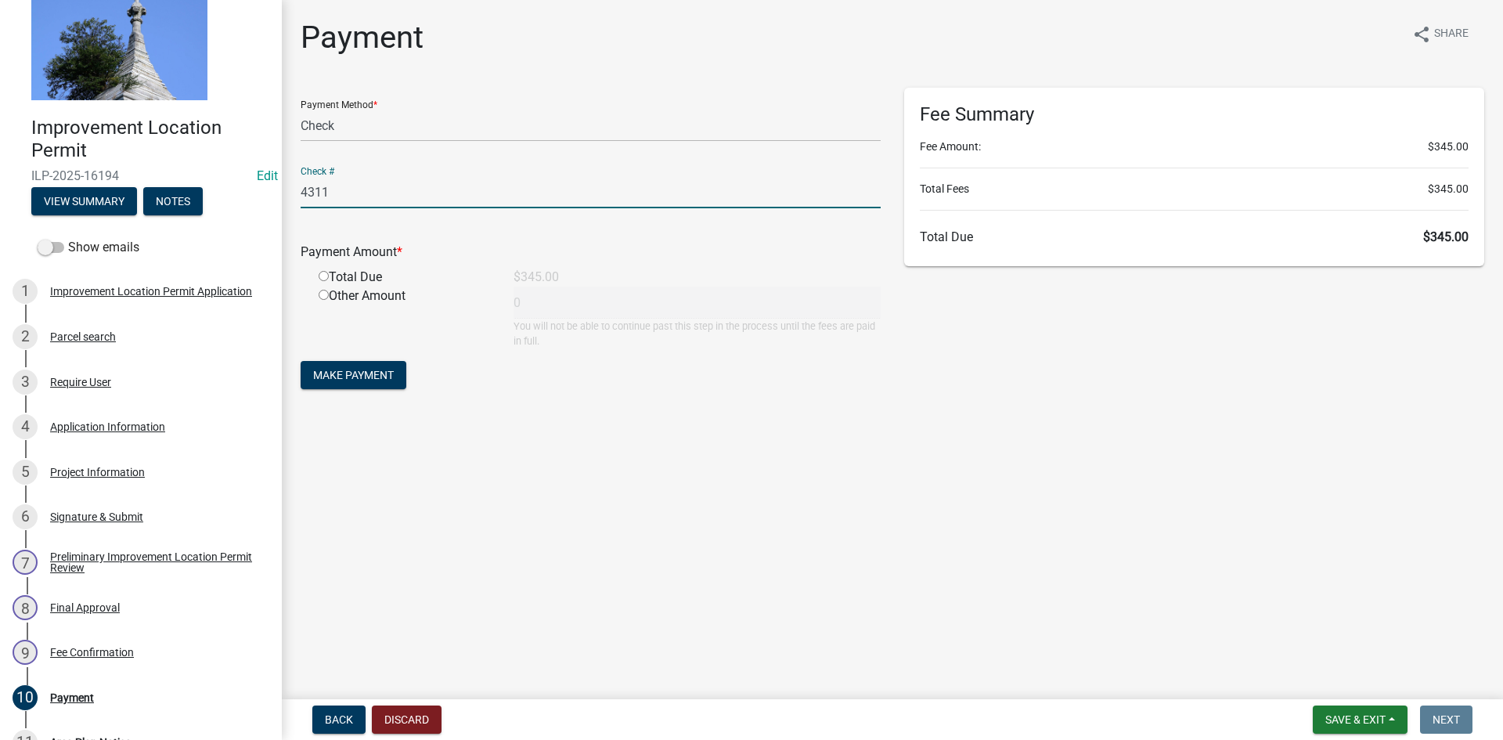
click at [322, 272] on input "radio" at bounding box center [324, 276] width 10 height 10
radio input "true"
type input "345"
click at [330, 369] on span "Make Payment" at bounding box center [353, 375] width 81 height 13
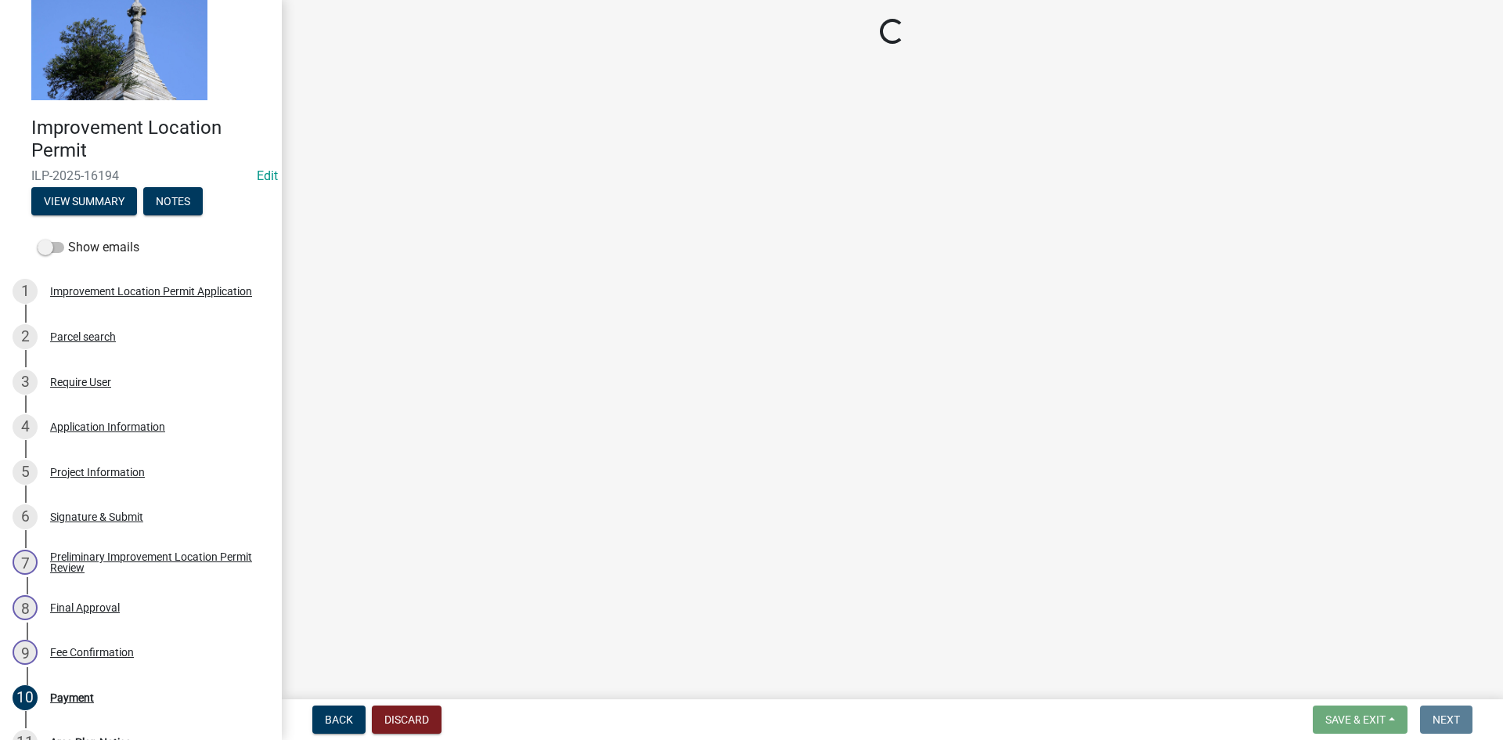
click at [1481, 711] on div "Back Discard Save & Exit Save Save & Exit Next" at bounding box center [892, 719] width 1196 height 28
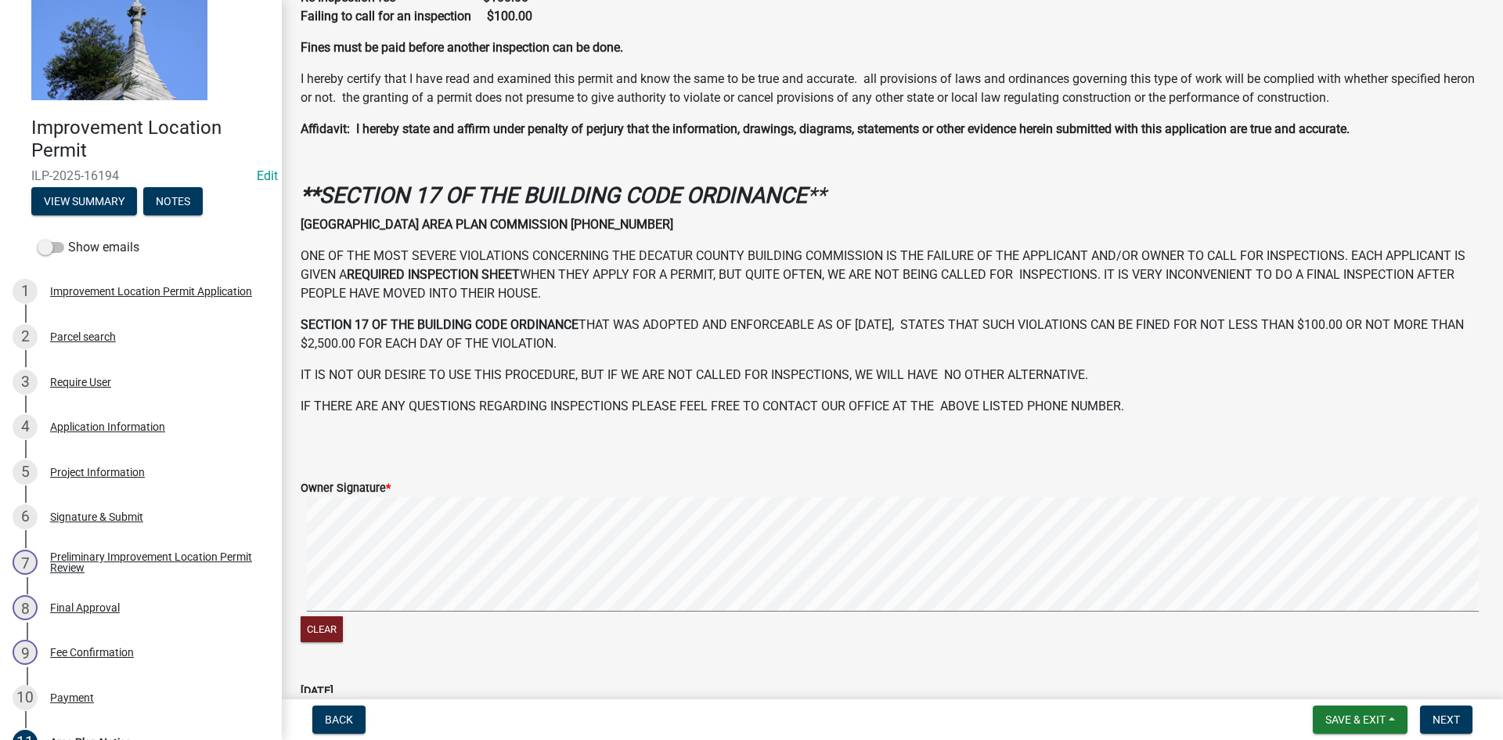
scroll to position [313, 0]
click at [1432, 715] on span "Next" at bounding box center [1445, 719] width 27 height 13
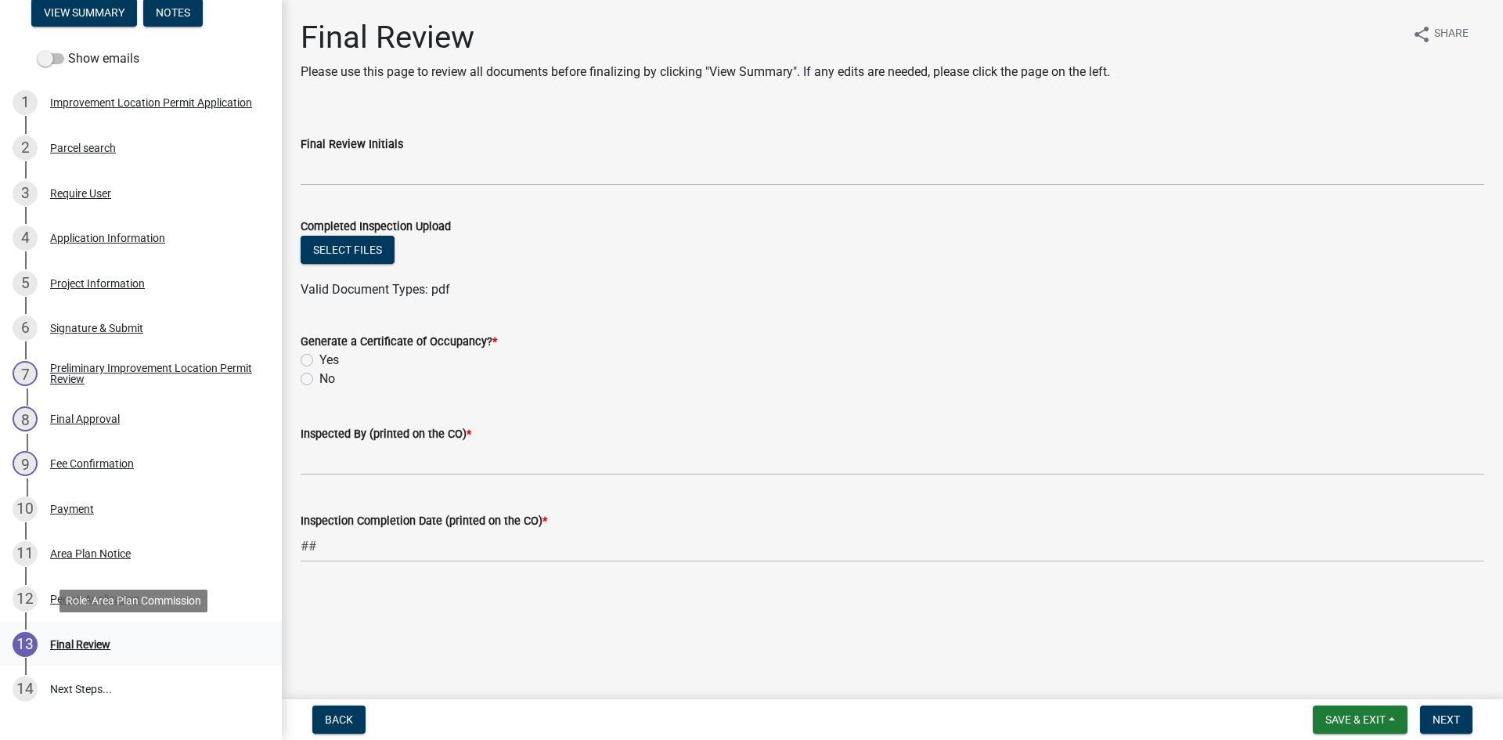
scroll to position [223, 0]
click at [120, 592] on div "Permit Application" at bounding box center [94, 597] width 89 height 11
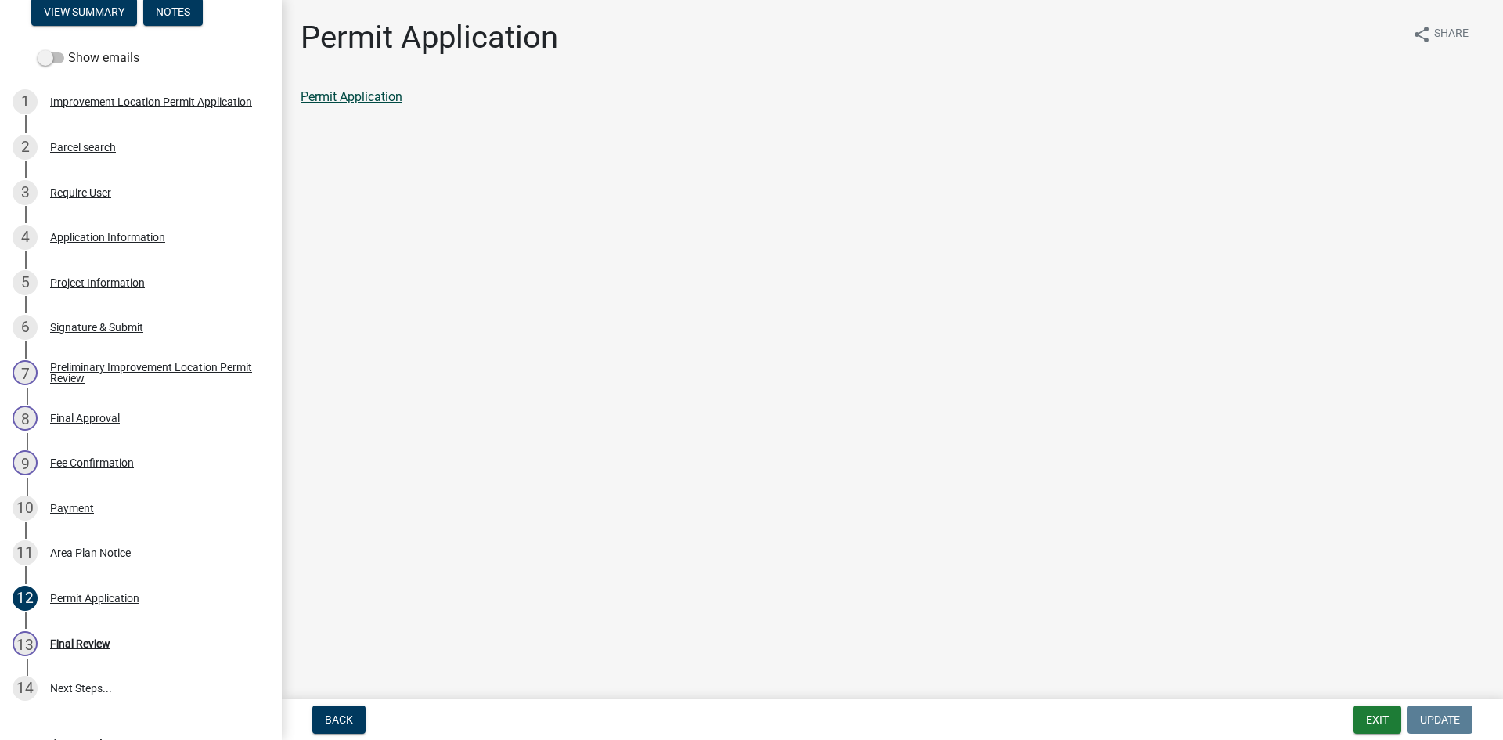
click at [330, 91] on link "Permit Application" at bounding box center [352, 96] width 102 height 15
click at [1383, 712] on button "Exit" at bounding box center [1377, 719] width 48 height 28
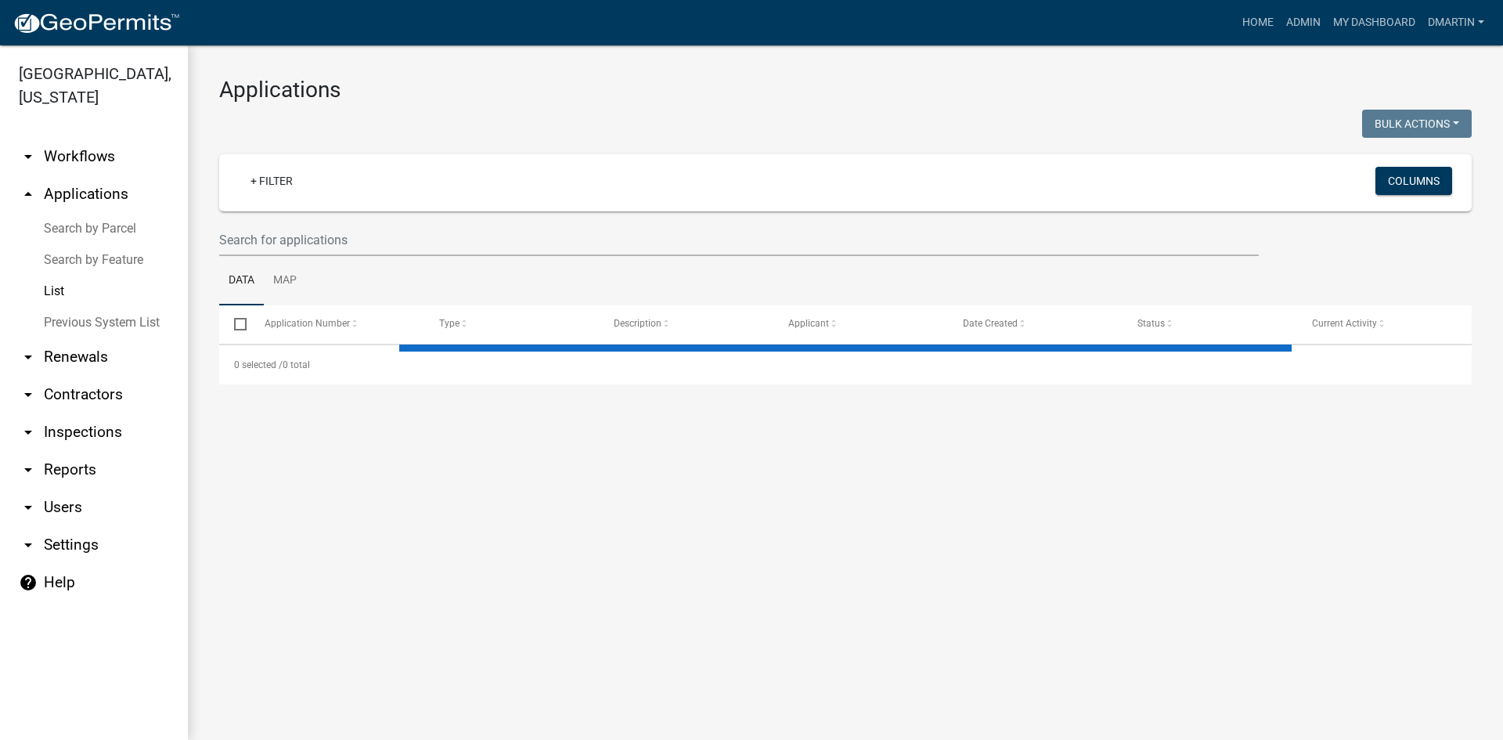
select select "3: 100"
